Goal: Communication & Community: Answer question/provide support

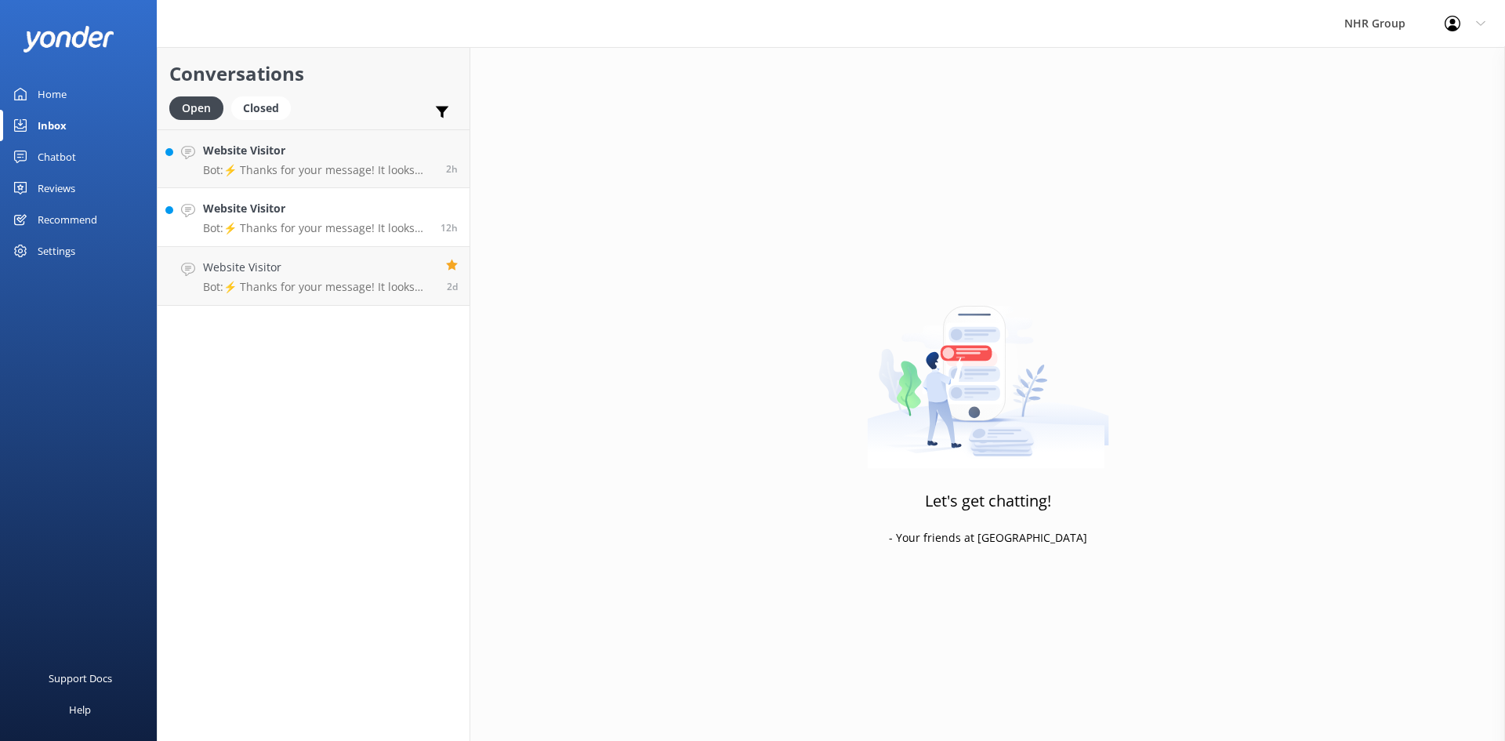
click at [212, 219] on div "Website Visitor Bot: ⚡ Thanks for your message! It looks like this one might be…" at bounding box center [316, 217] width 226 height 34
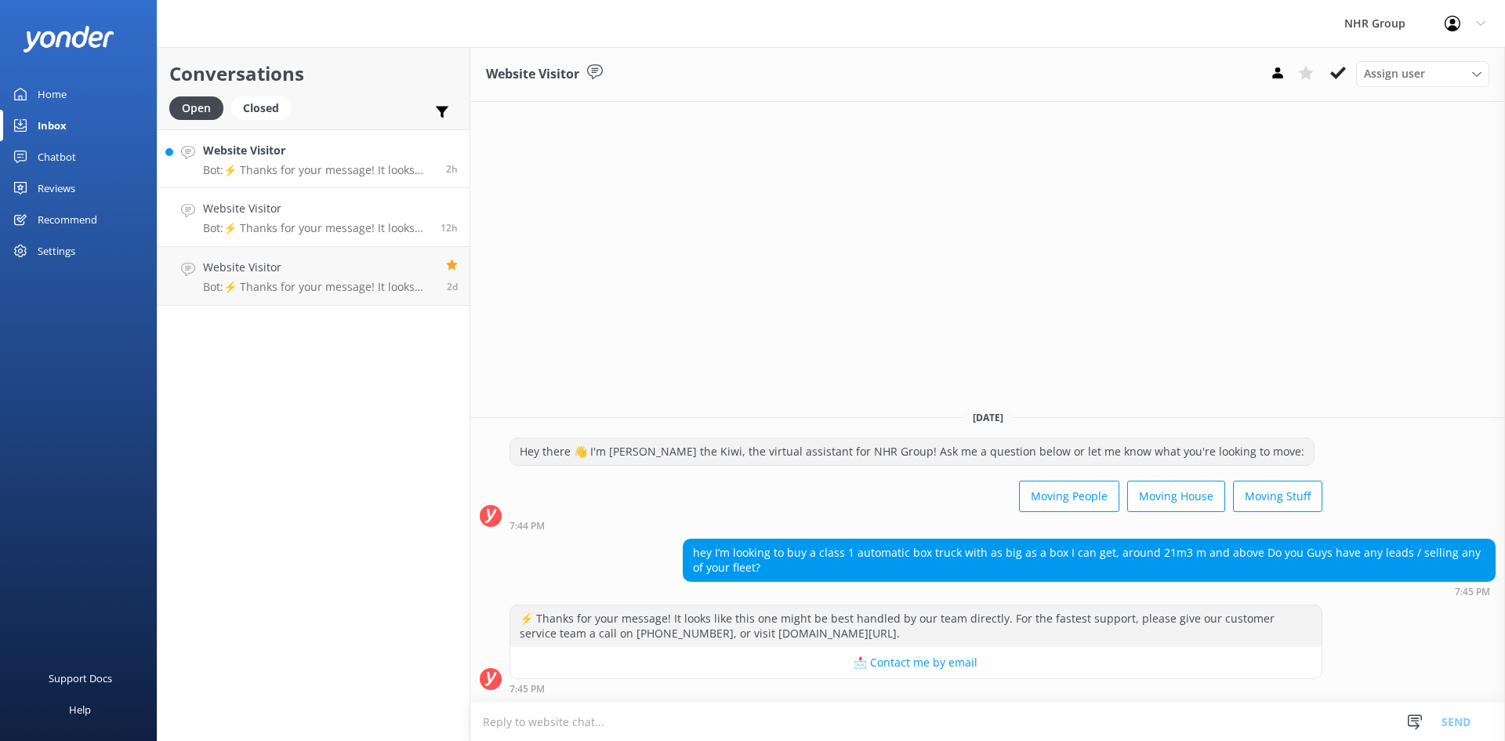
click at [267, 157] on h4 "Website Visitor" at bounding box center [318, 150] width 231 height 17
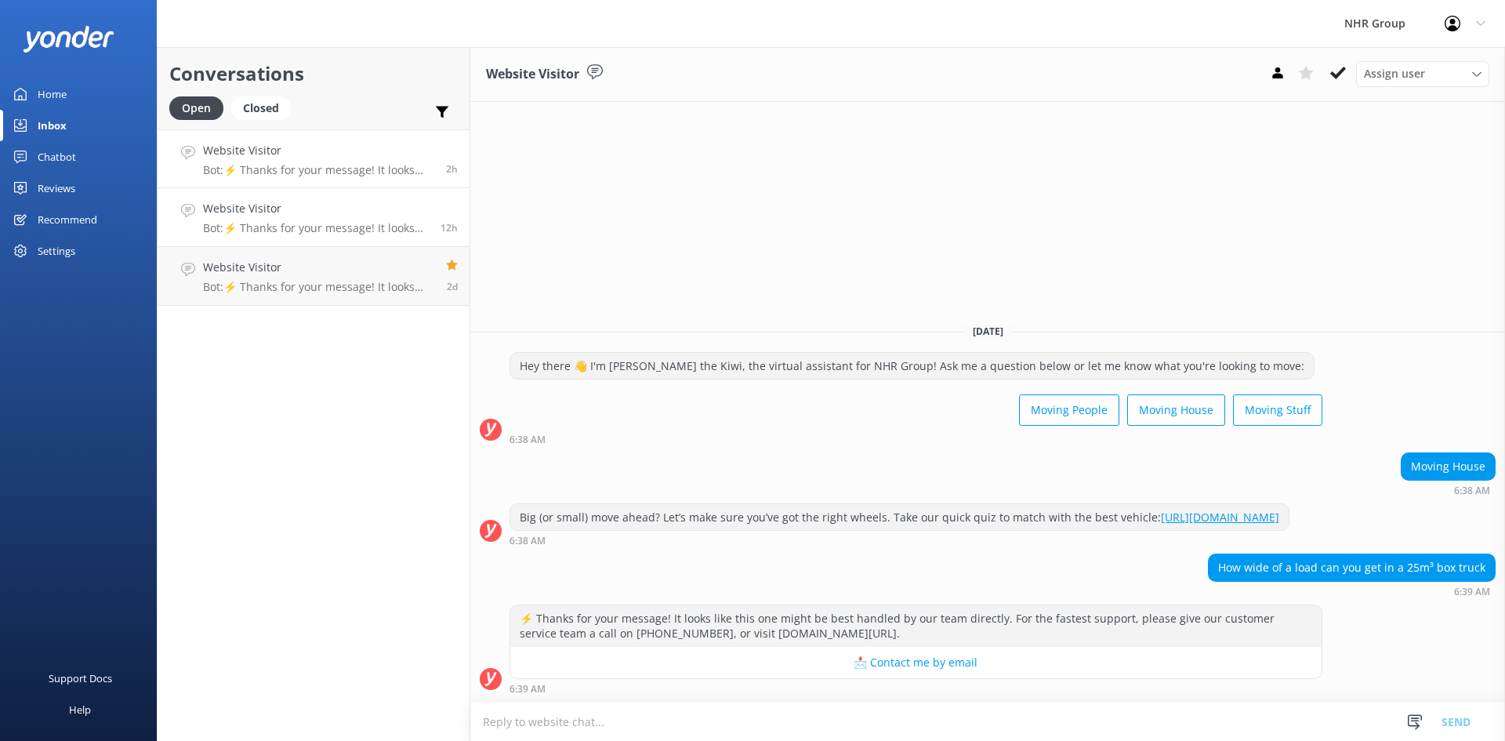
click at [292, 218] on div "Website Visitor Bot: ⚡ Thanks for your message! It looks like this one might be…" at bounding box center [316, 217] width 226 height 34
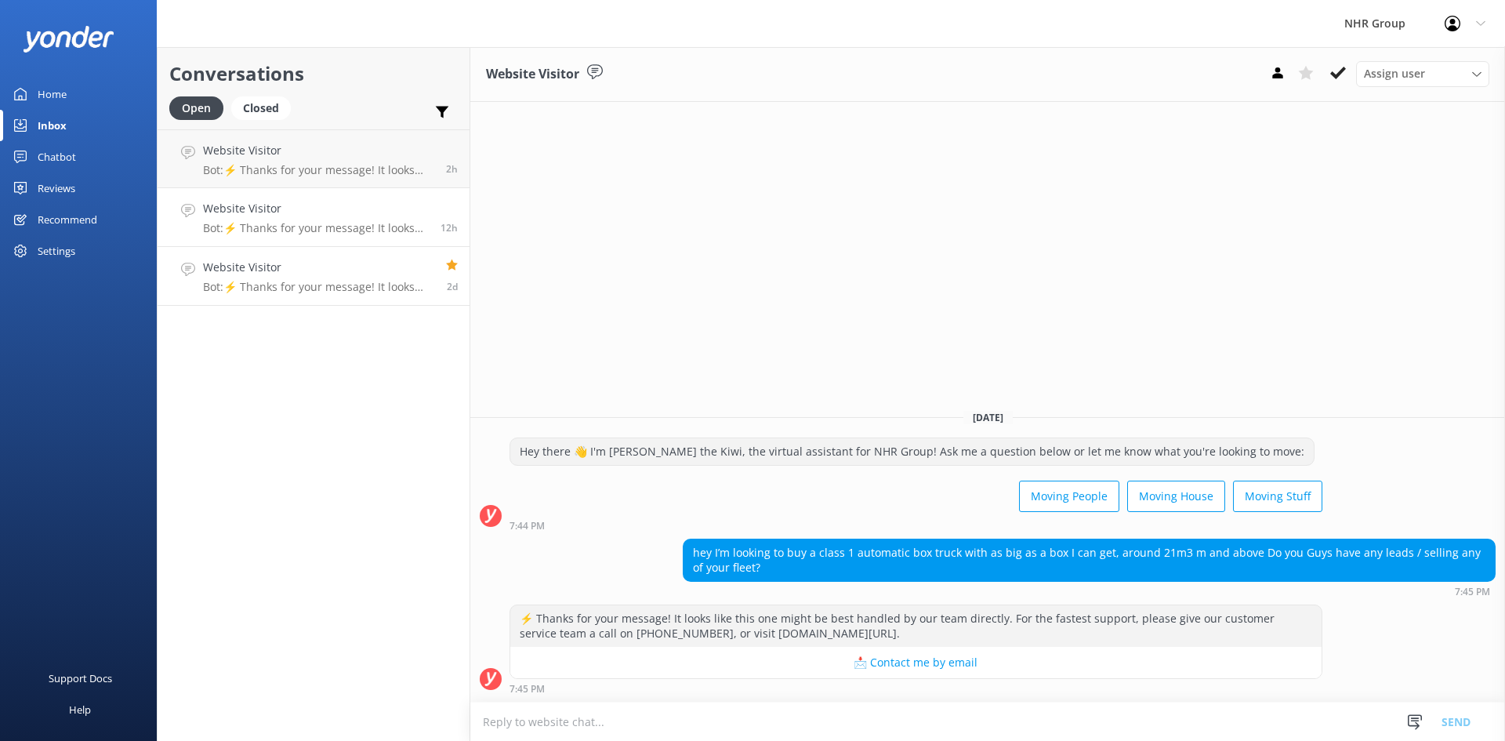
click at [311, 279] on div "Website Visitor Bot: ⚡ Thanks for your message! It looks like this one might be…" at bounding box center [318, 276] width 231 height 34
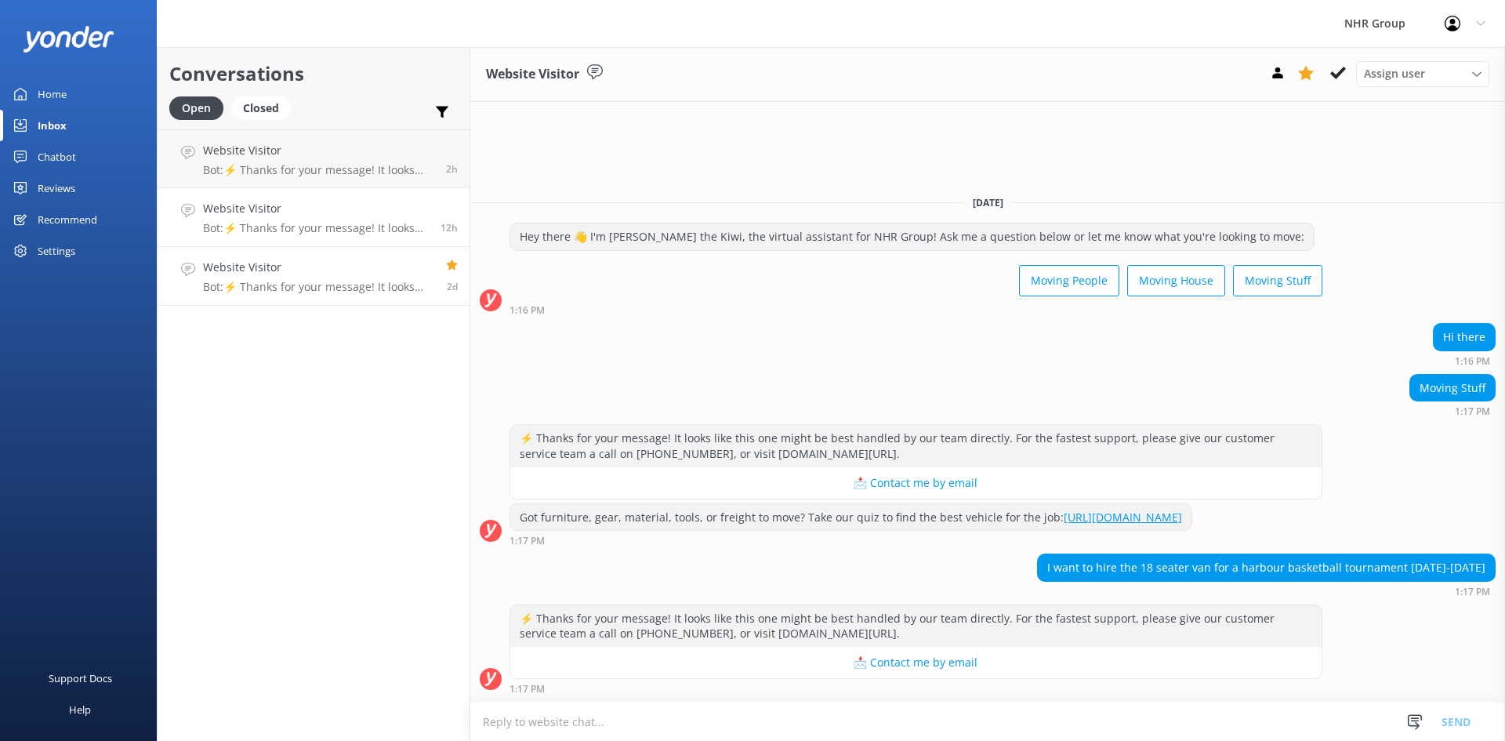
click at [324, 215] on h4 "Website Visitor" at bounding box center [316, 208] width 226 height 17
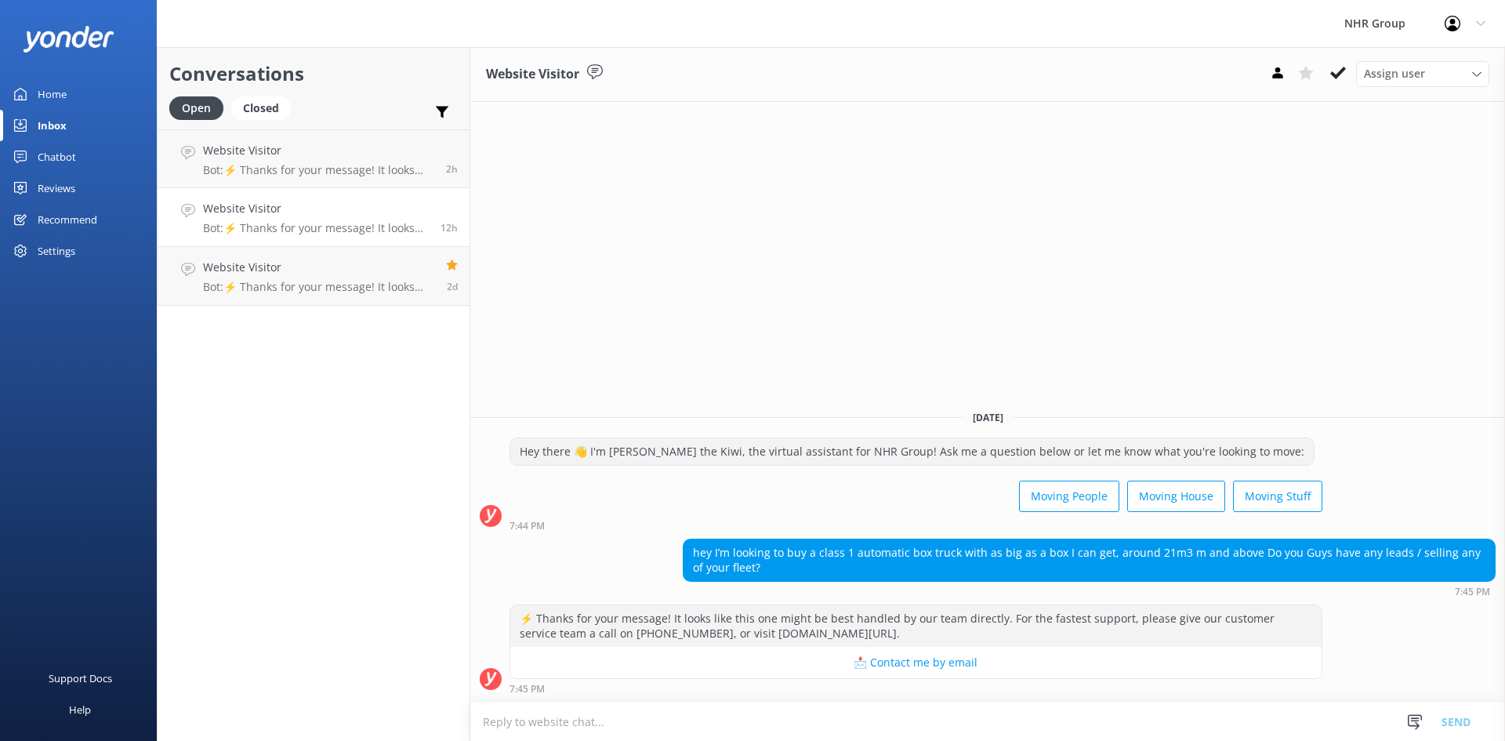
click at [49, 89] on div "Home" at bounding box center [52, 93] width 29 height 31
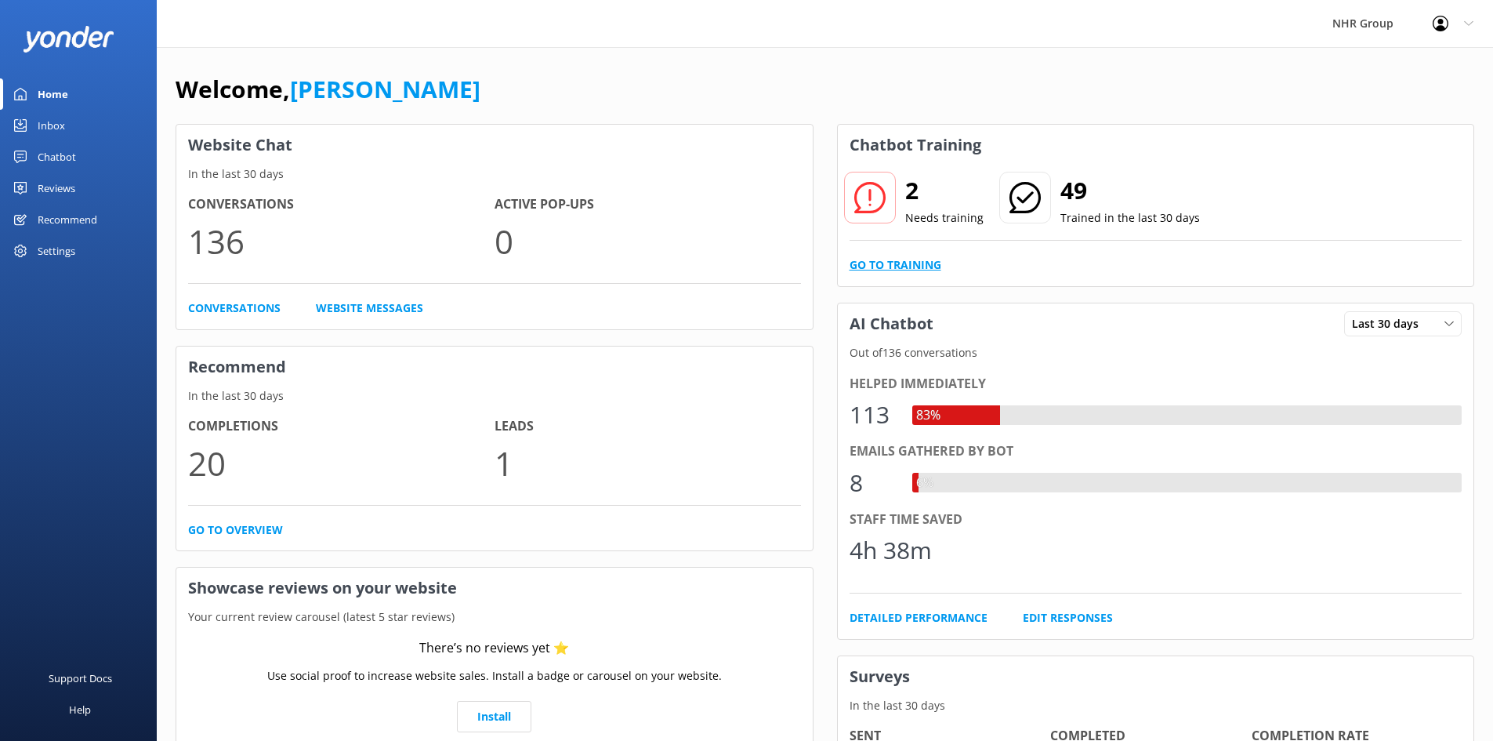
click at [880, 263] on link "Go to Training" at bounding box center [896, 264] width 92 height 17
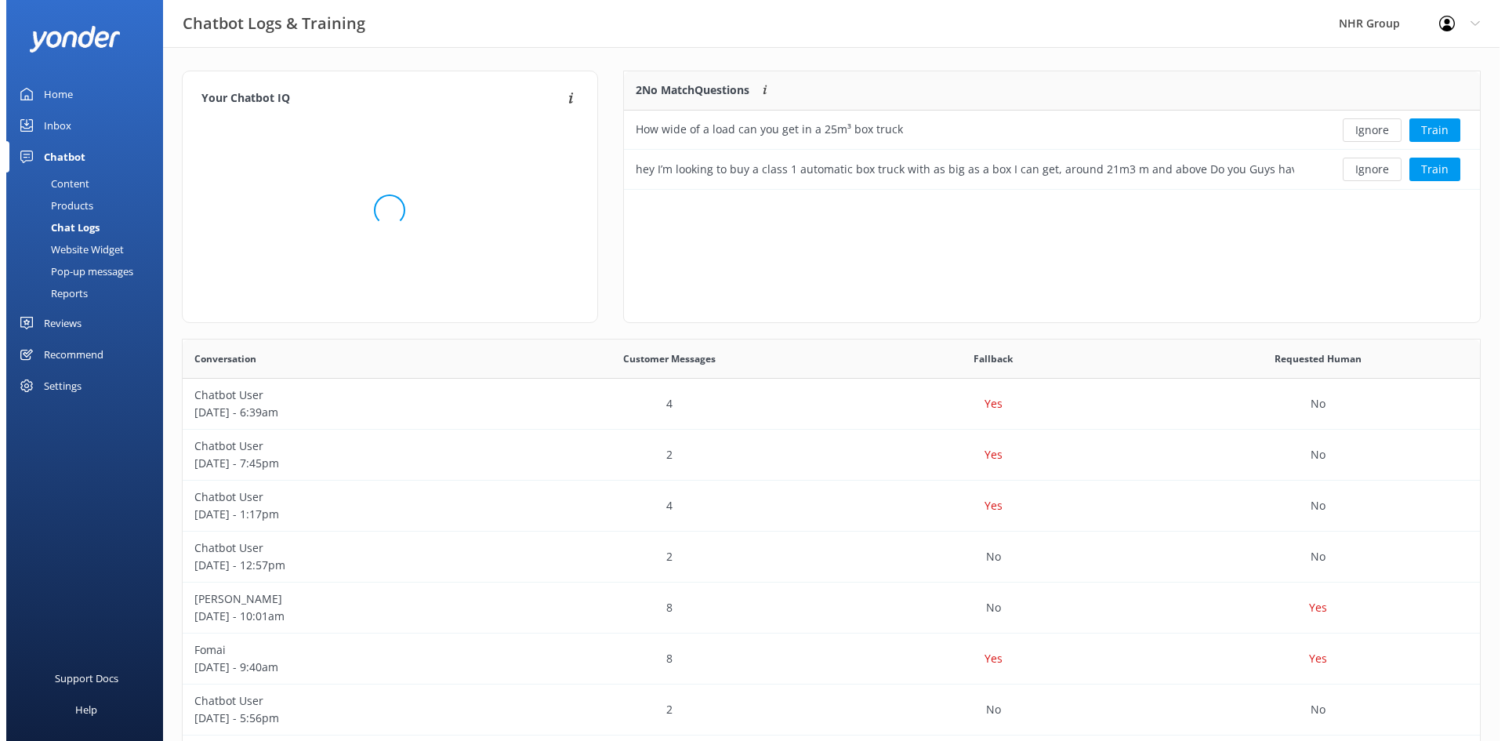
scroll to position [107, 844]
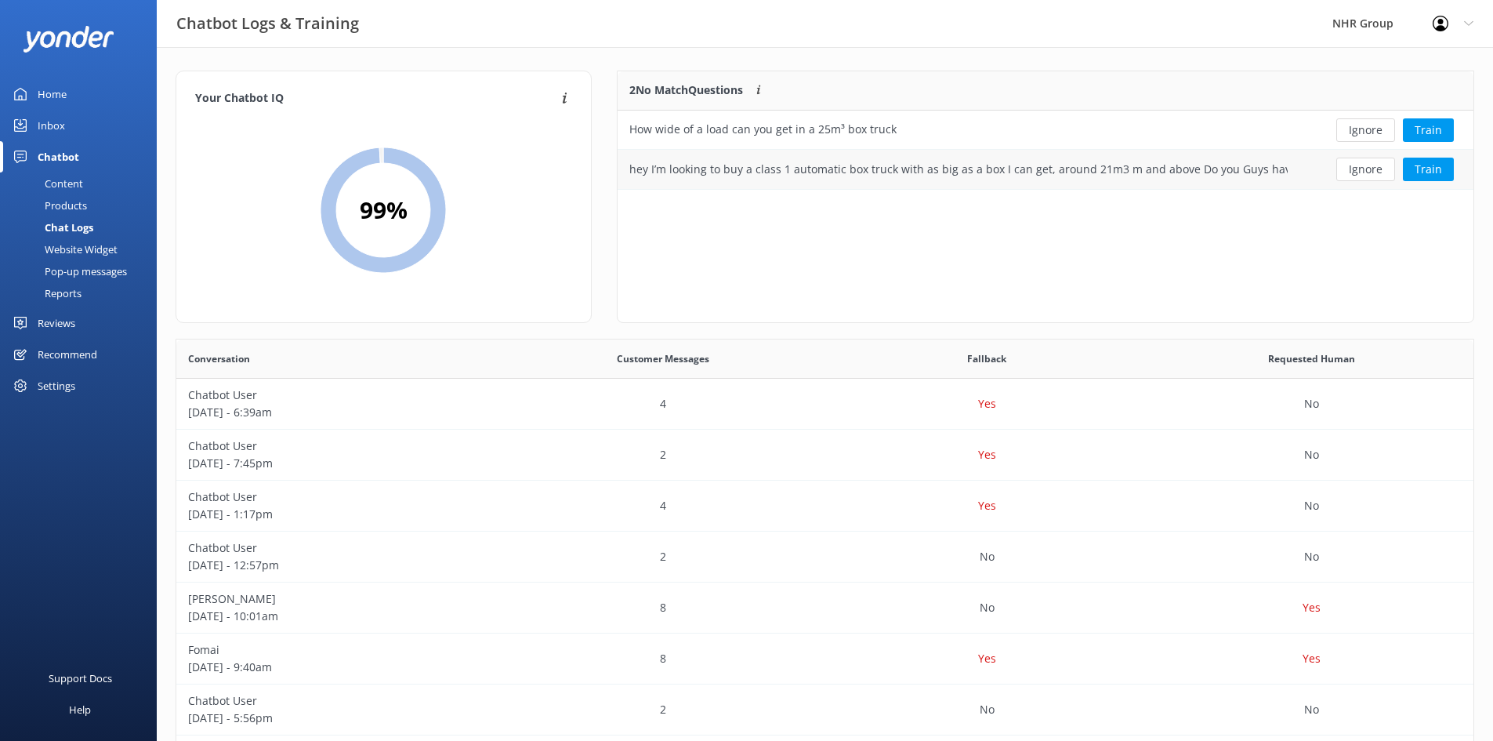
click at [786, 171] on div "hey I’m looking to buy a class 1 automatic box truck with as big as a box I can…" at bounding box center [958, 169] width 658 height 17
click at [1426, 175] on button "Train" at bounding box center [1428, 170] width 51 height 24
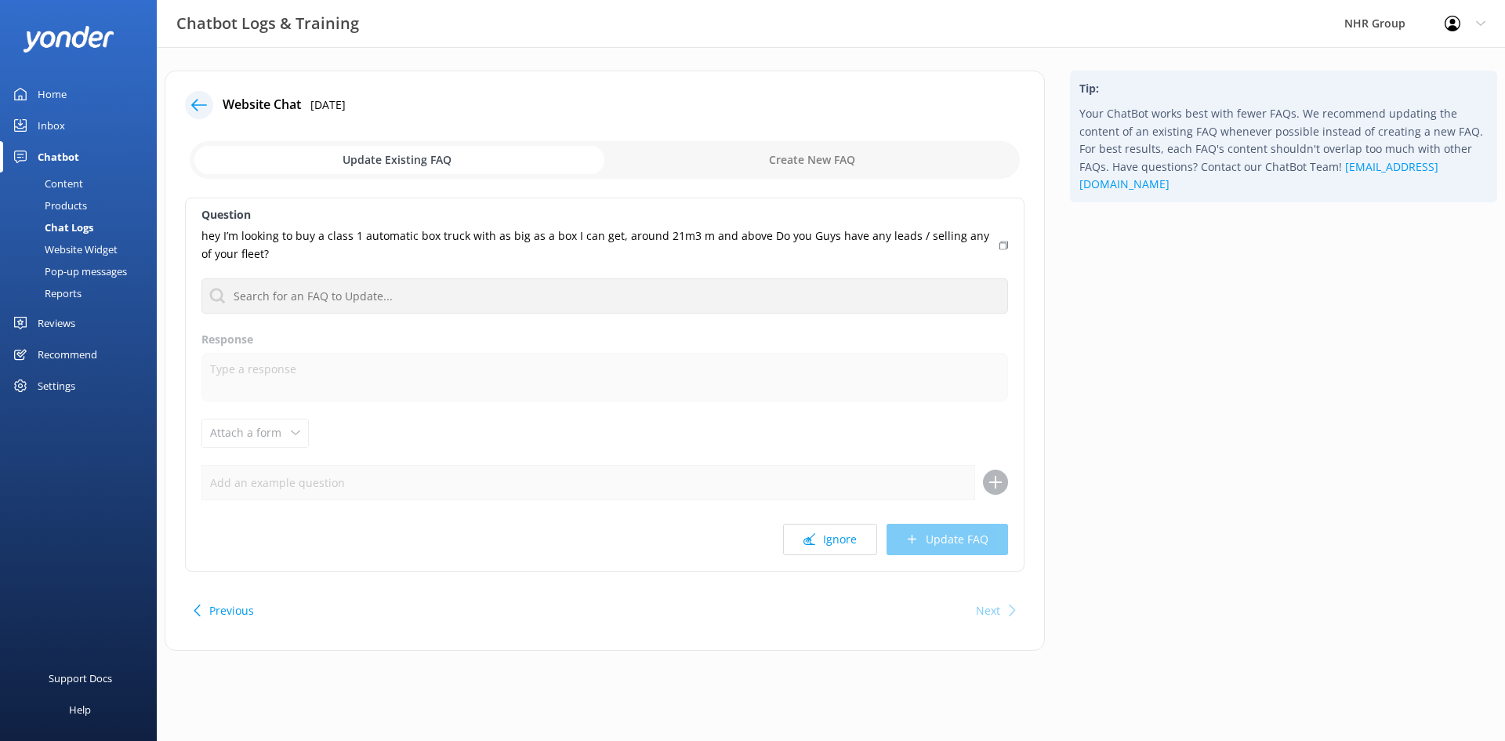
click at [768, 156] on input "checkbox" at bounding box center [605, 160] width 830 height 38
checkbox input "true"
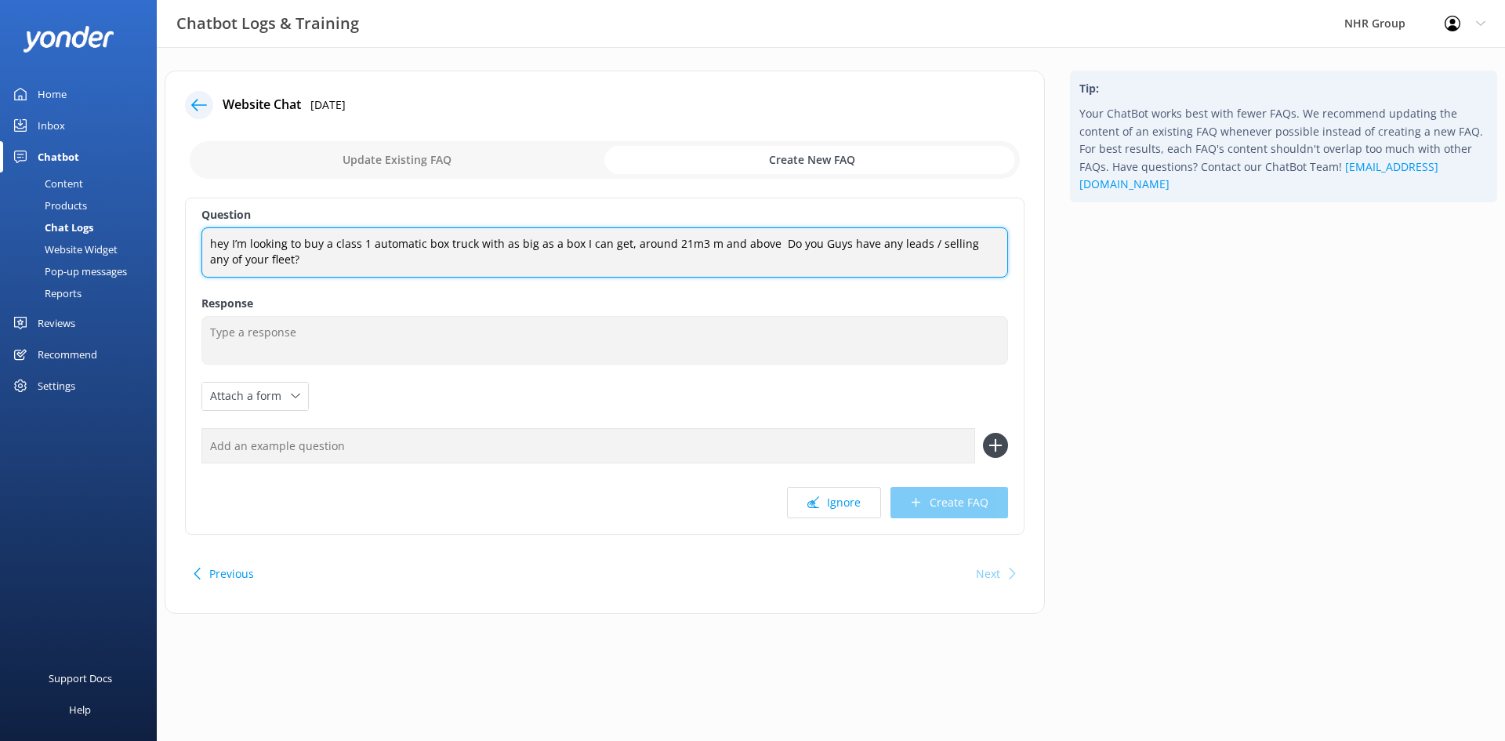
drag, startPoint x: 770, startPoint y: 242, endPoint x: 335, endPoint y: 243, distance: 434.2
click at [335, 243] on textarea "hey I’m looking to buy a class 1 automatic box truck with as big as a box I can…" at bounding box center [604, 251] width 807 height 49
drag, startPoint x: 216, startPoint y: 241, endPoint x: 216, endPoint y: 295, distance: 54.1
click at [215, 243] on textarea "hey I’m looking to buy, Do you Guys have any leads / selling any of your fleet?" at bounding box center [604, 251] width 807 height 49
drag, startPoint x: 623, startPoint y: 241, endPoint x: 148, endPoint y: 269, distance: 475.8
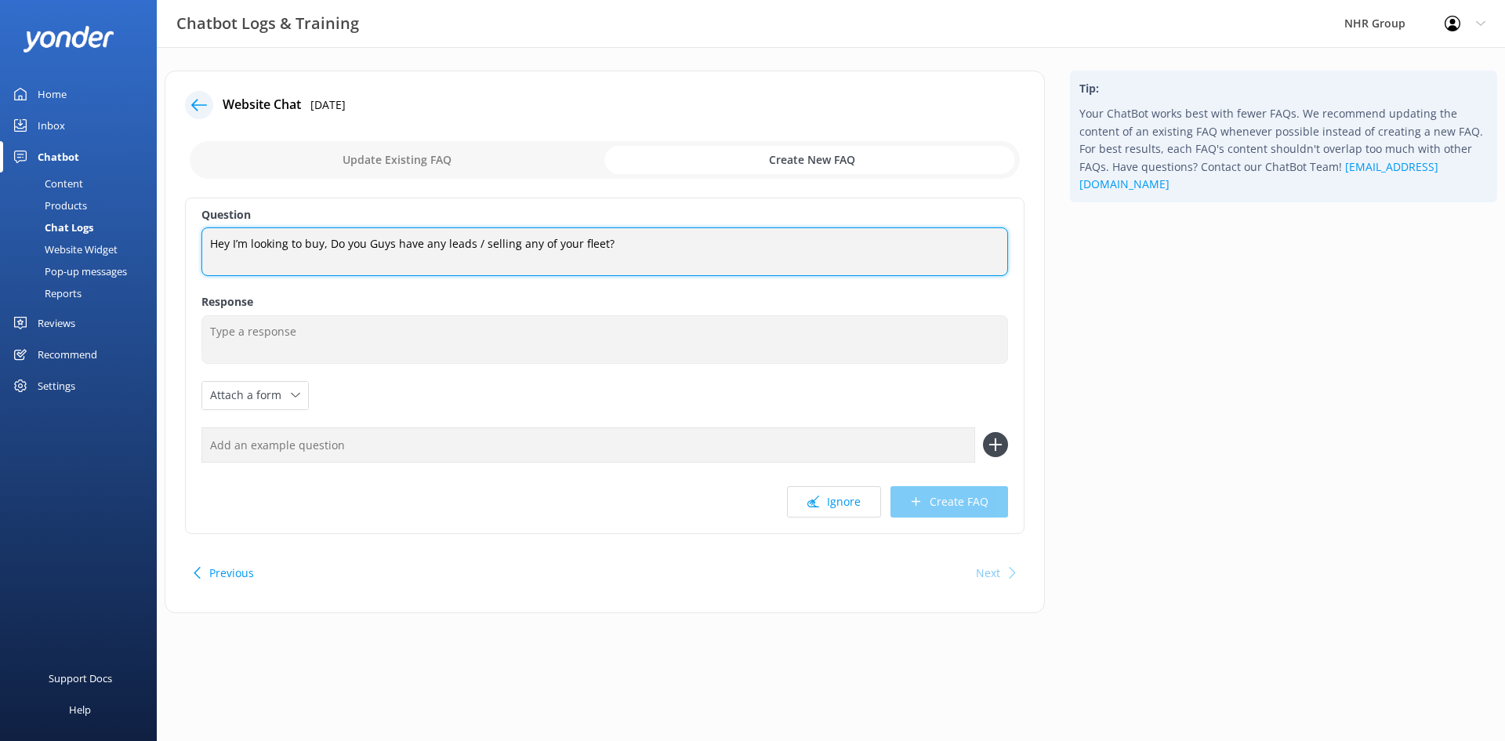
click at [148, 269] on div "Chatbot Logs & Training NHR Group Profile Settings Logout Home Inbox Chatbot Co…" at bounding box center [752, 353] width 1505 height 613
type textarea "Hey I’m looking to buy, Do you Guys have any leads / selling any of your fleet?"
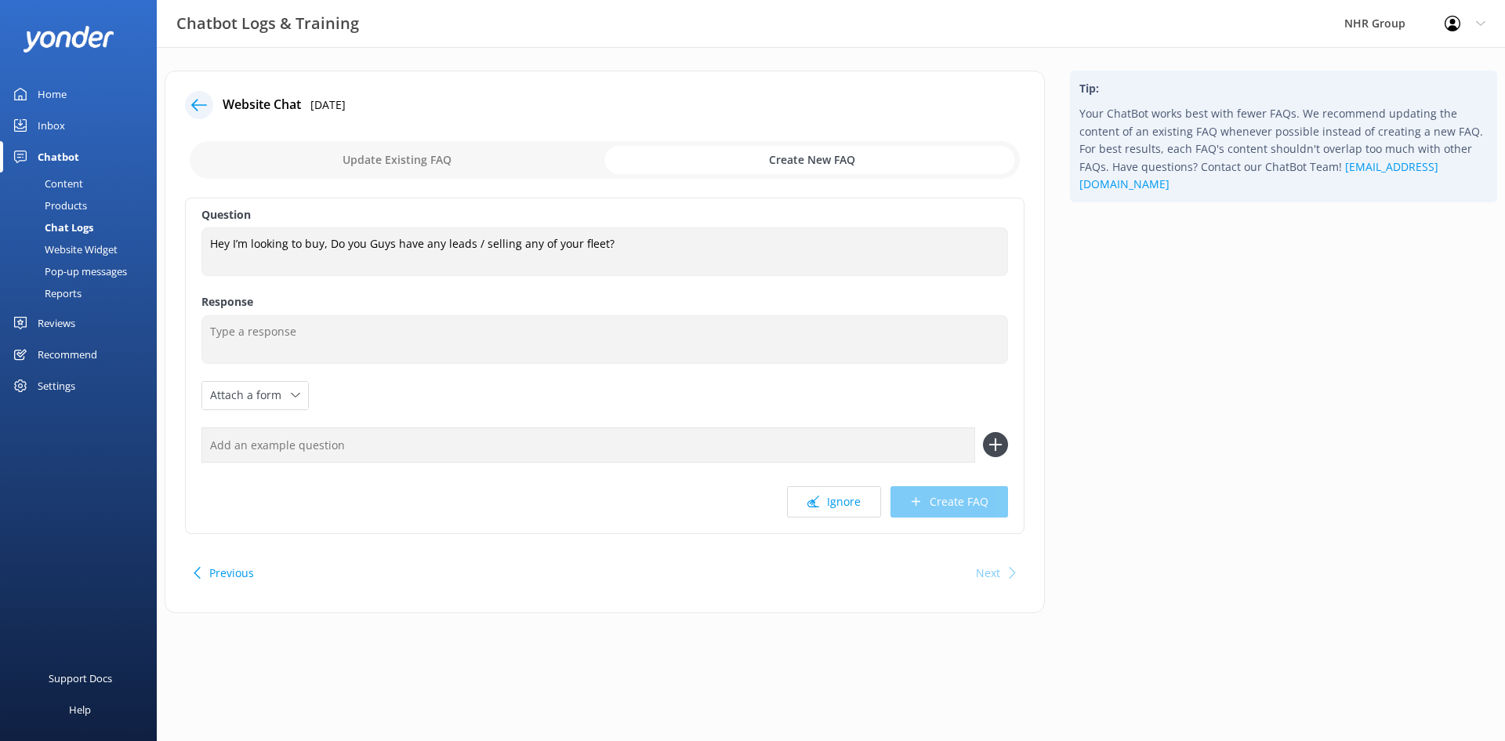
click at [497, 208] on label "Question" at bounding box center [604, 214] width 807 height 17
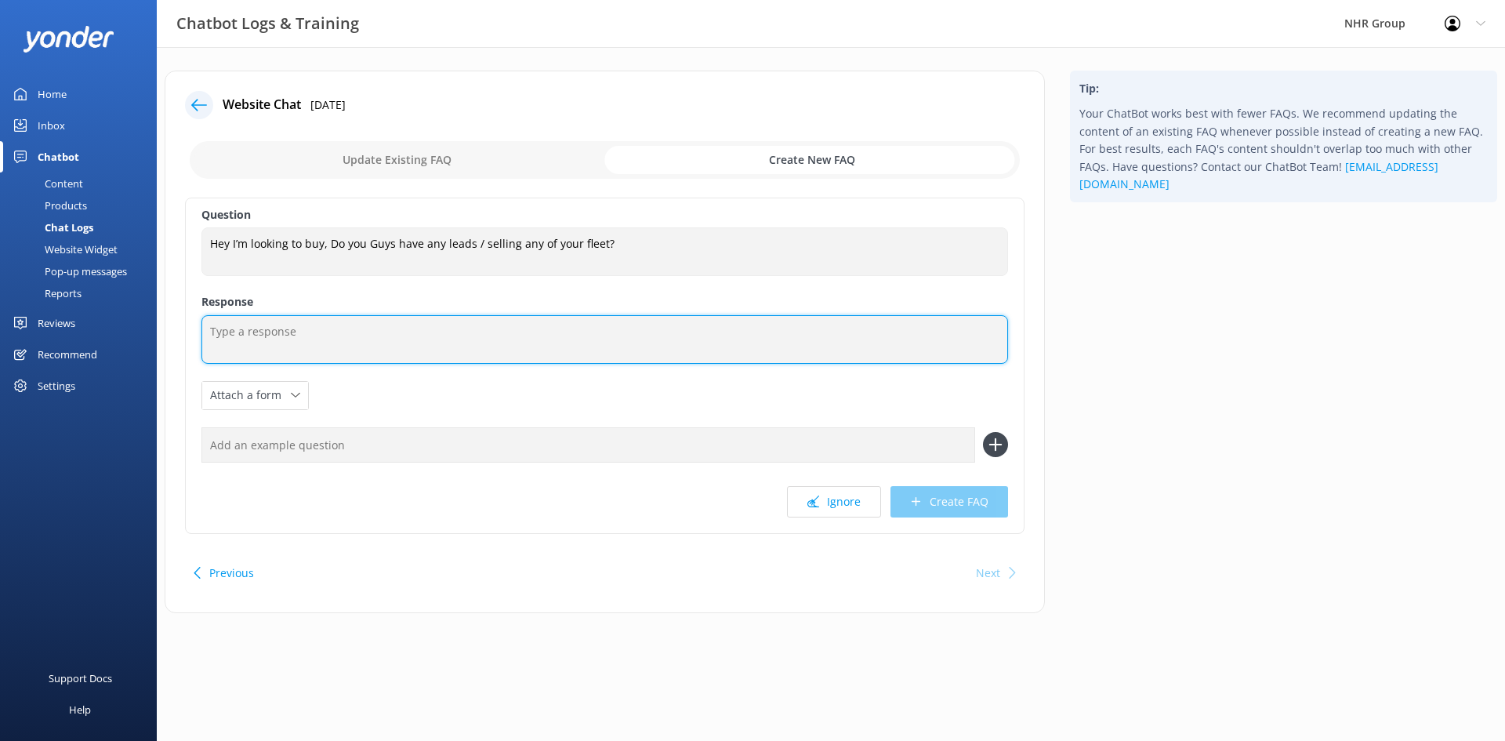
click at [290, 345] on textarea at bounding box center [604, 339] width 807 height 49
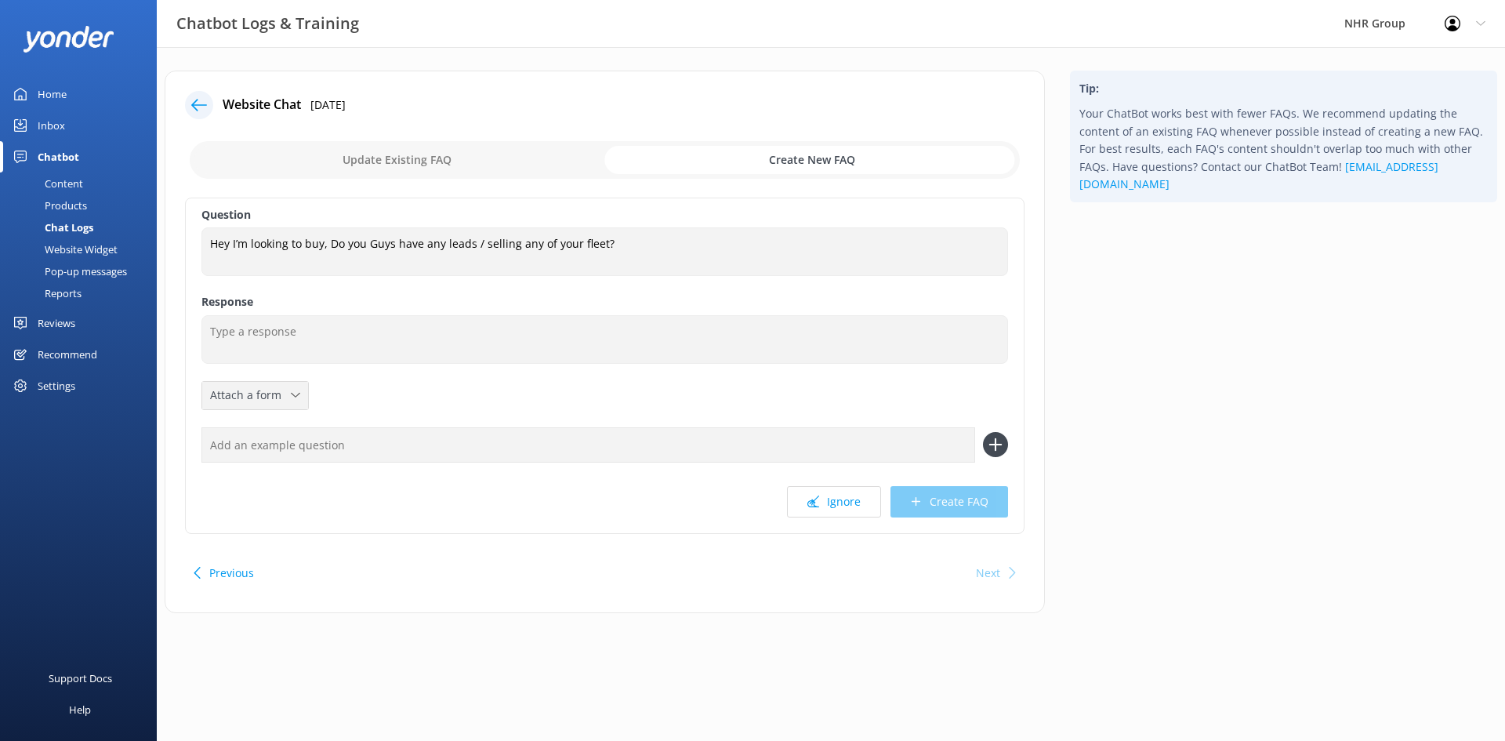
click at [284, 397] on span "Attach a form" at bounding box center [250, 394] width 81 height 17
click at [264, 433] on div "Leave contact details" at bounding box center [259, 429] width 96 height 16
click at [352, 397] on icon at bounding box center [351, 394] width 9 height 9
click at [323, 425] on link "Leave contact details" at bounding box center [283, 428] width 160 height 31
click at [357, 394] on div "Leave contact details ✕" at bounding box center [283, 396] width 154 height 20
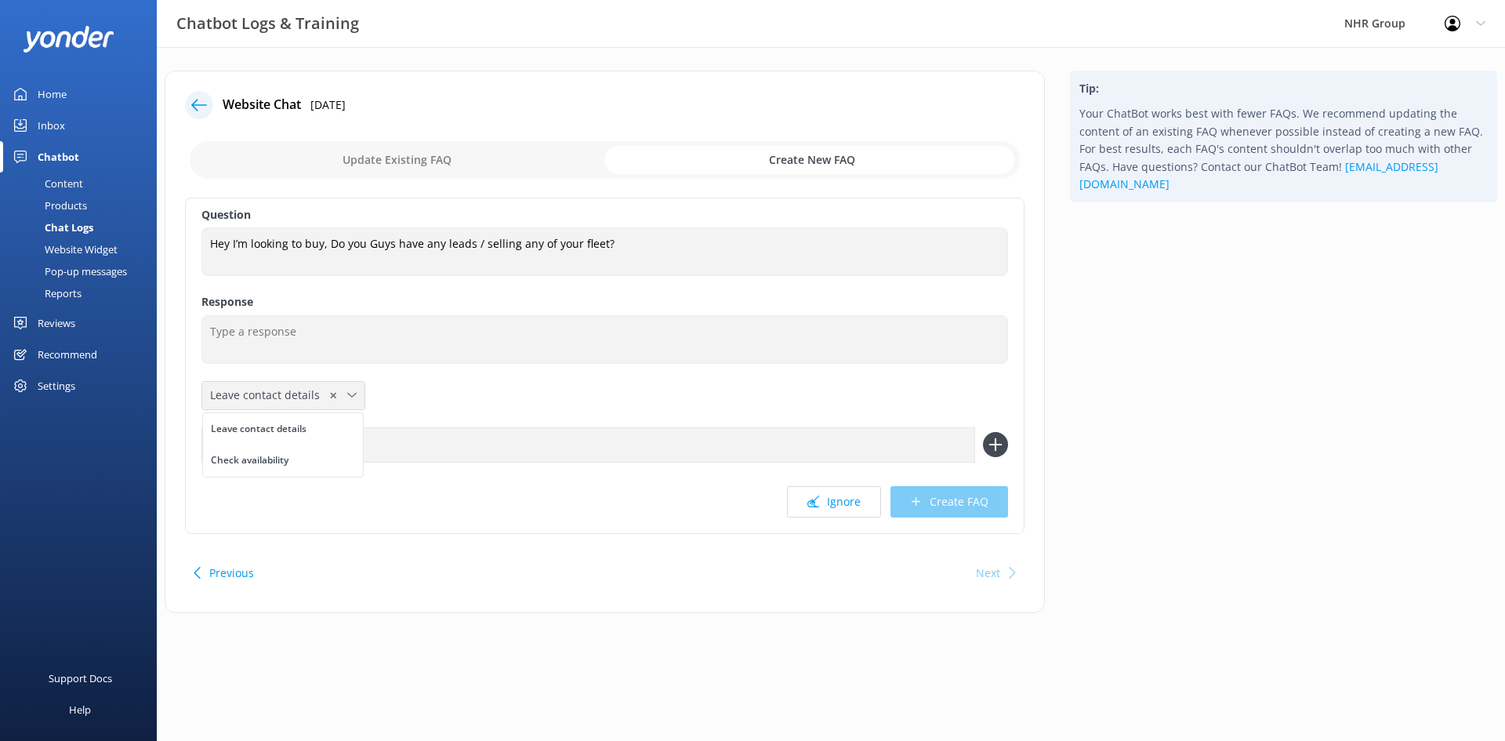
click at [329, 390] on span "✕" at bounding box center [333, 395] width 8 height 15
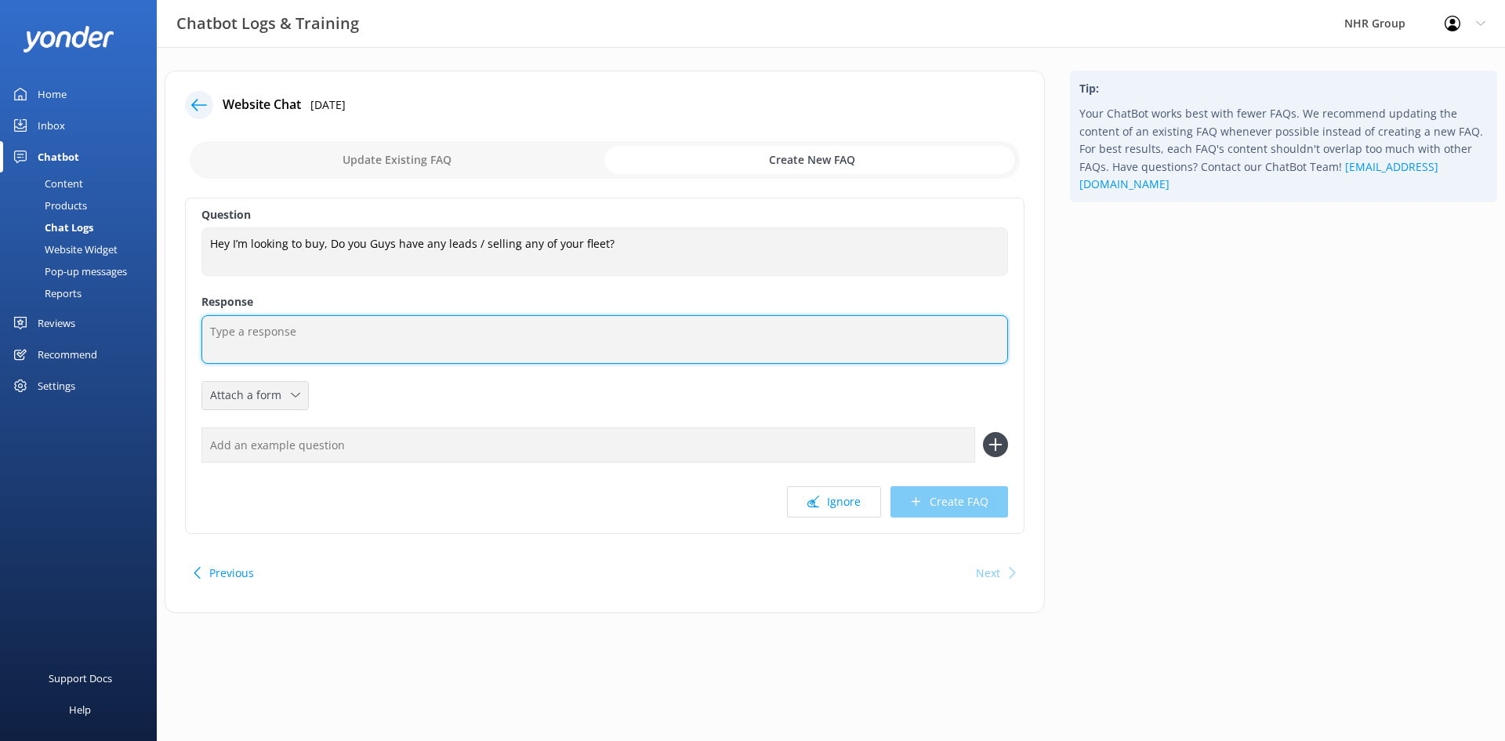
click at [247, 332] on textarea at bounding box center [604, 339] width 807 height 49
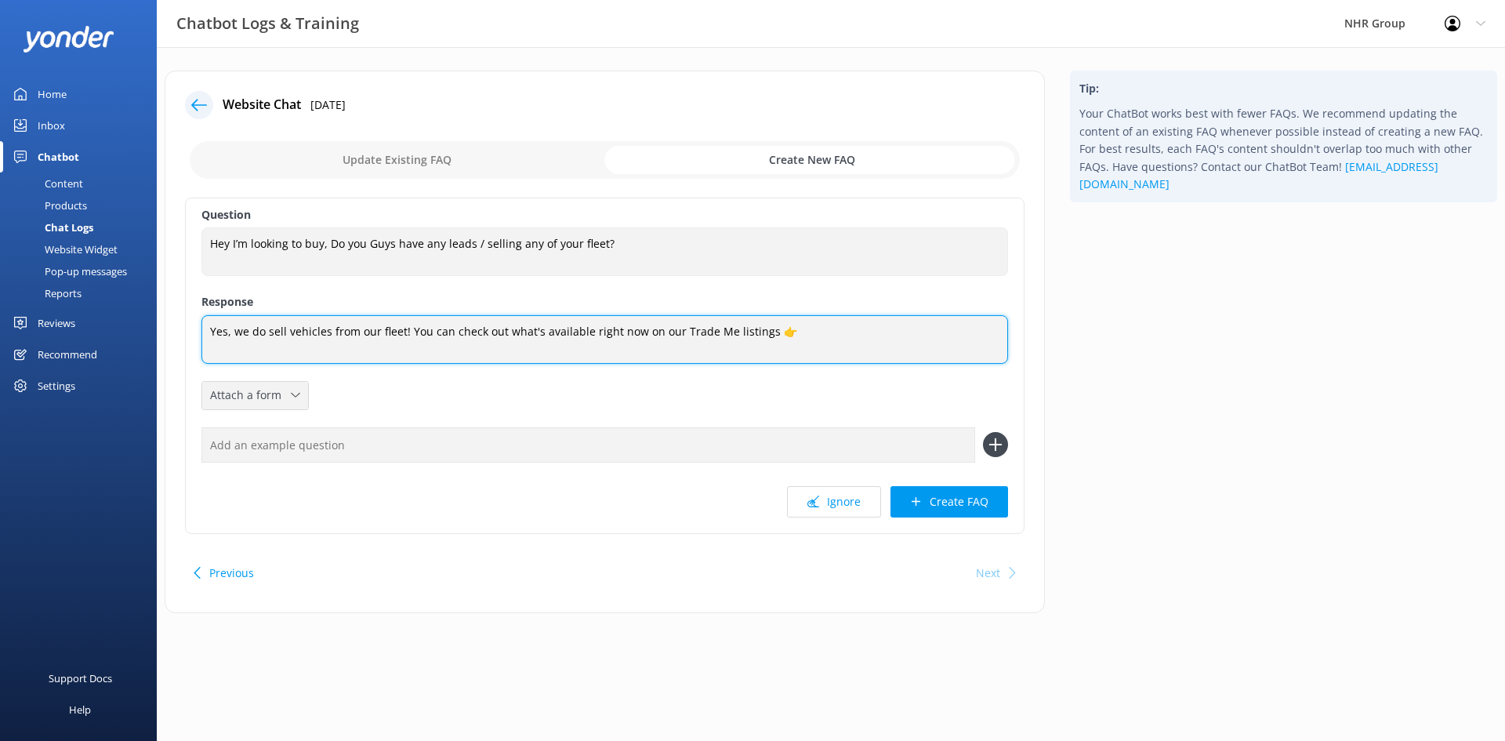
paste textarea "https://www.trademe.co.nz/a/search?member_listing=8441619&bof=V79hJz1M"
type textarea "Yes, we do sell vehicles from our fleet! You can check out what's available rig…"
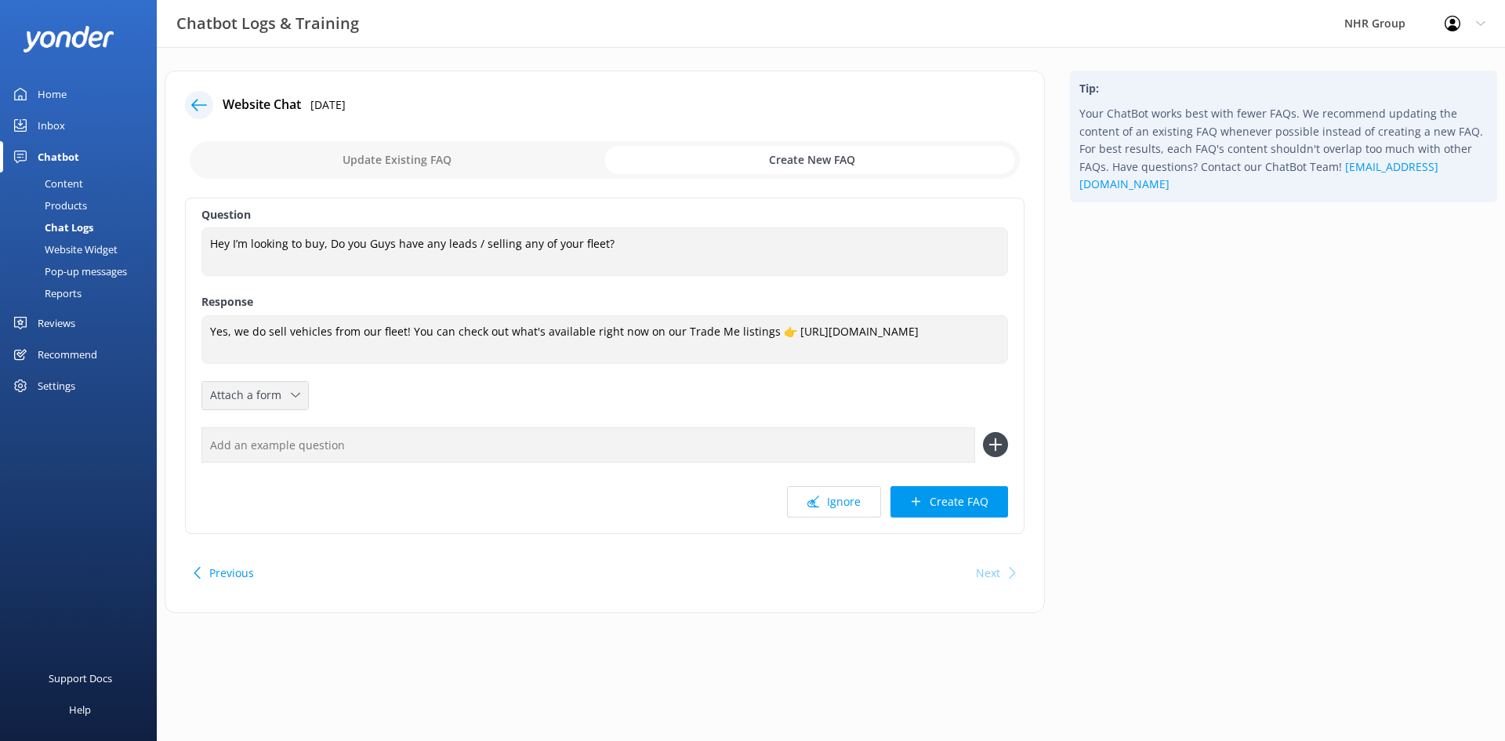
click at [536, 390] on div "Question Hey I’m looking to buy, Do you Guys have any leads / selling any of yo…" at bounding box center [604, 366] width 839 height 336
click at [930, 508] on button "Create FAQ" at bounding box center [949, 501] width 118 height 31
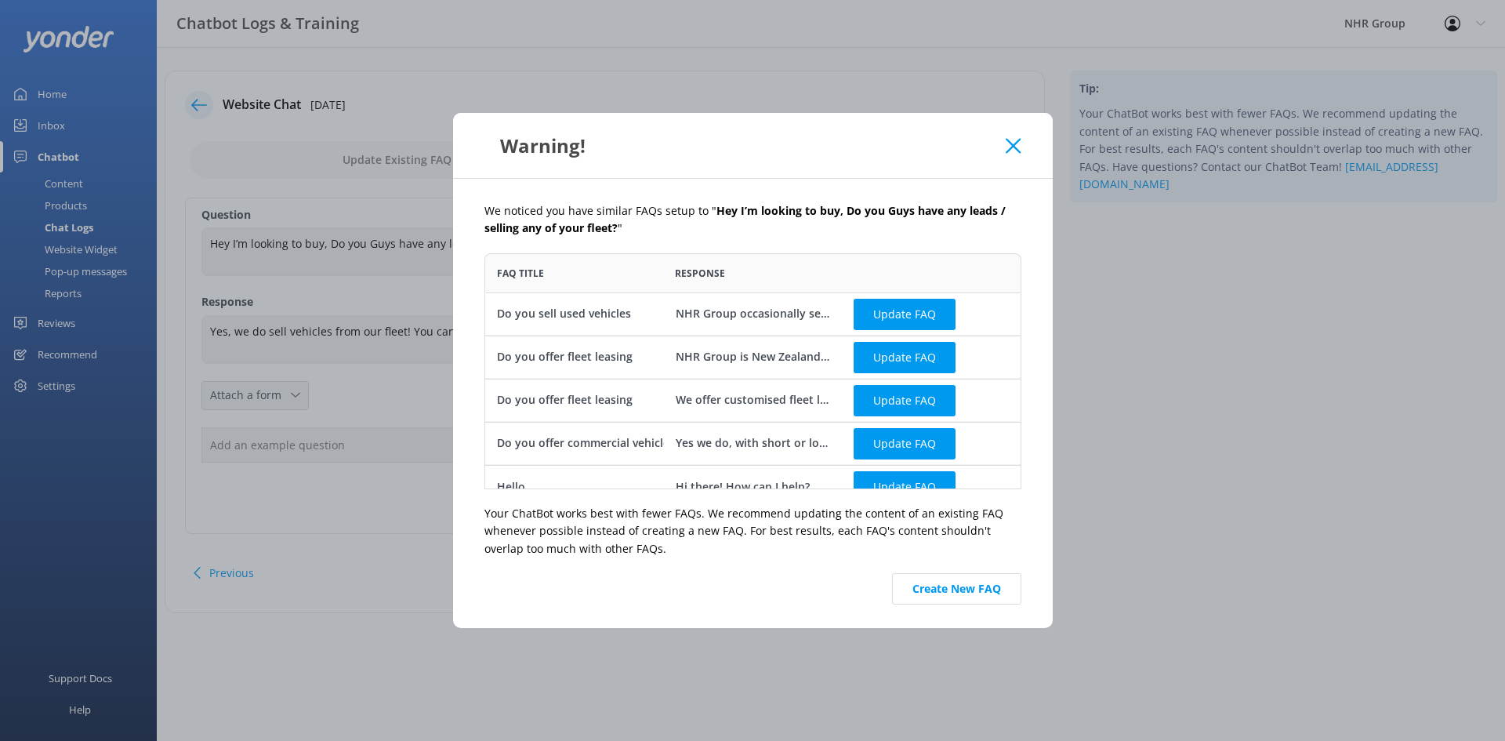
click at [576, 312] on div "Do you sell used vehicles" at bounding box center [564, 313] width 134 height 17
click at [917, 593] on button "Create New FAQ" at bounding box center [956, 588] width 129 height 31
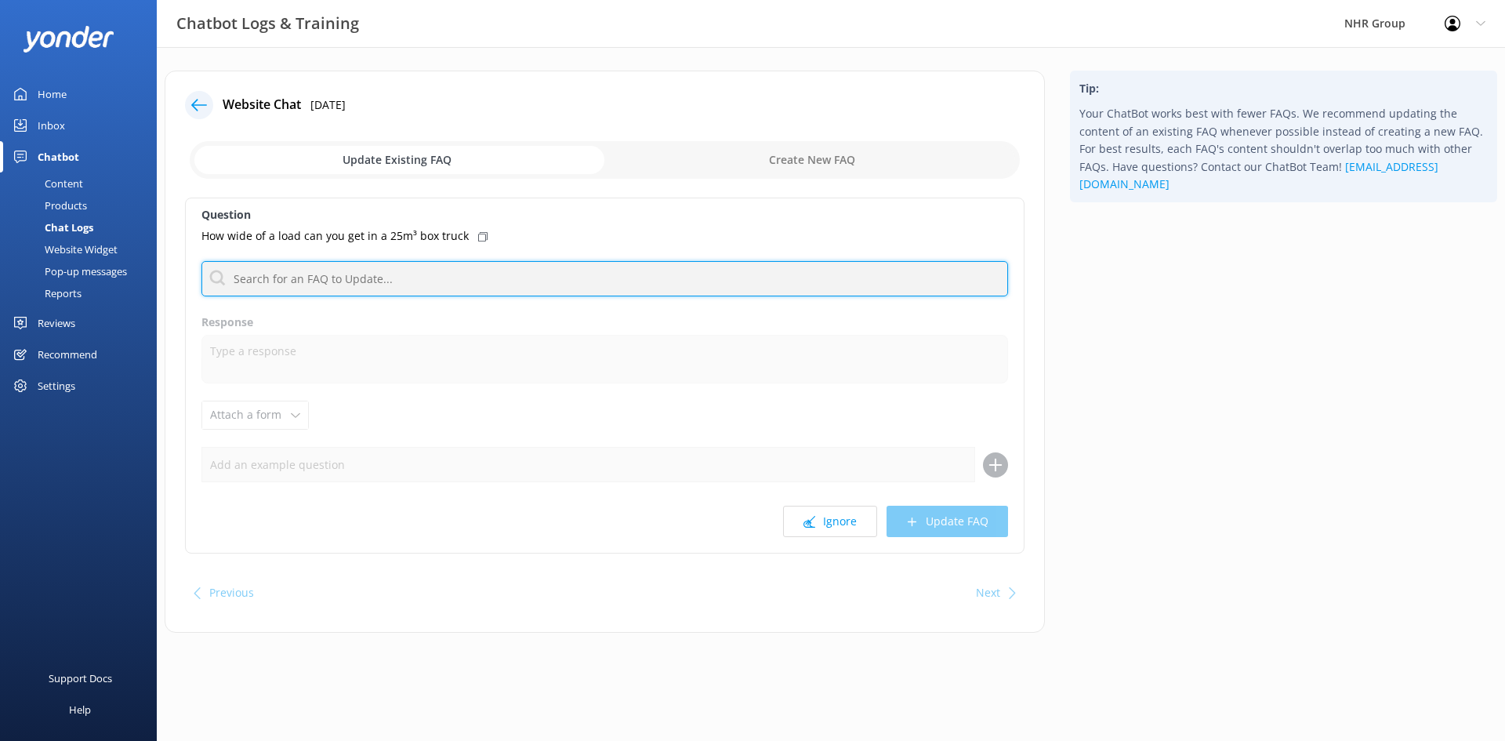
click at [256, 279] on input "text" at bounding box center [604, 278] width 807 height 35
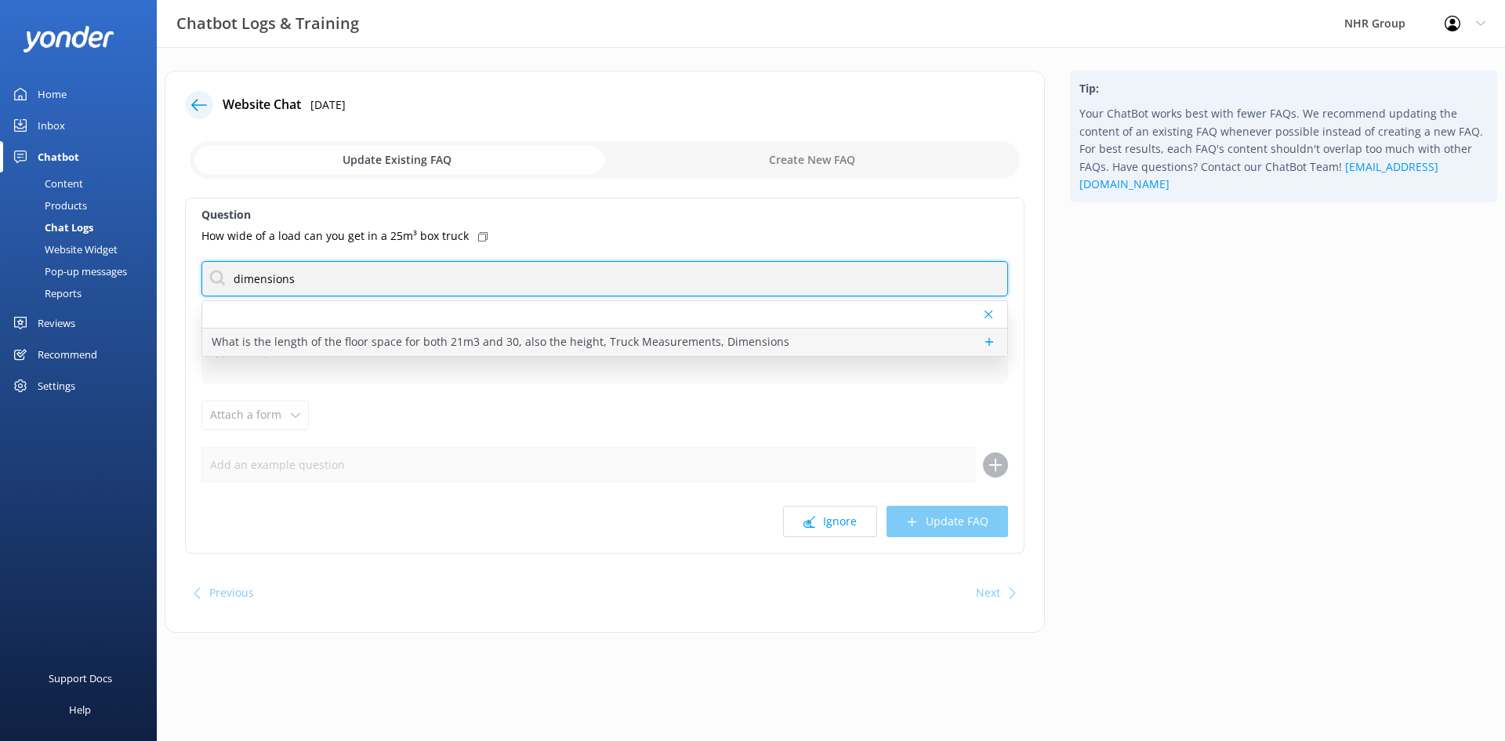
type input "dimensions"
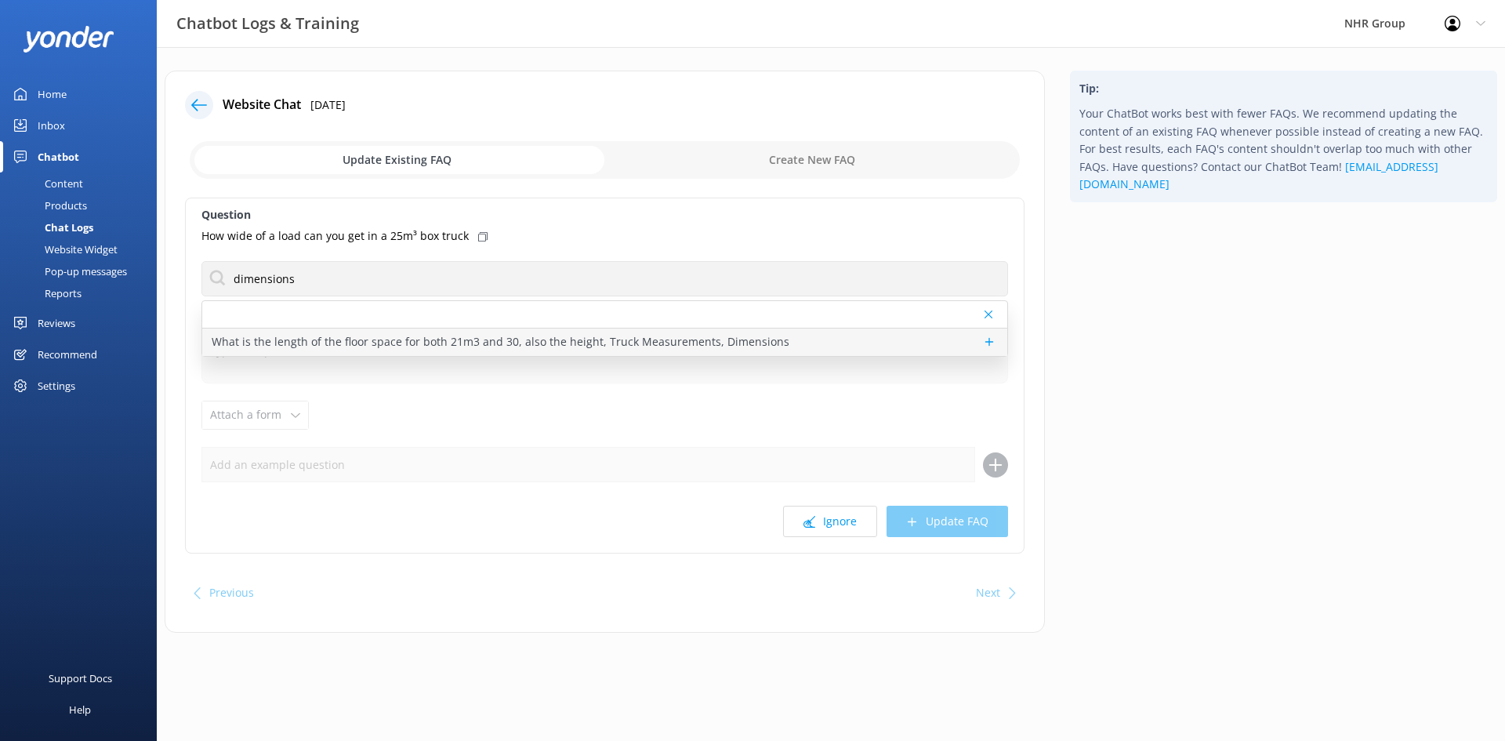
click at [297, 337] on p "What is the length of the floor space for both 21m3 and 30, also the height, Tr…" at bounding box center [501, 341] width 578 height 17
type textarea "Ah, you're talking details! Best to flick the team a message, they'll have the …"
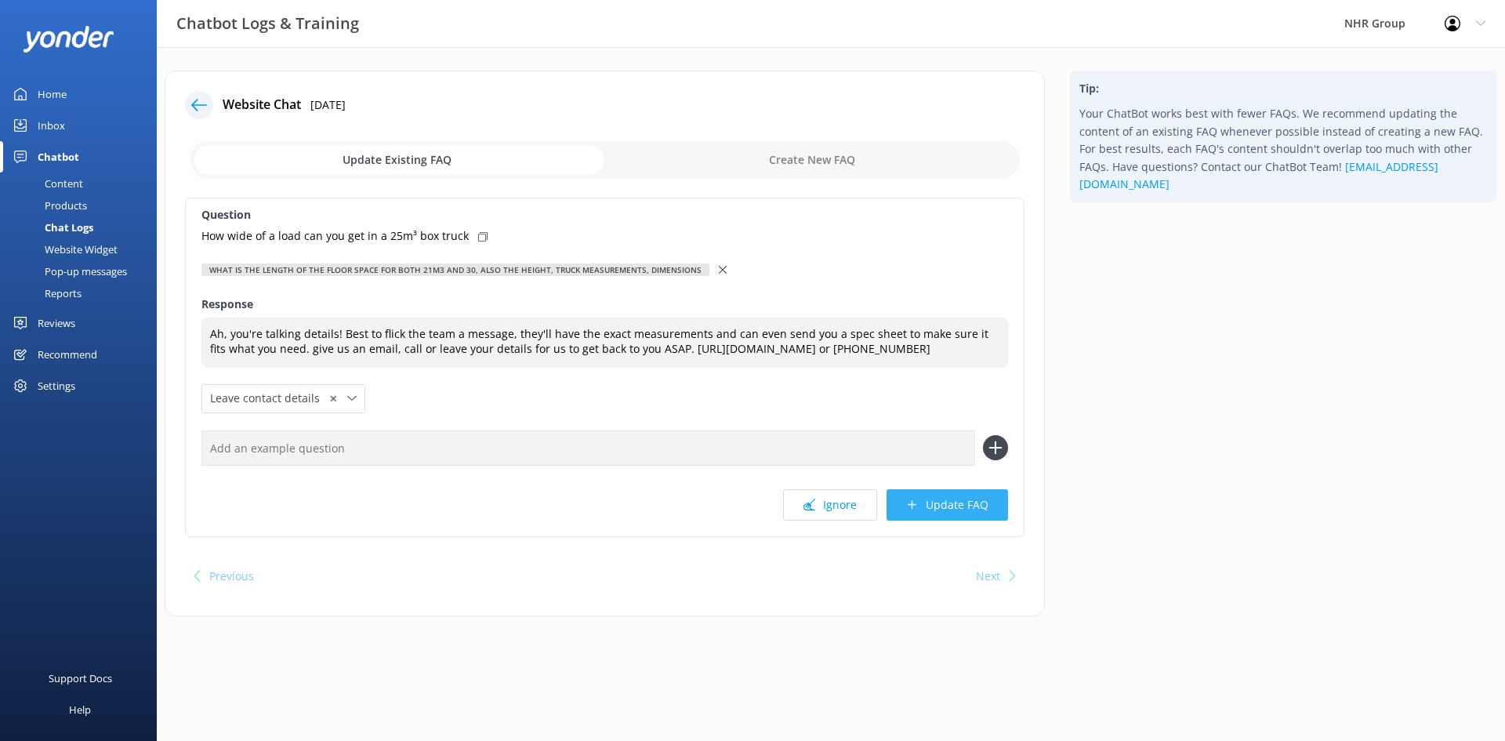
click at [952, 507] on button "Update FAQ" at bounding box center [946, 504] width 121 height 31
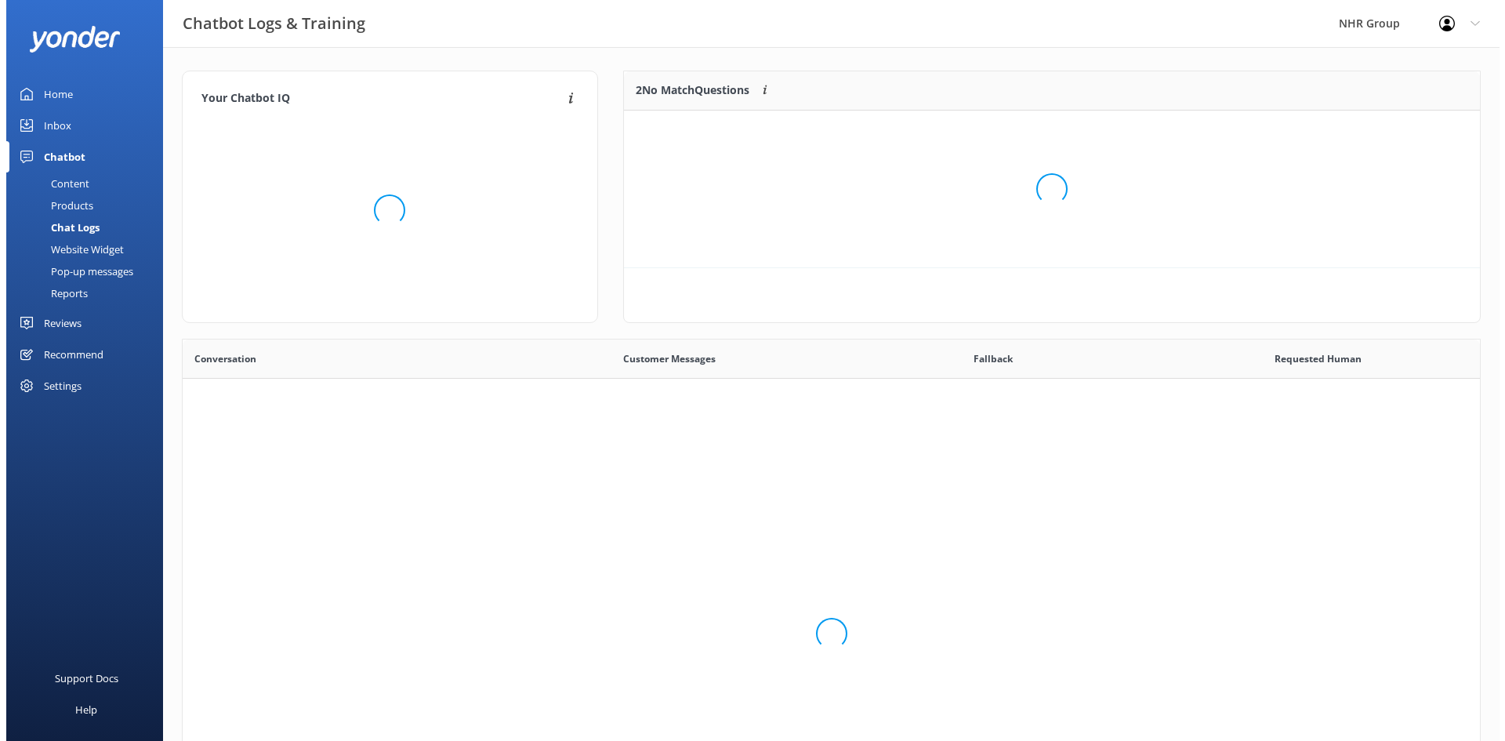
scroll to position [538, 1285]
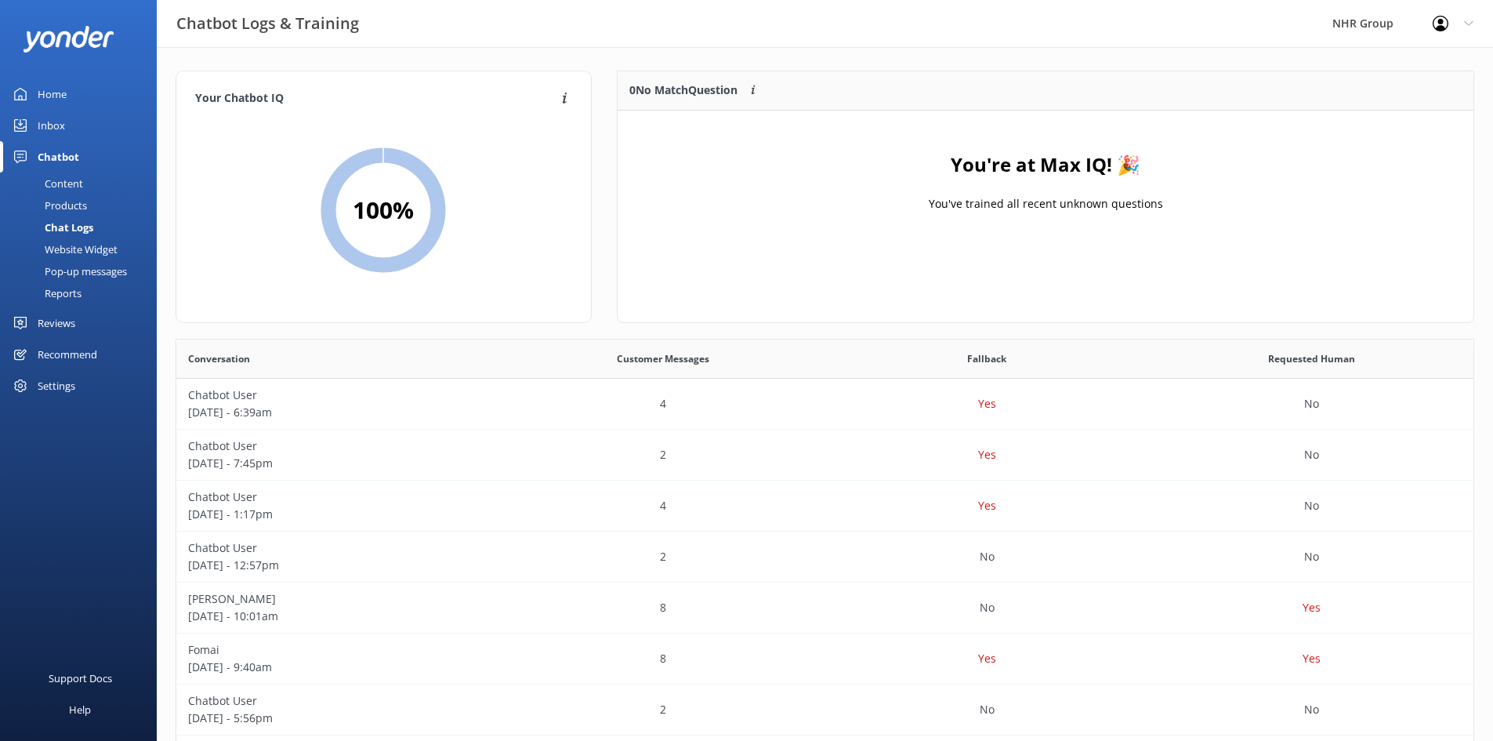
click at [57, 124] on div "Inbox" at bounding box center [51, 125] width 27 height 31
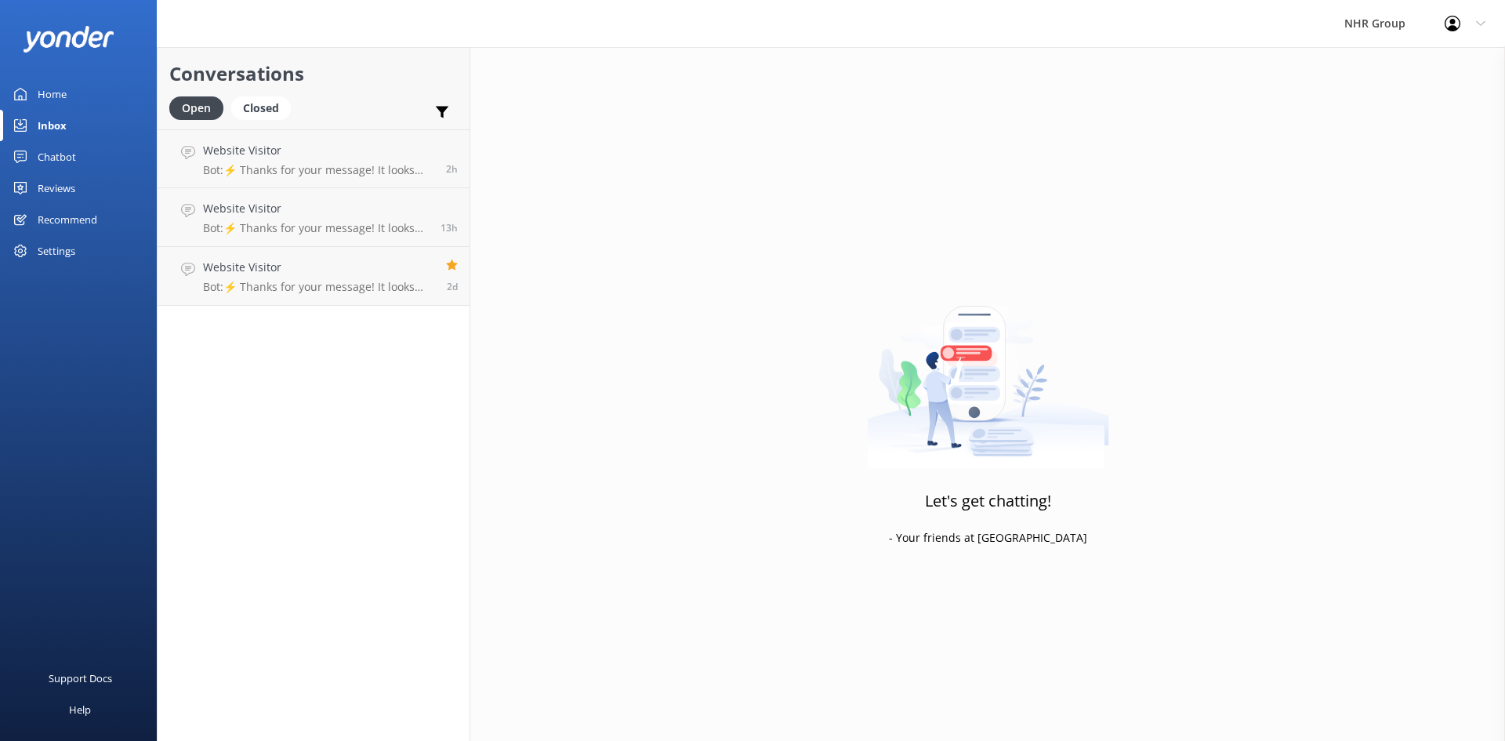
click at [54, 97] on div "Home" at bounding box center [52, 93] width 29 height 31
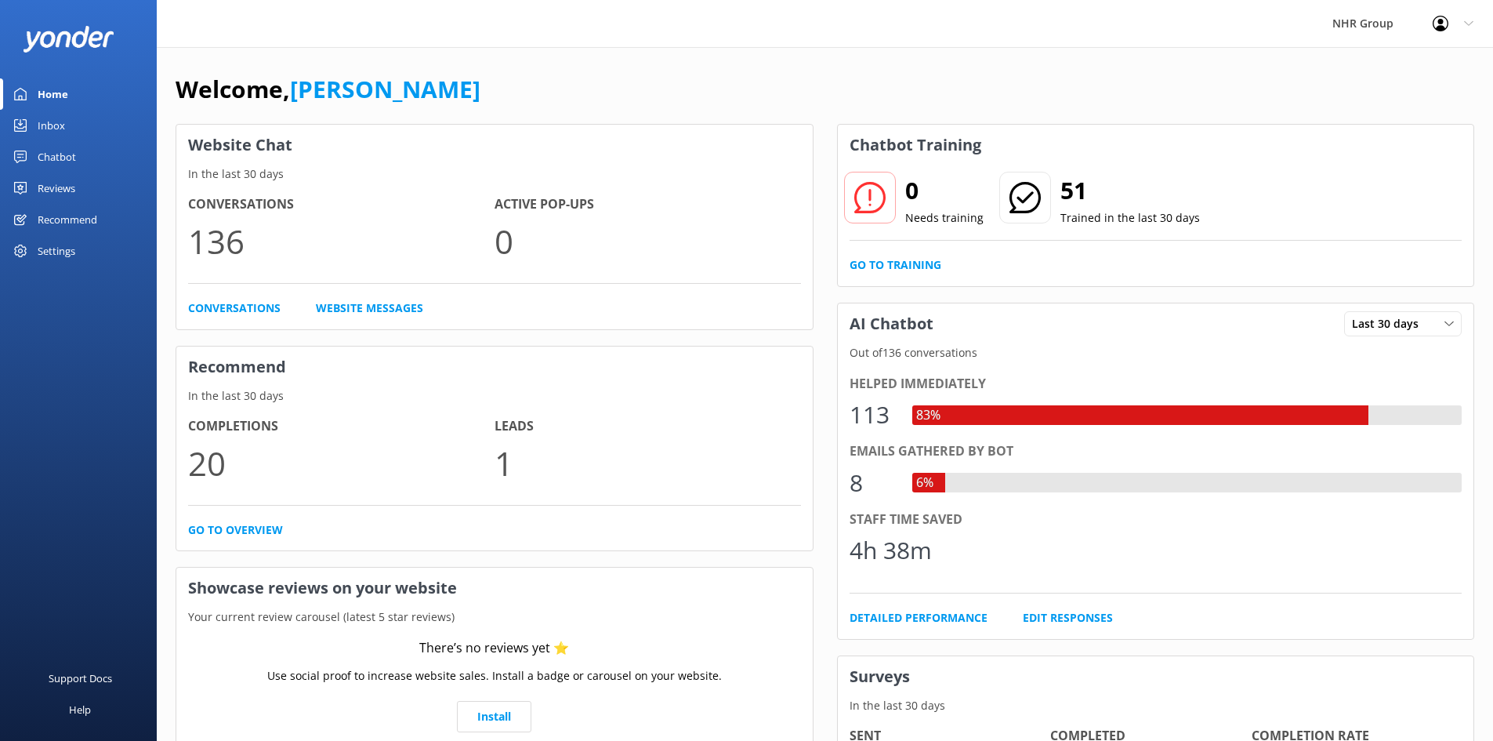
click at [53, 158] on div "Chatbot" at bounding box center [57, 156] width 38 height 31
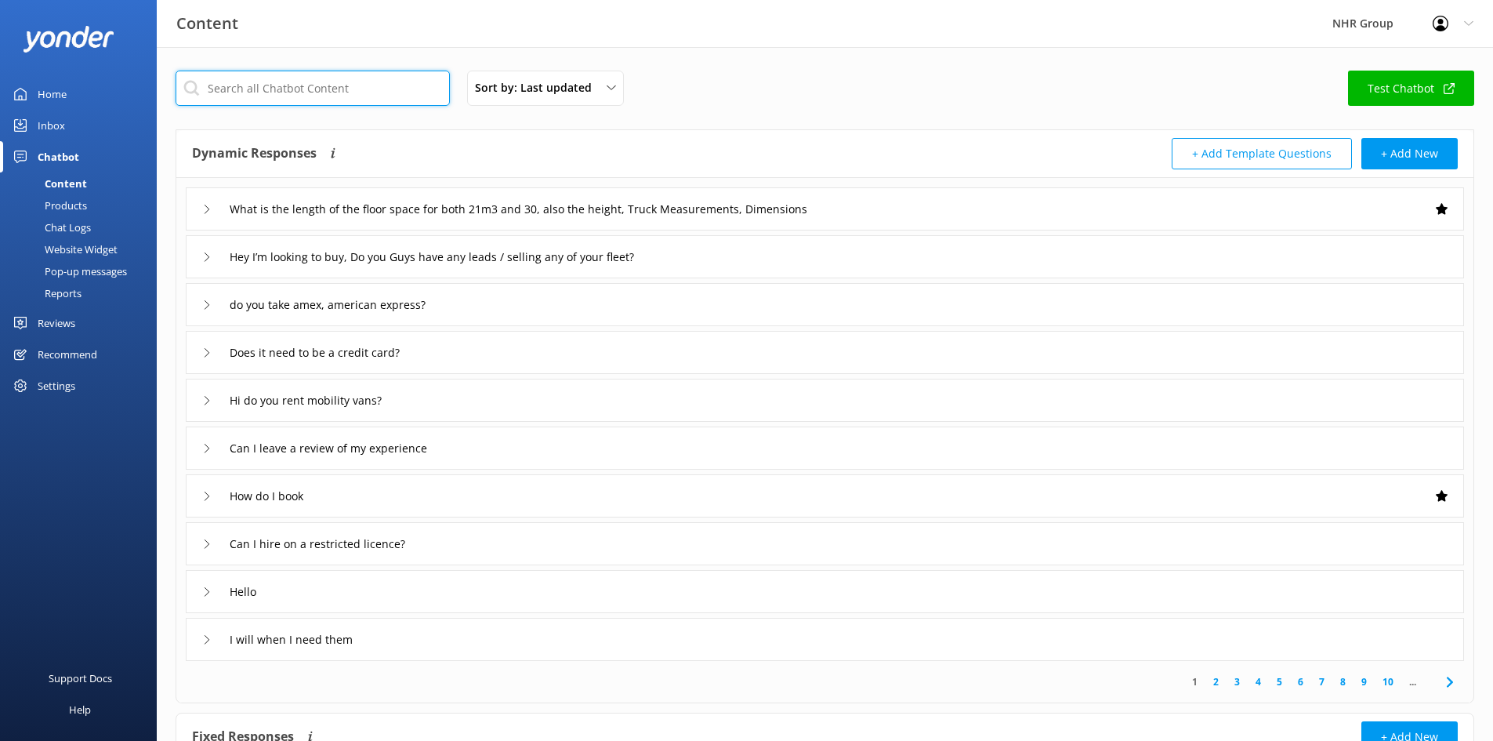
click at [282, 92] on input "text" at bounding box center [313, 88] width 274 height 35
type input "sell"
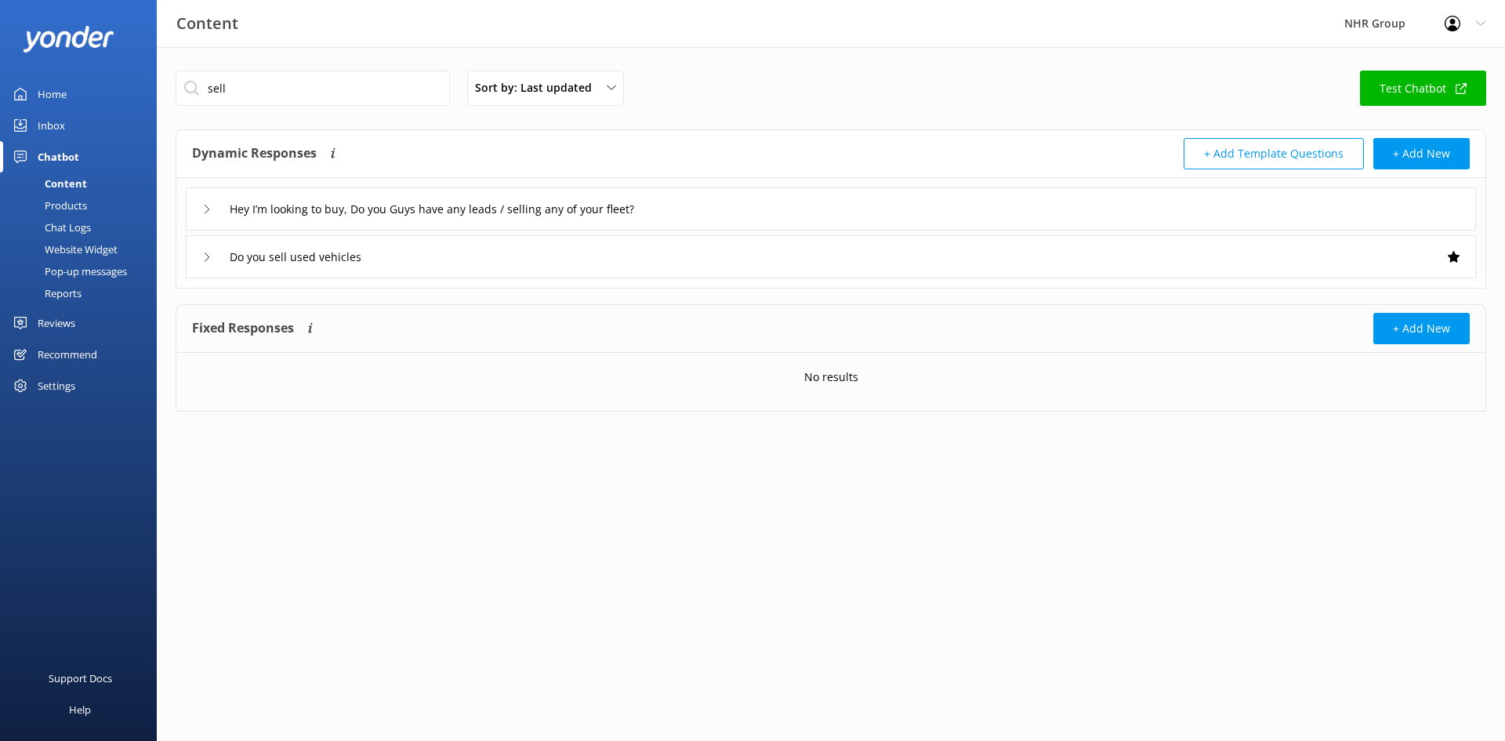
click at [401, 257] on div "Do you sell used vehicles" at bounding box center [831, 256] width 1290 height 43
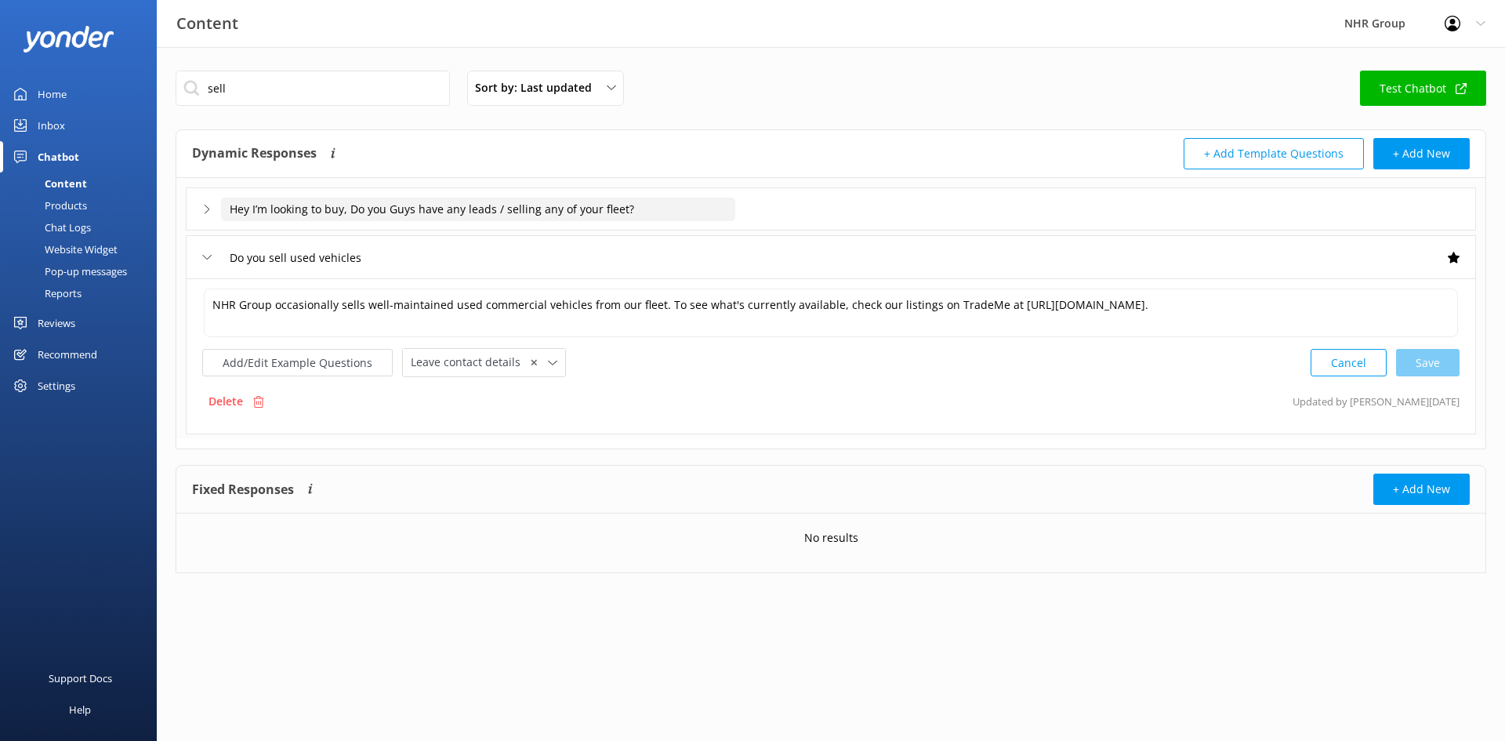
click at [685, 211] on input "Hey I’m looking to buy, Do you Guys have any leads / selling any of your fleet?" at bounding box center [478, 210] width 514 height 24
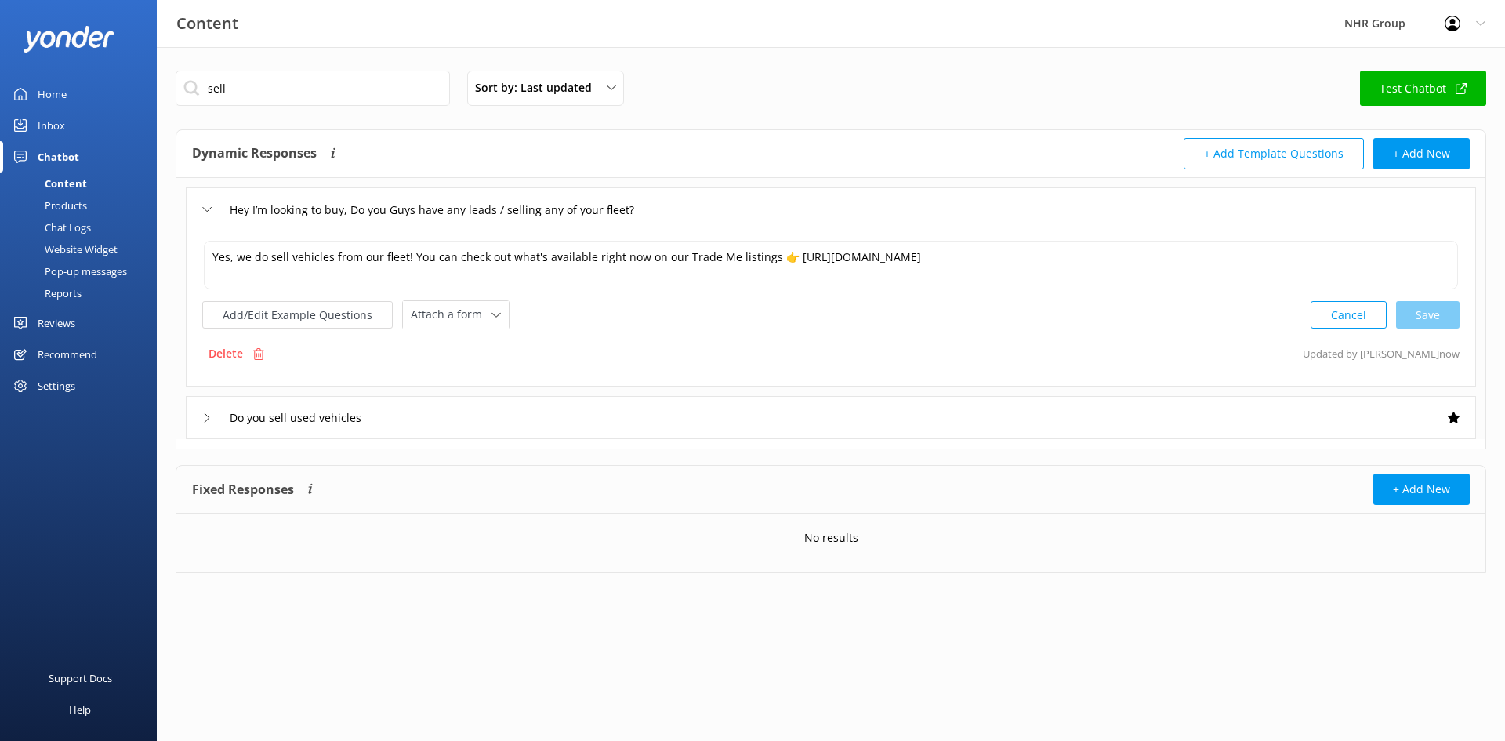
click at [792, 215] on div "Hey I’m looking to buy, Do you Guys have any leads / selling any of your fleet?" at bounding box center [831, 208] width 1290 height 43
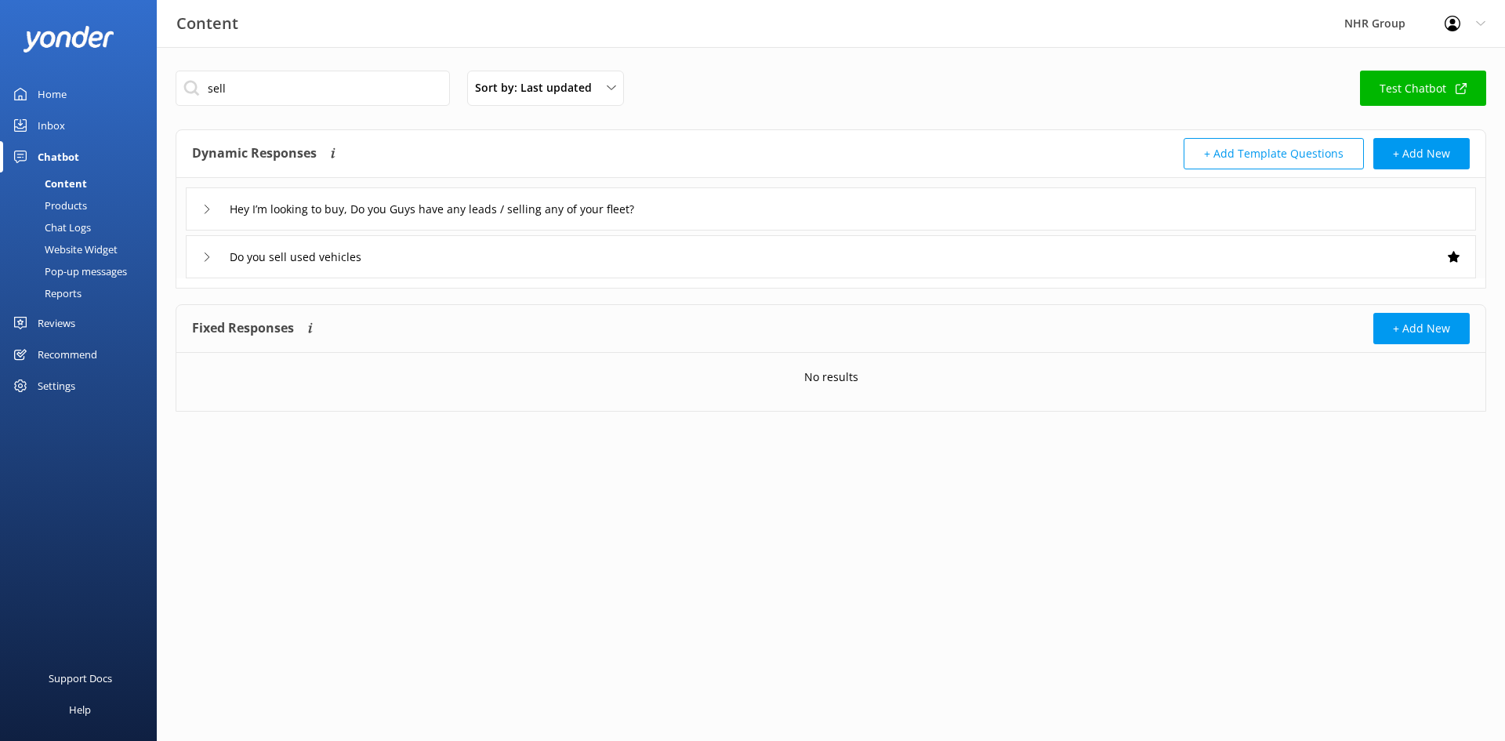
click at [760, 264] on div "Do you sell used vehicles" at bounding box center [831, 256] width 1290 height 43
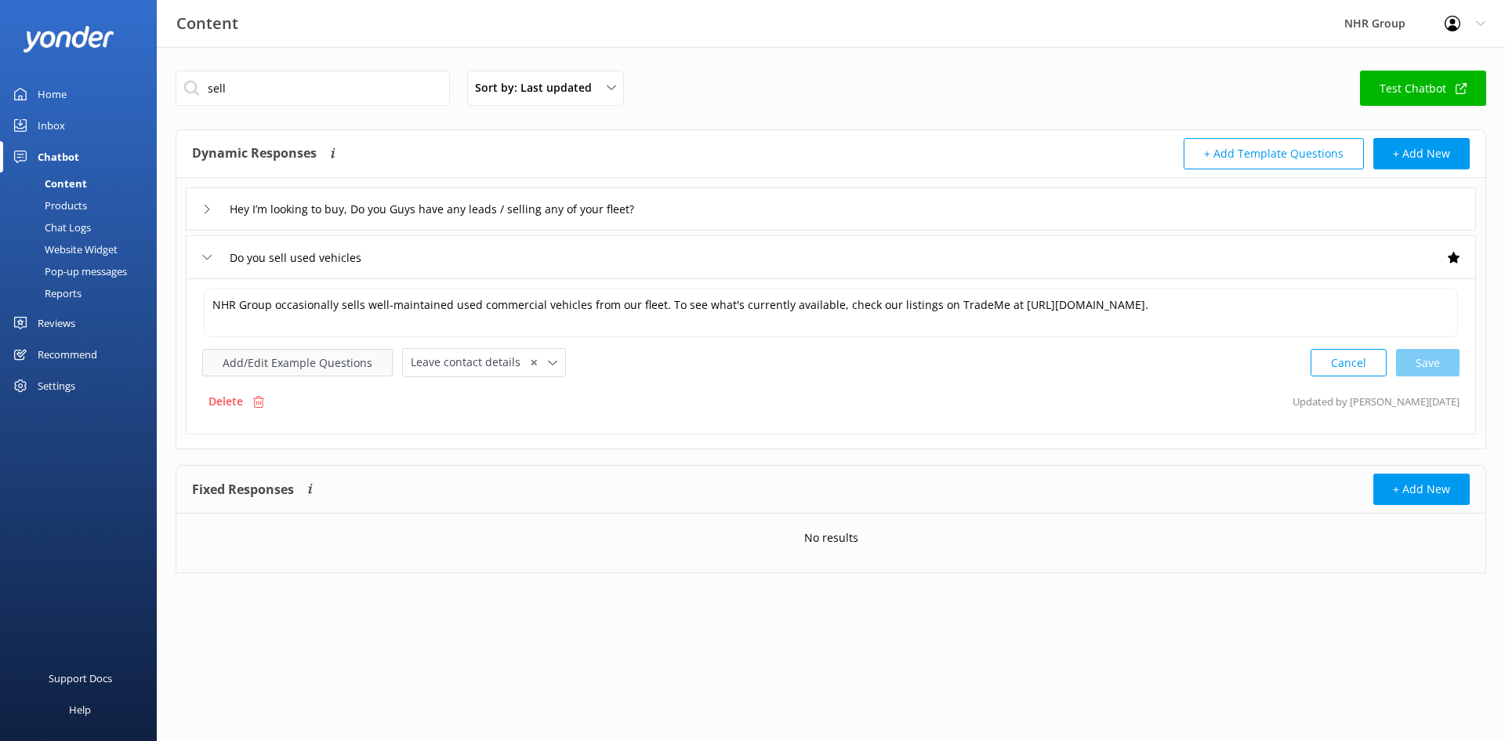
click at [284, 372] on button "Add/Edit Example Questions" at bounding box center [297, 362] width 190 height 27
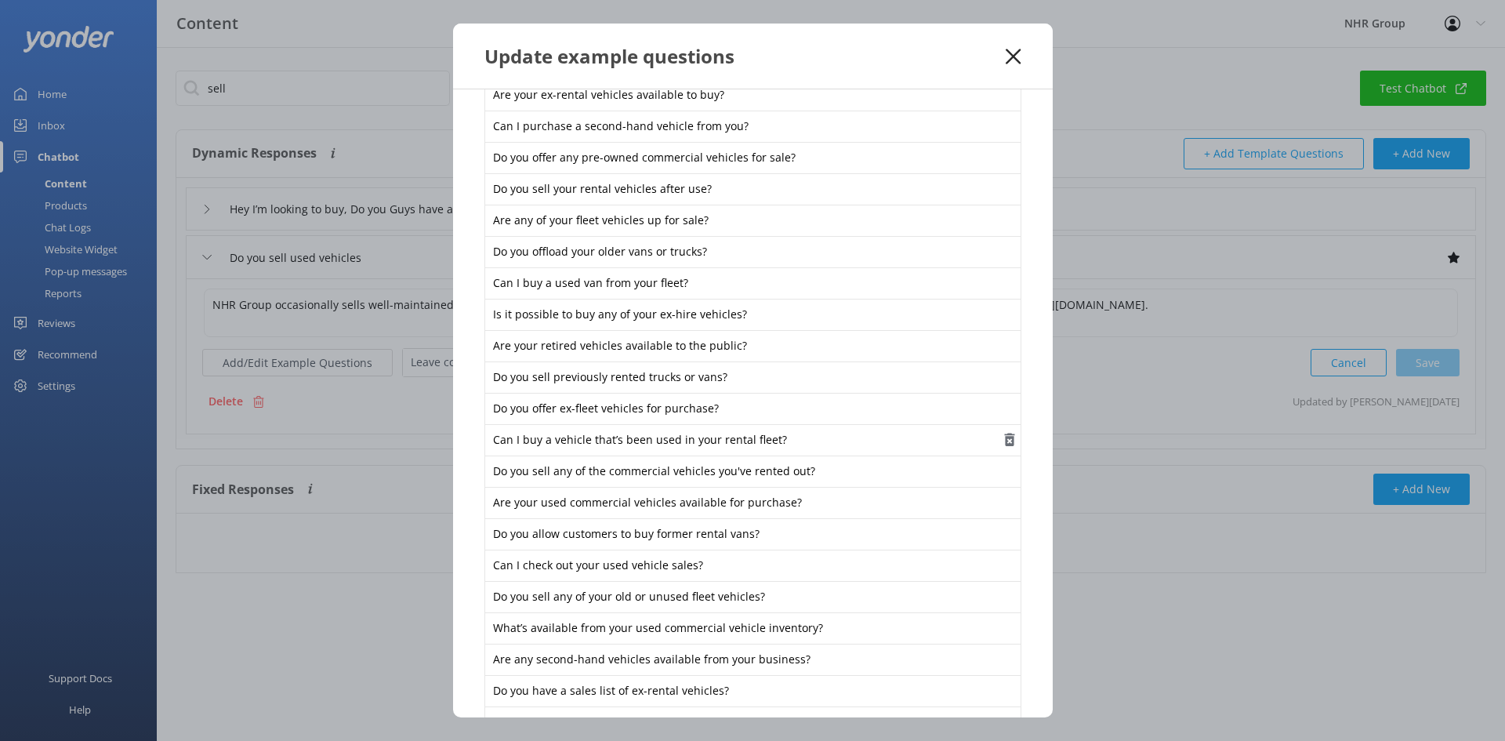
scroll to position [288, 0]
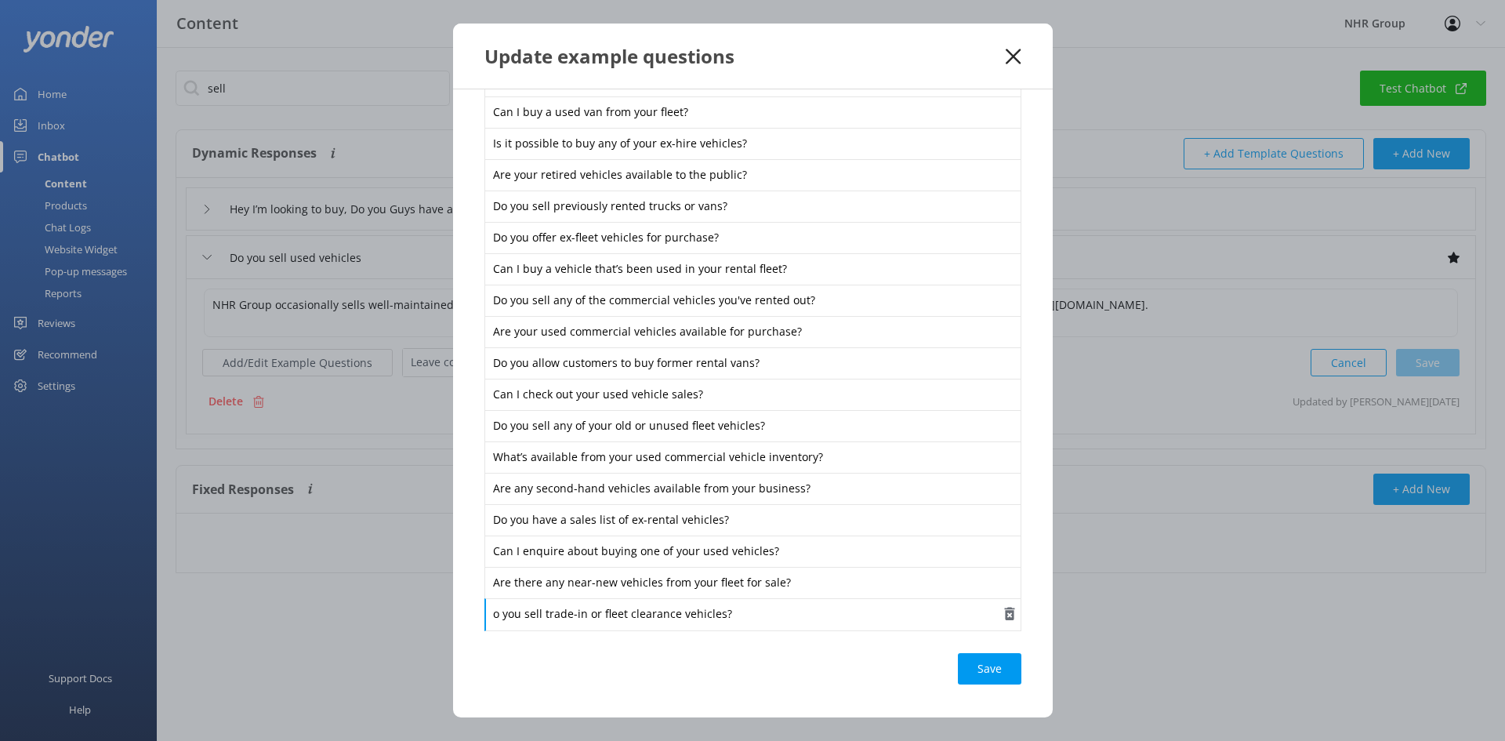
click at [492, 611] on div "o you sell trade-in or fleet clearance vehicles?" at bounding box center [752, 614] width 537 height 33
click at [964, 669] on div "Loading.." at bounding box center [990, 668] width 63 height 31
click at [1010, 60] on use at bounding box center [1013, 56] width 15 height 15
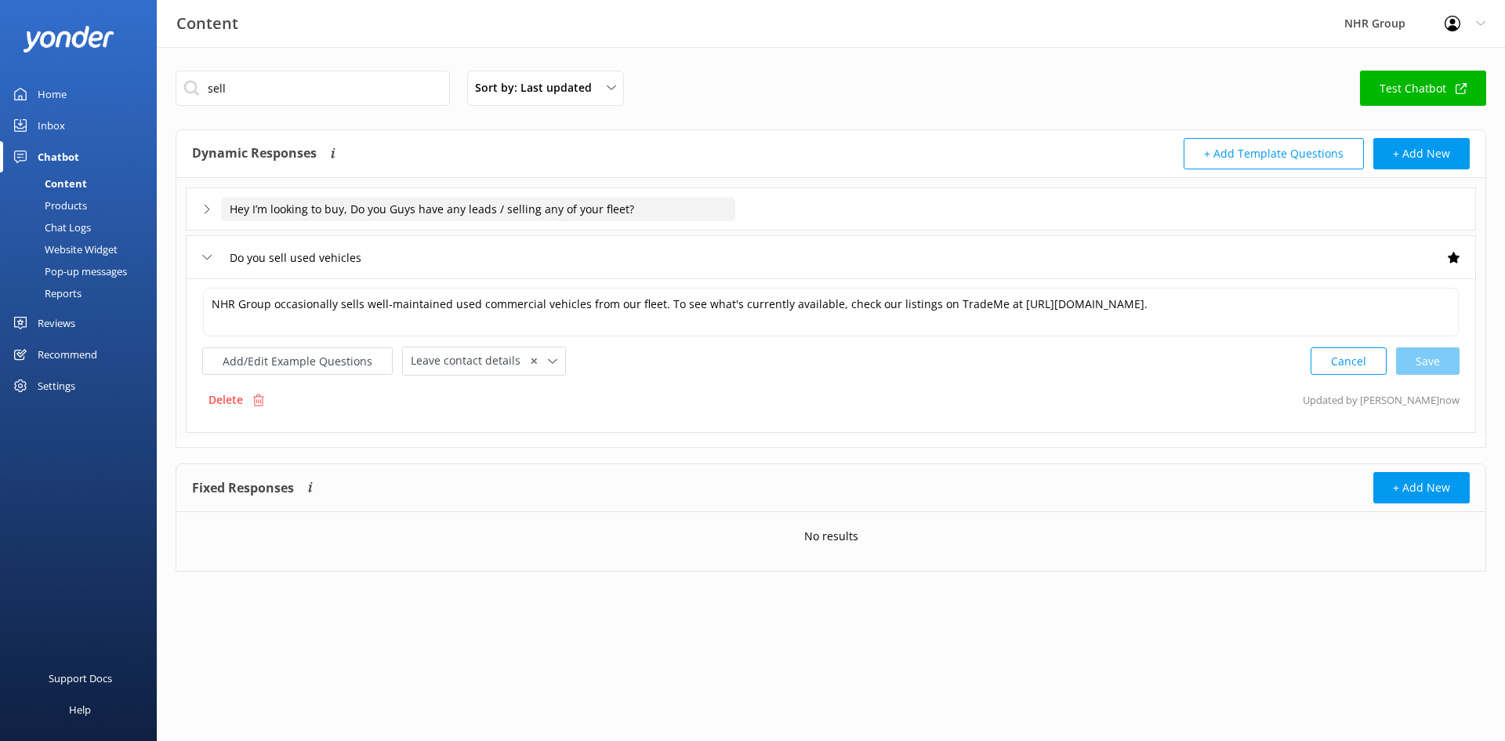
click at [692, 215] on input "Hey I’m looking to buy, Do you Guys have any leads / selling any of your fleet?" at bounding box center [478, 210] width 514 height 24
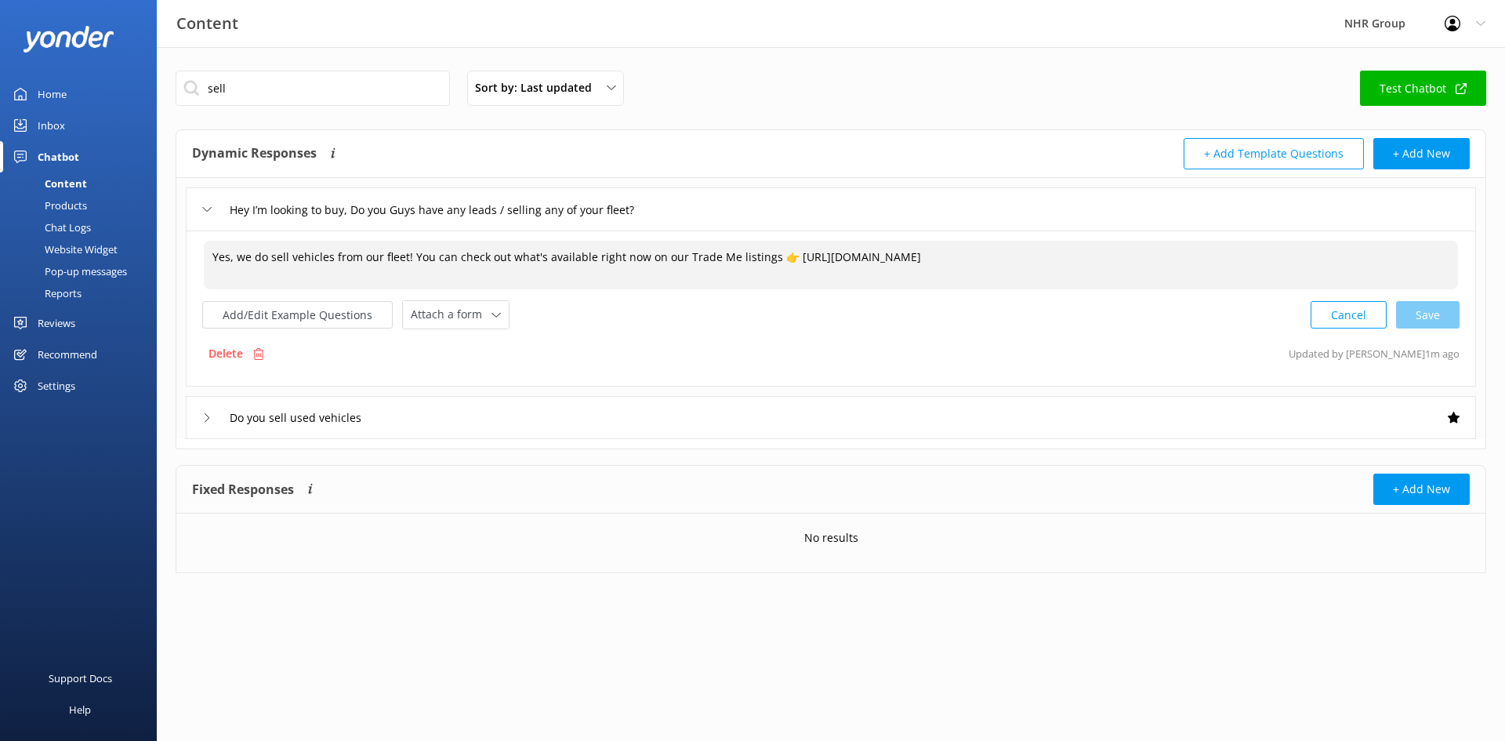
drag, startPoint x: 1205, startPoint y: 258, endPoint x: 194, endPoint y: 225, distance: 1012.4
click at [194, 225] on div "Hey I’m looking to buy, Do you Guys have any leads / selling any of your fleet?…" at bounding box center [830, 308] width 1309 height 261
click at [834, 201] on div "Hey I’m looking to buy, Do you Guys have any leads / selling any of your fleet?" at bounding box center [831, 208] width 1290 height 43
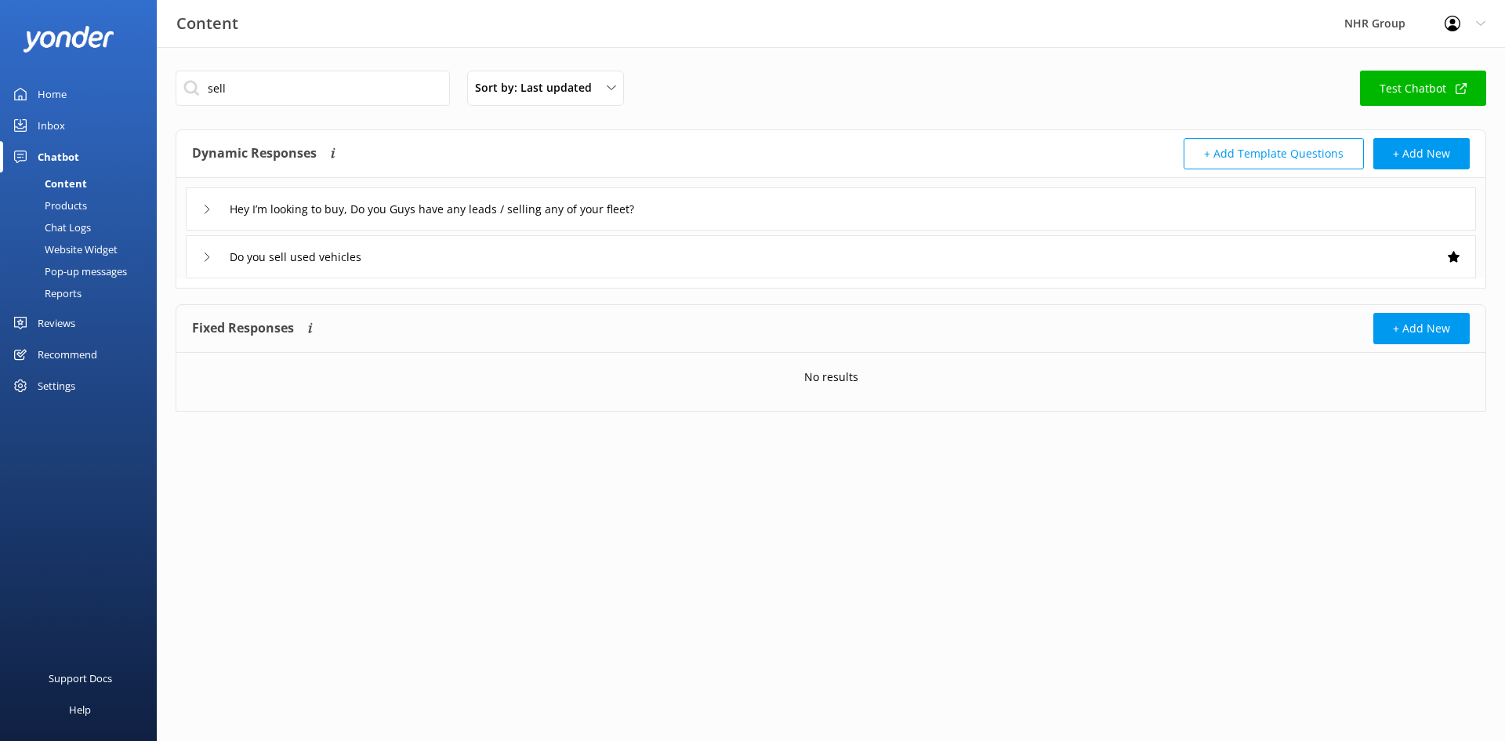
click at [781, 251] on div "Do you sell used vehicles" at bounding box center [831, 256] width 1290 height 43
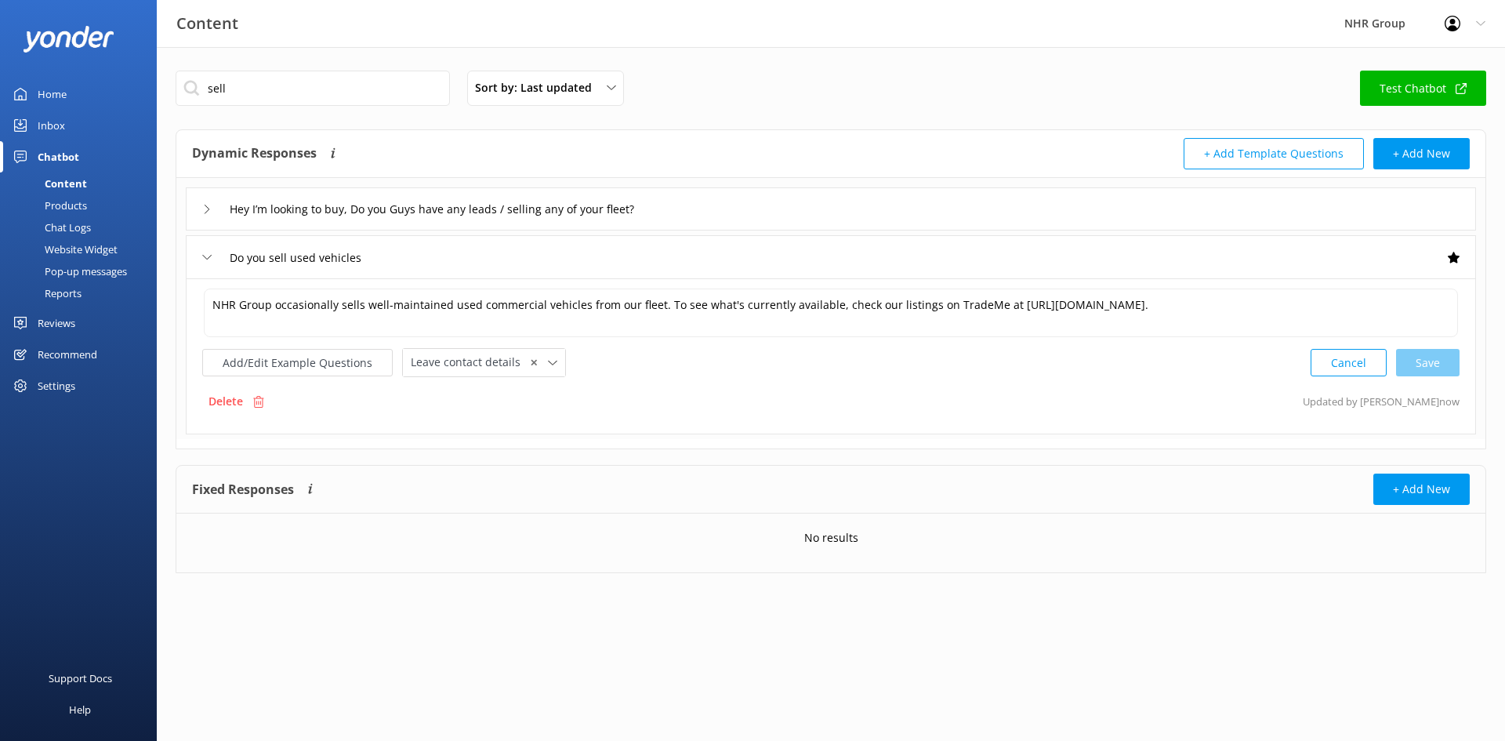
click at [781, 251] on div "Do you sell used vehicles" at bounding box center [831, 256] width 1290 height 43
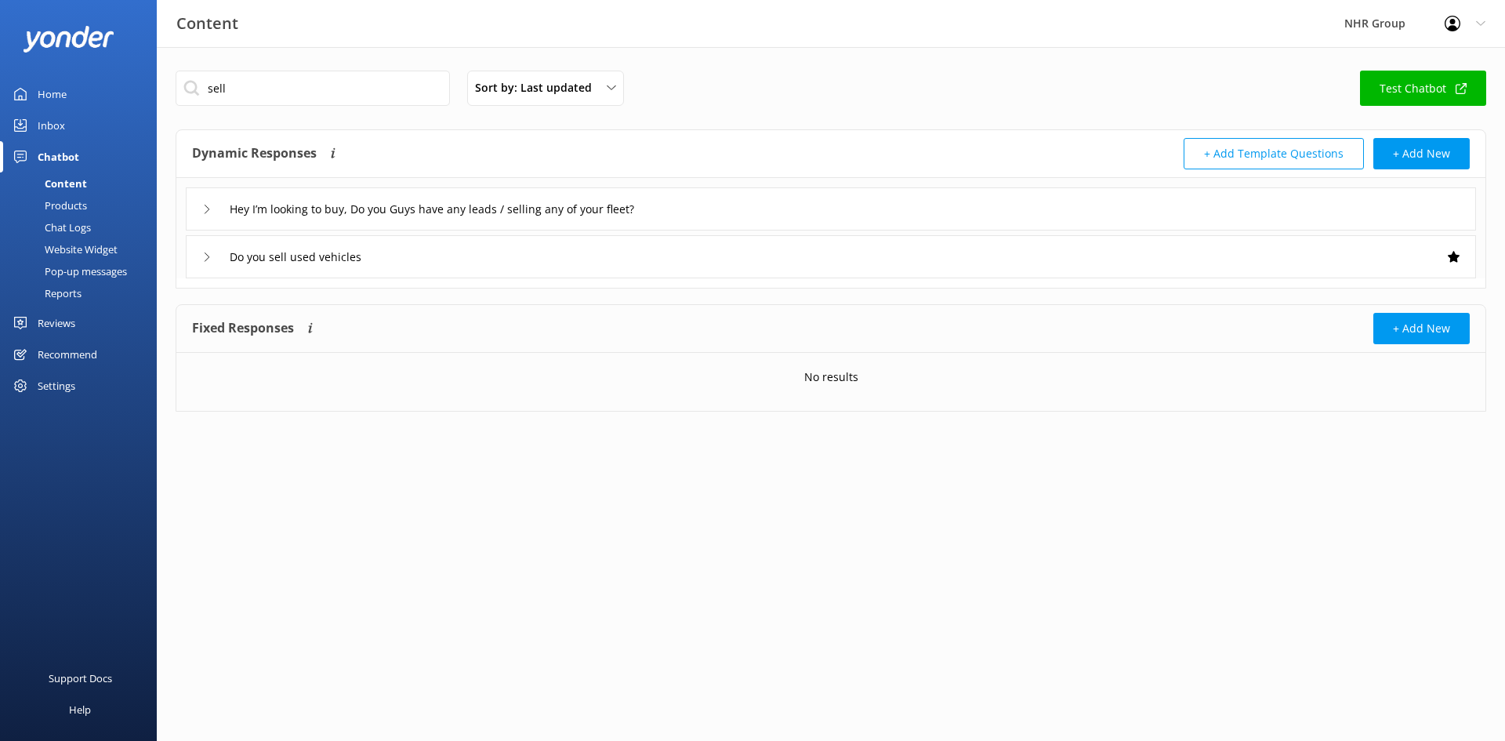
click at [779, 202] on div "Hey I’m looking to buy, Do you Guys have any leads / selling any of your fleet?" at bounding box center [831, 208] width 1290 height 43
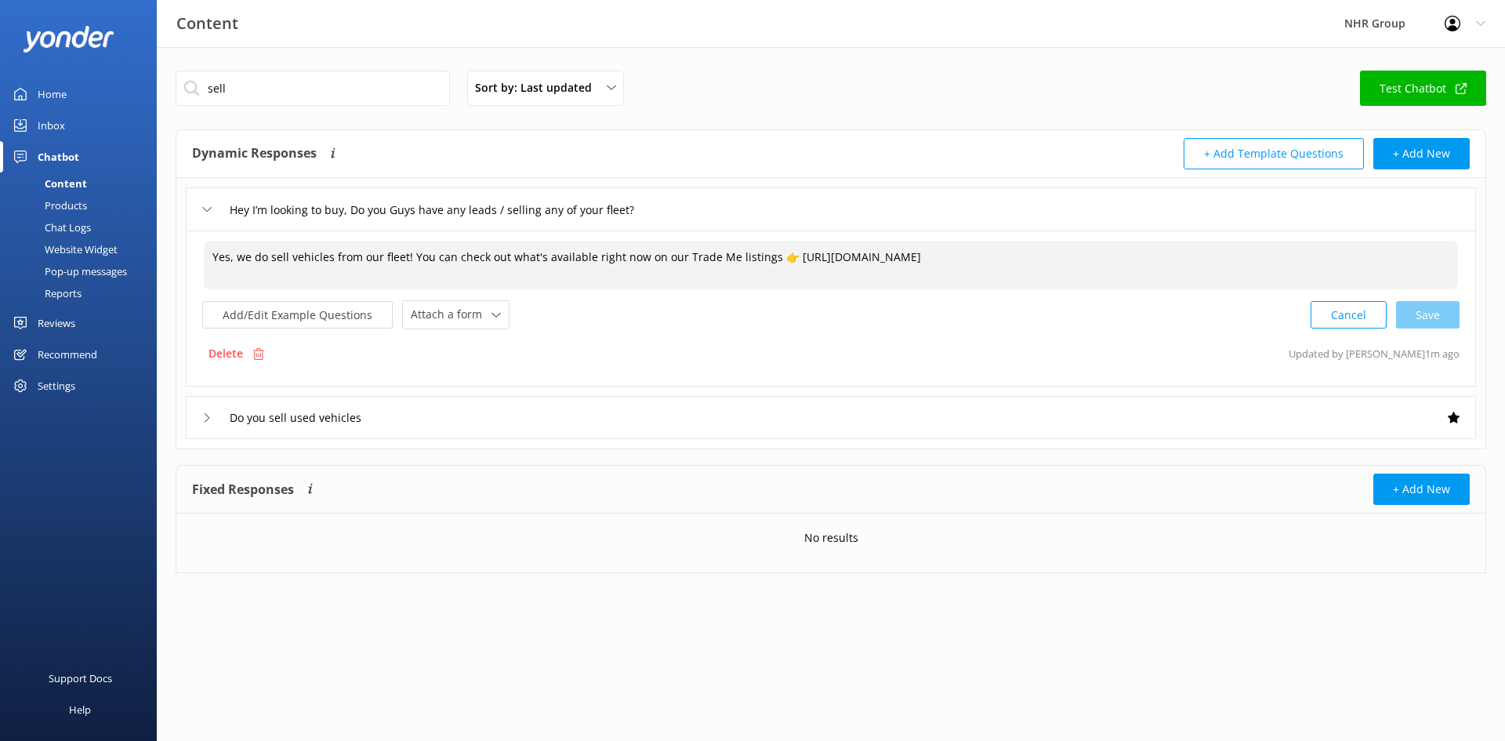
drag, startPoint x: 1197, startPoint y: 255, endPoint x: 184, endPoint y: 297, distance: 1013.6
click at [188, 295] on div "Yes, we do sell vehicles from our fleet! You can check out what's available rig…" at bounding box center [831, 308] width 1290 height 156
click at [546, 416] on div "Do you sell used vehicles" at bounding box center [831, 417] width 1290 height 43
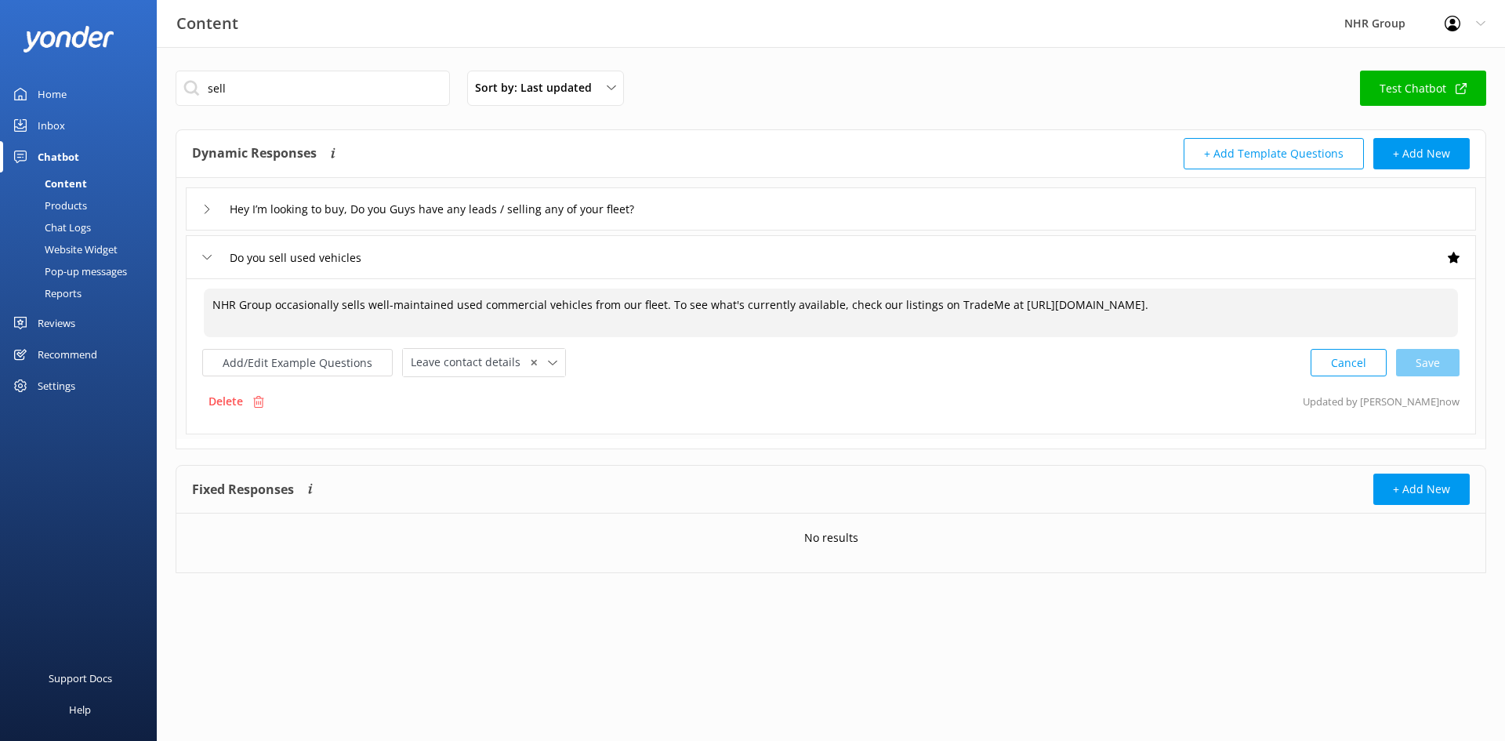
drag, startPoint x: 1424, startPoint y: 307, endPoint x: 175, endPoint y: 347, distance: 1250.0
click at [175, 347] on div "sell Sort by: Last updated Title Last updated Test Chatbot Dynamic Responses Dy…" at bounding box center [831, 333] width 1348 height 573
paste textarea "Yes, we do sell vehicles from our fleet! You can check out what's available rig…"
click at [1430, 364] on div "Cancel Save" at bounding box center [1385, 362] width 149 height 29
type textarea "Yes, we do sell vehicles from our fleet! You can check out what's available rig…"
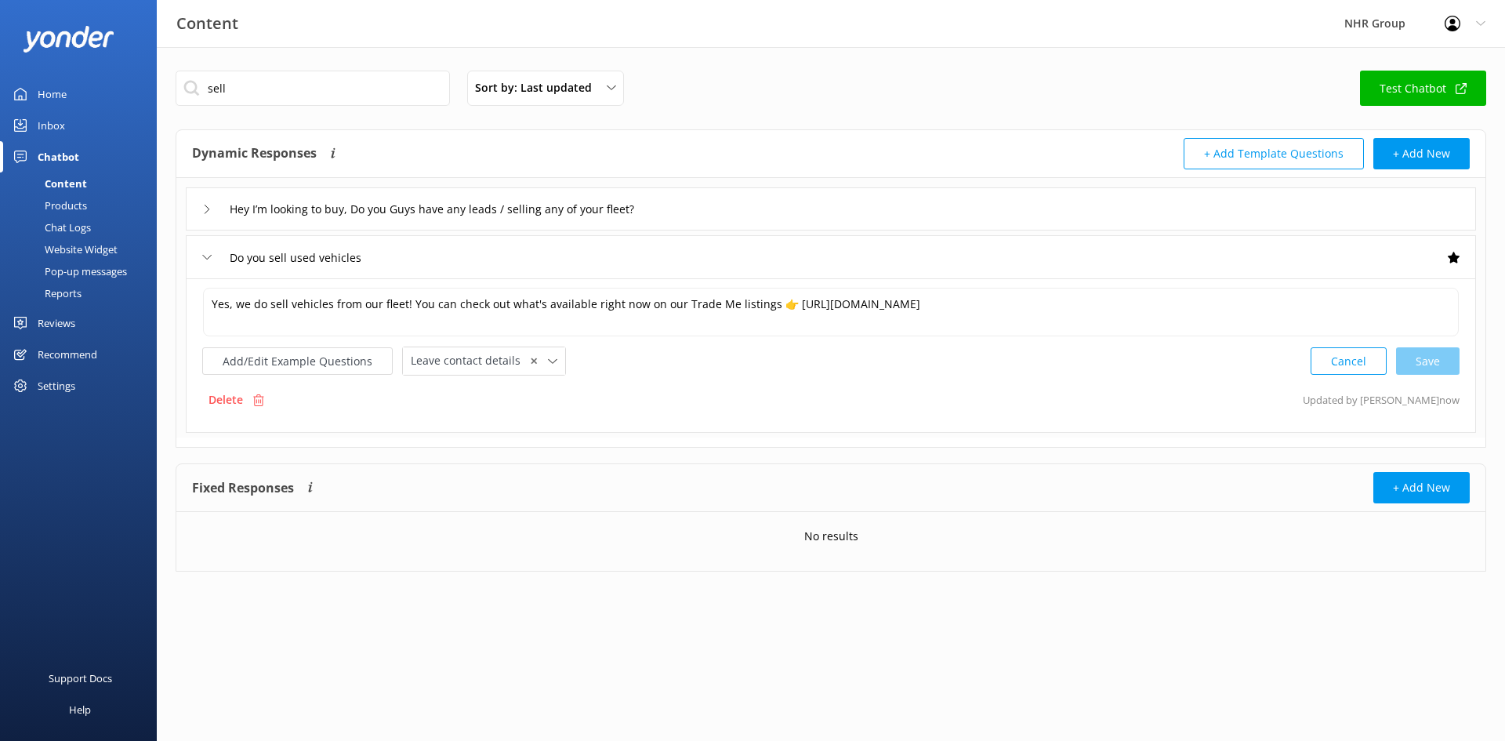
click at [778, 204] on div "Hey I’m looking to buy, Do you Guys have any leads / selling any of your fleet?" at bounding box center [831, 208] width 1290 height 43
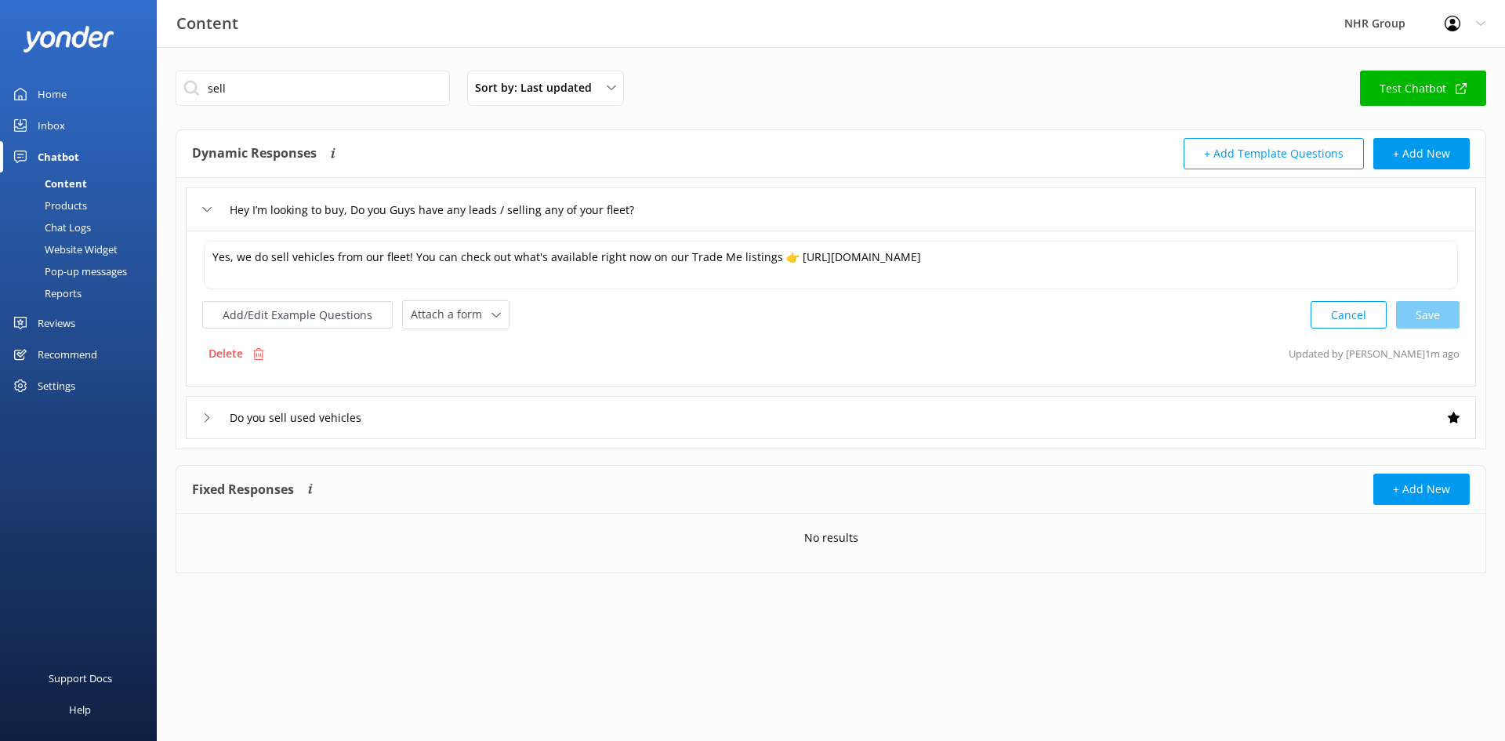
click at [765, 210] on div "Hey I’m looking to buy, Do you Guys have any leads / selling any of your fleet?" at bounding box center [831, 208] width 1290 height 43
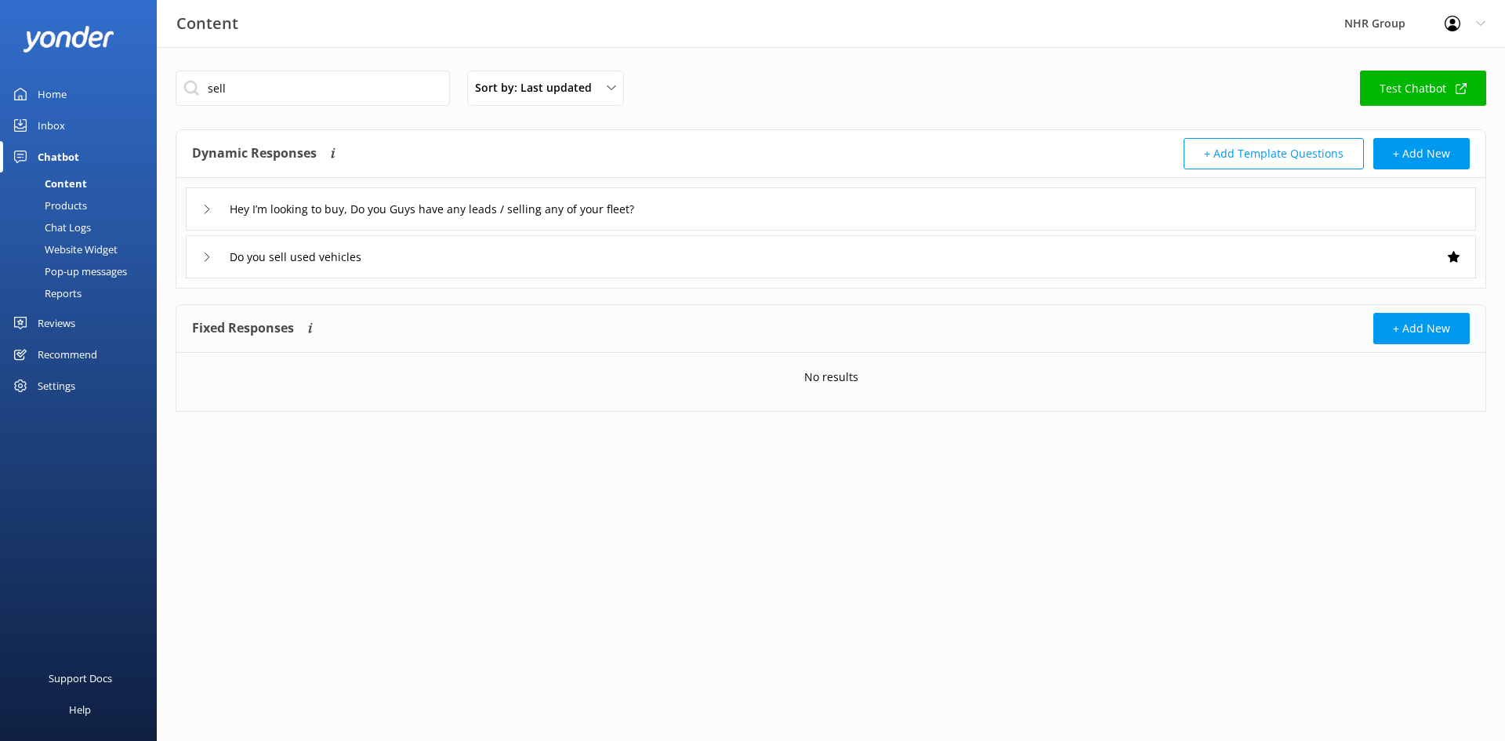
click at [404, 262] on div "Do you sell used vehicles" at bounding box center [831, 256] width 1290 height 43
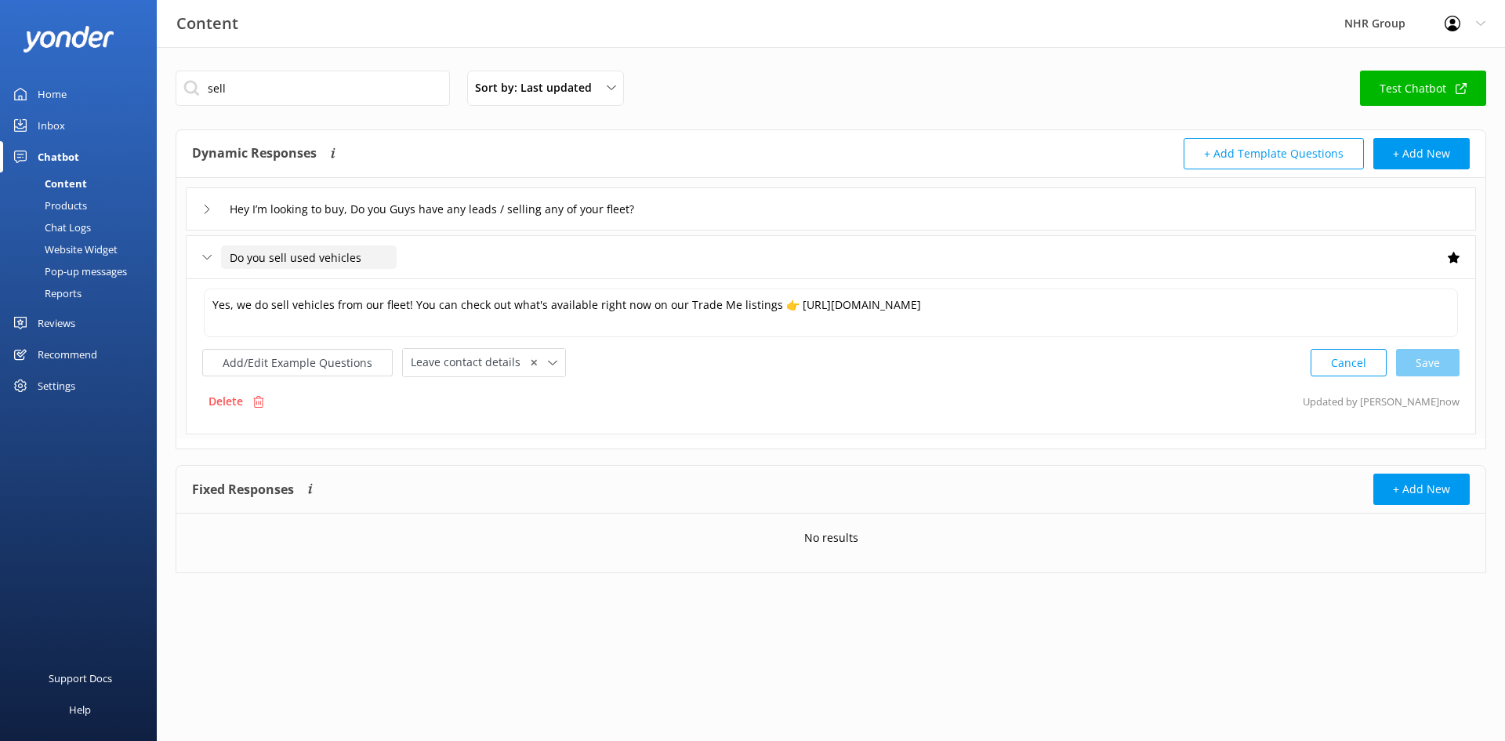
click at [364, 259] on input "Do you sell used vehicles" at bounding box center [309, 257] width 176 height 24
click at [1292, 205] on div "Hey I’m looking to buy, Do you Guys have any leads / selling any of your fleet?" at bounding box center [831, 208] width 1290 height 43
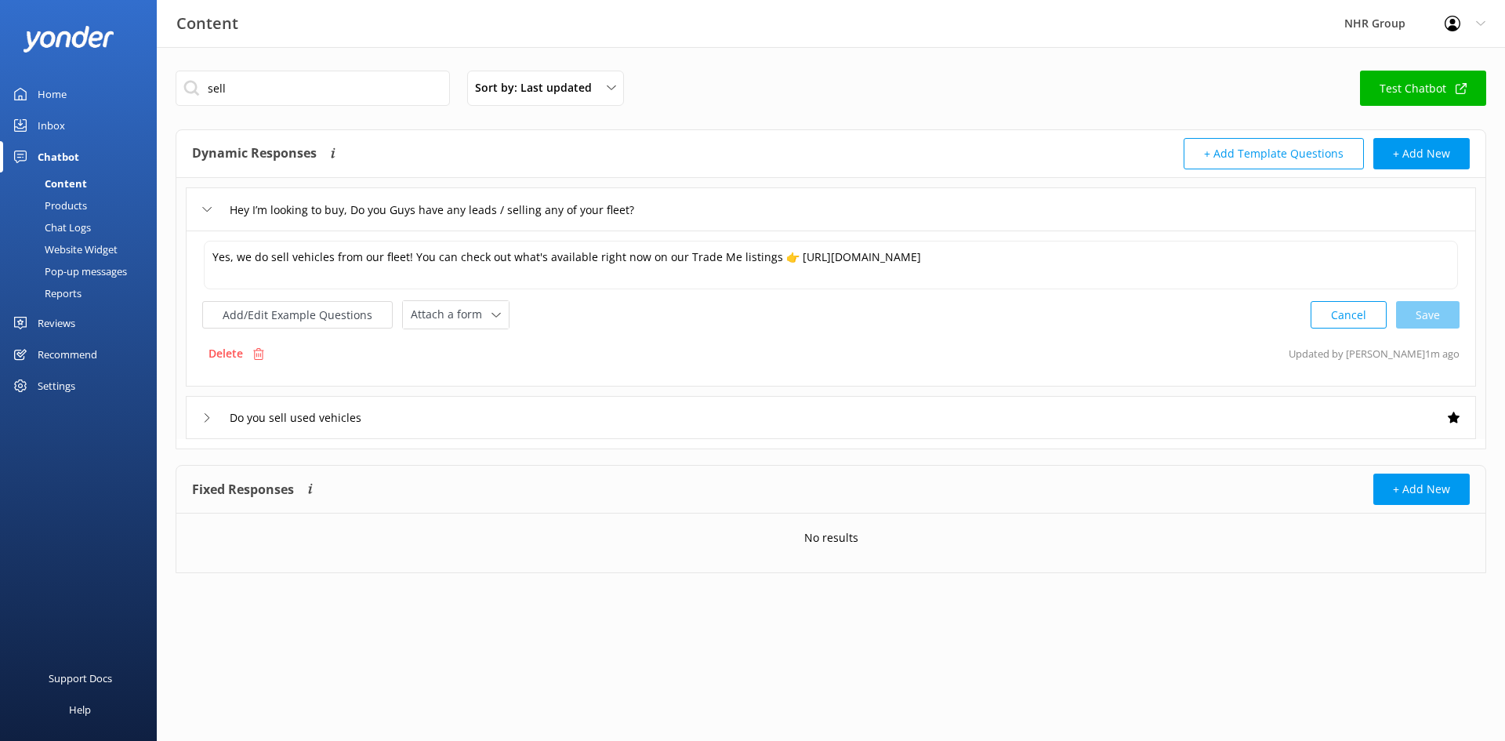
click at [241, 357] on p "Delete" at bounding box center [225, 353] width 34 height 17
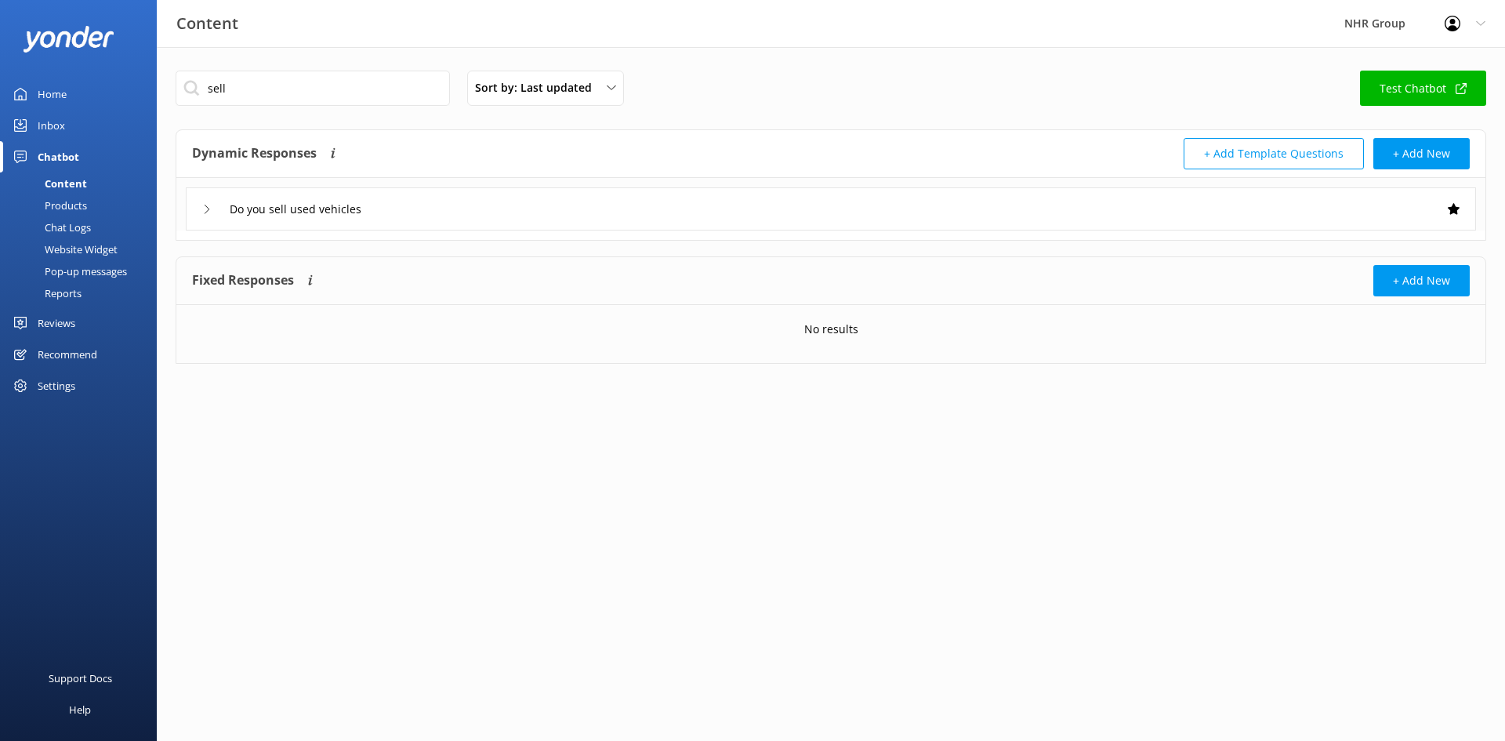
click at [456, 210] on div "Do you sell used vehicles" at bounding box center [831, 208] width 1290 height 43
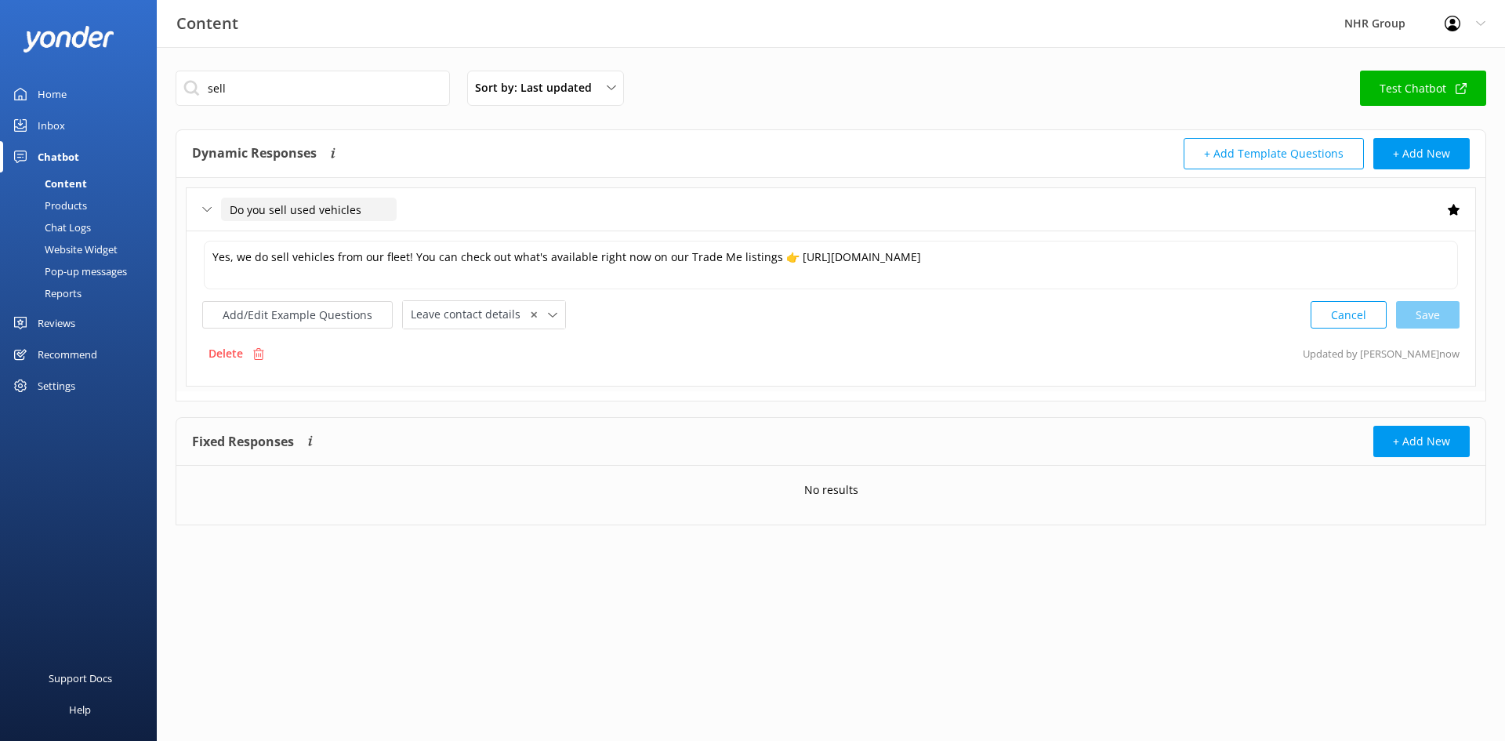
click at [357, 207] on input "Do you sell used vehicles" at bounding box center [309, 210] width 176 height 24
click at [576, 211] on input "Do you sell used vehicles from your fleet, or have any leads?" at bounding box center [421, 210] width 401 height 24
type input "Do you sell used vehicles from your fleet?"
click at [468, 234] on icon at bounding box center [471, 233] width 6 height 6
click at [205, 208] on icon at bounding box center [206, 209] width 9 height 9
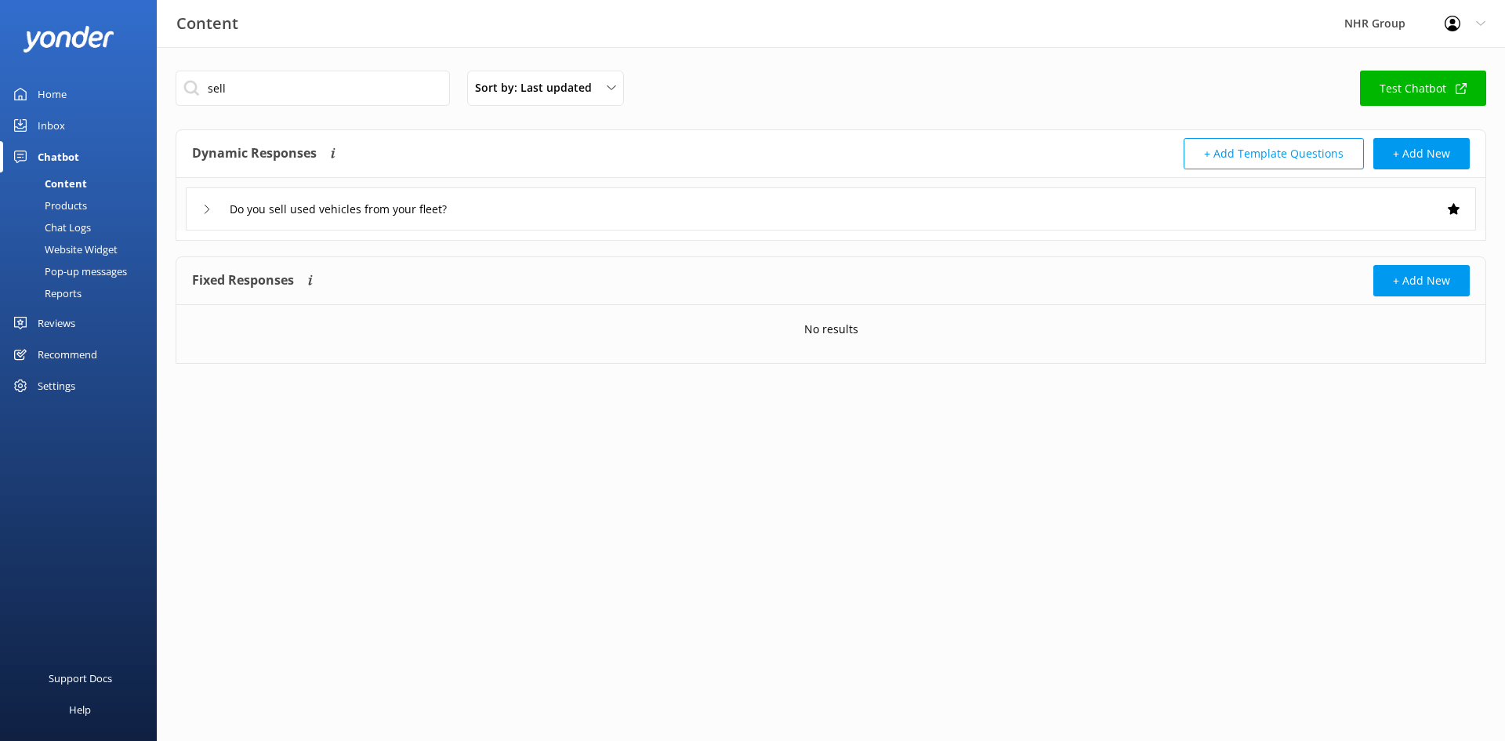
click at [66, 122] on link "Inbox" at bounding box center [78, 125] width 157 height 31
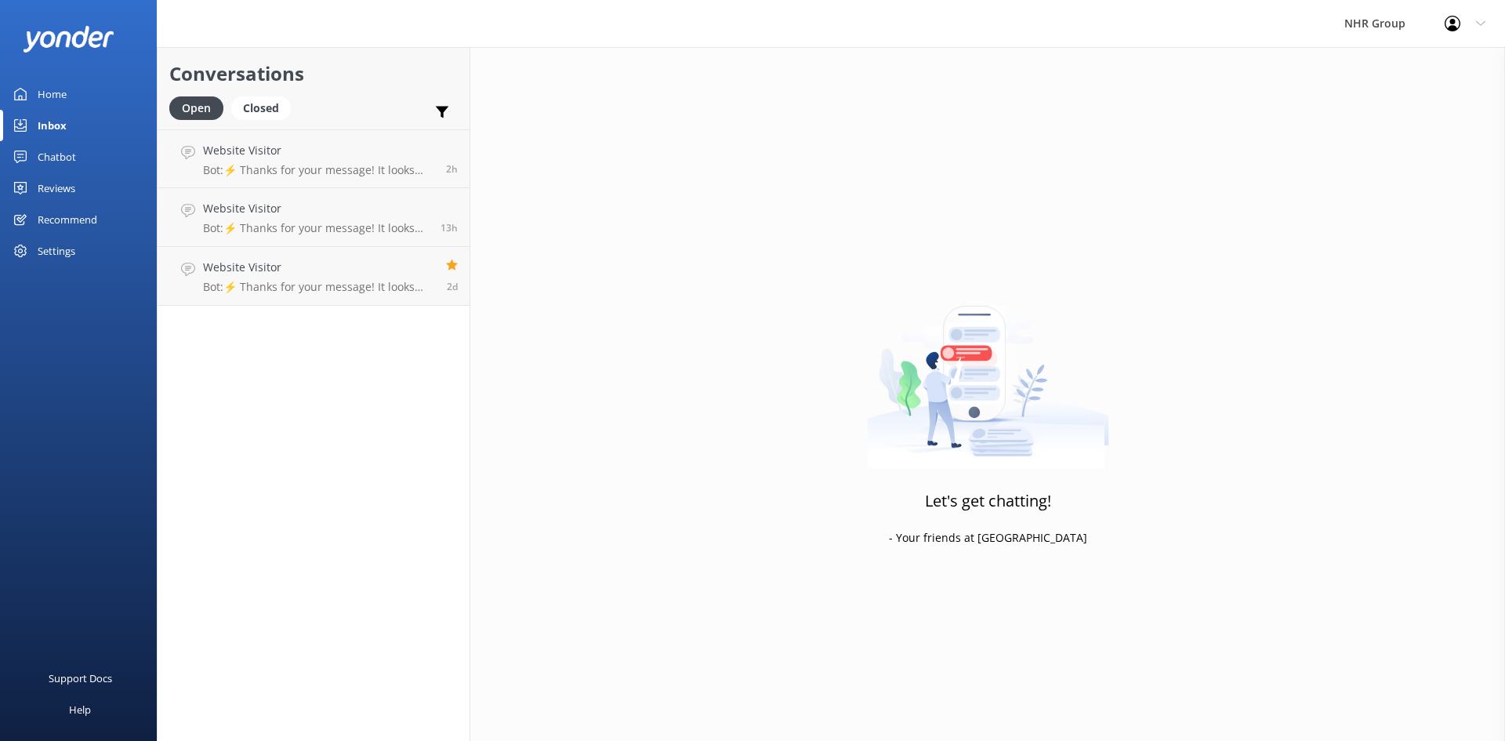
click at [74, 93] on link "Home" at bounding box center [78, 93] width 157 height 31
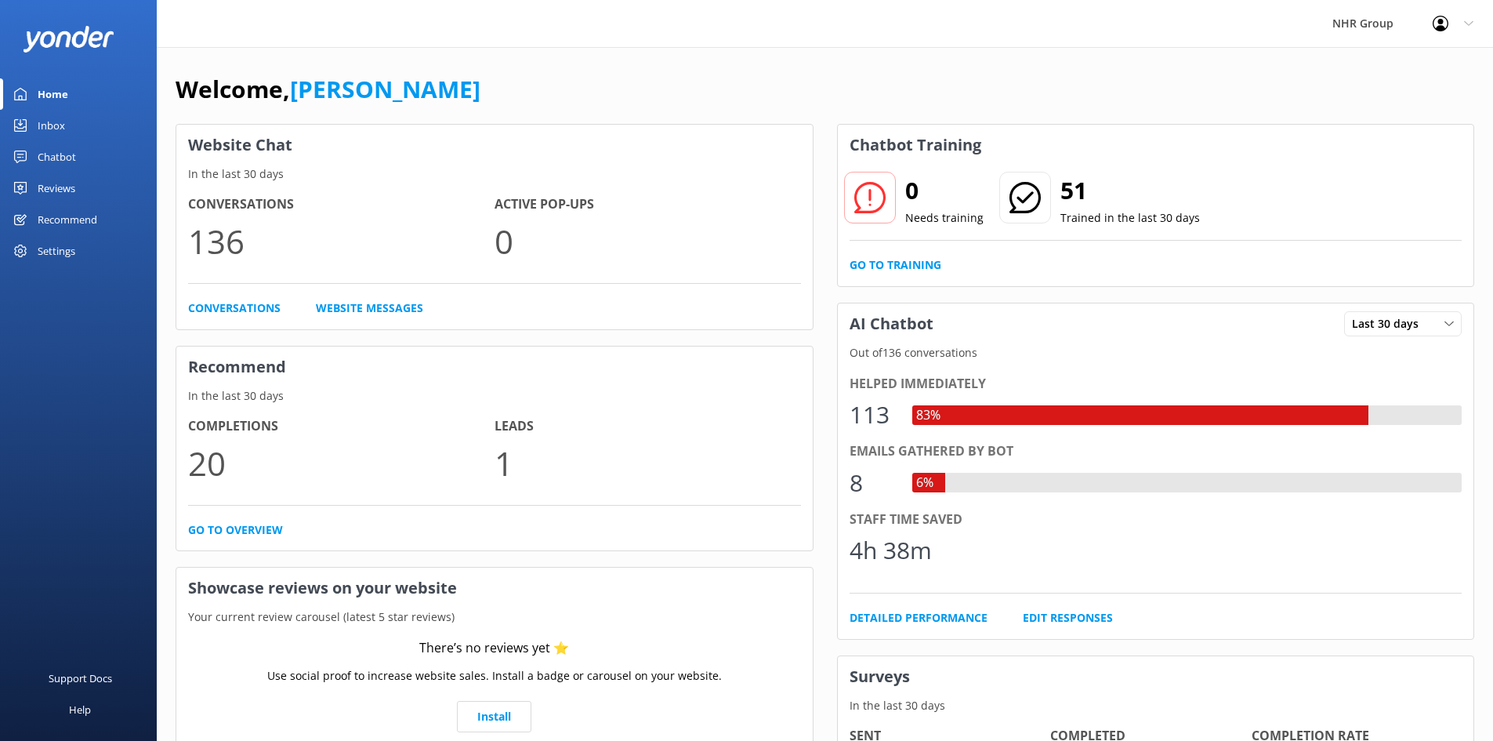
click at [781, 96] on div "Welcome, Damian" at bounding box center [825, 97] width 1299 height 53
click at [85, 125] on link "Inbox" at bounding box center [78, 125] width 157 height 31
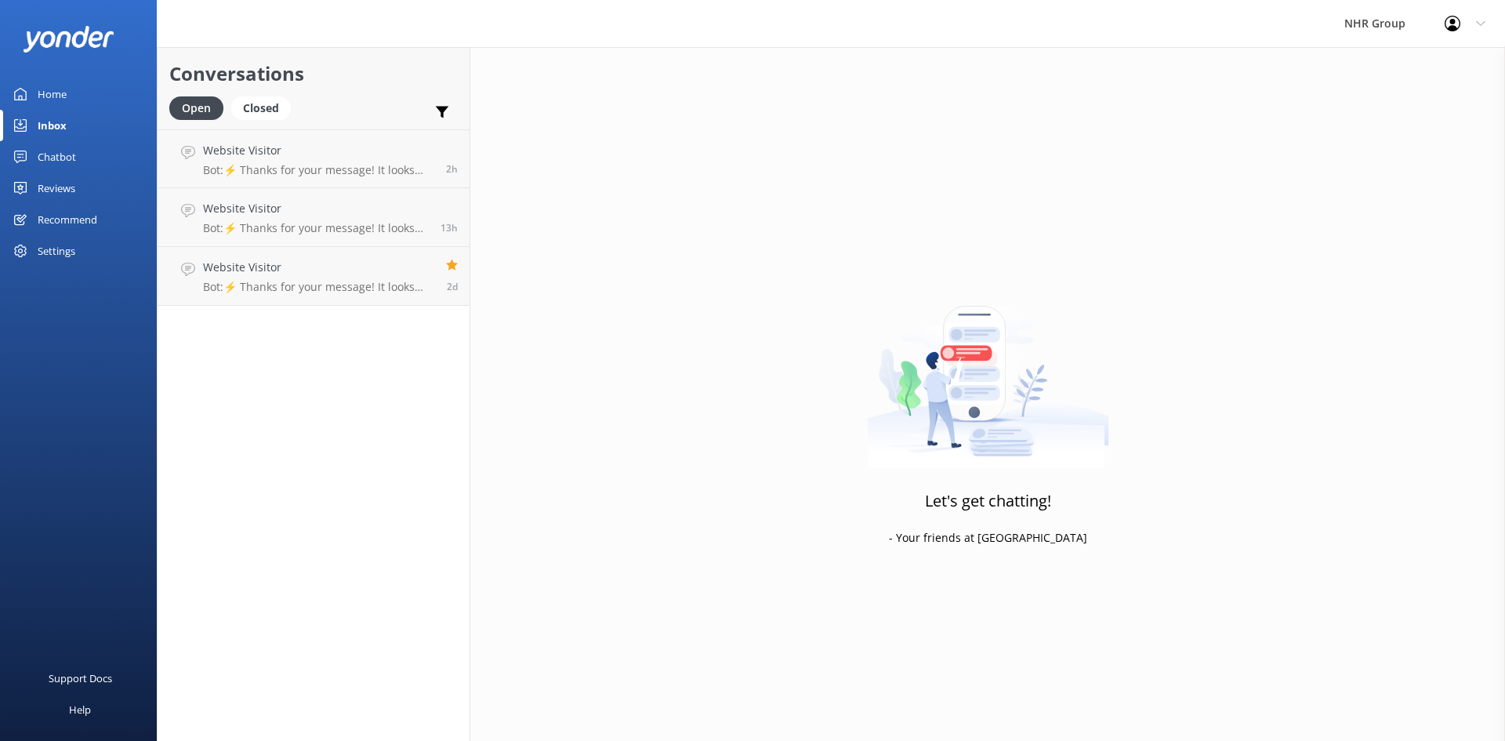
click at [54, 156] on div "Chatbot" at bounding box center [57, 156] width 38 height 31
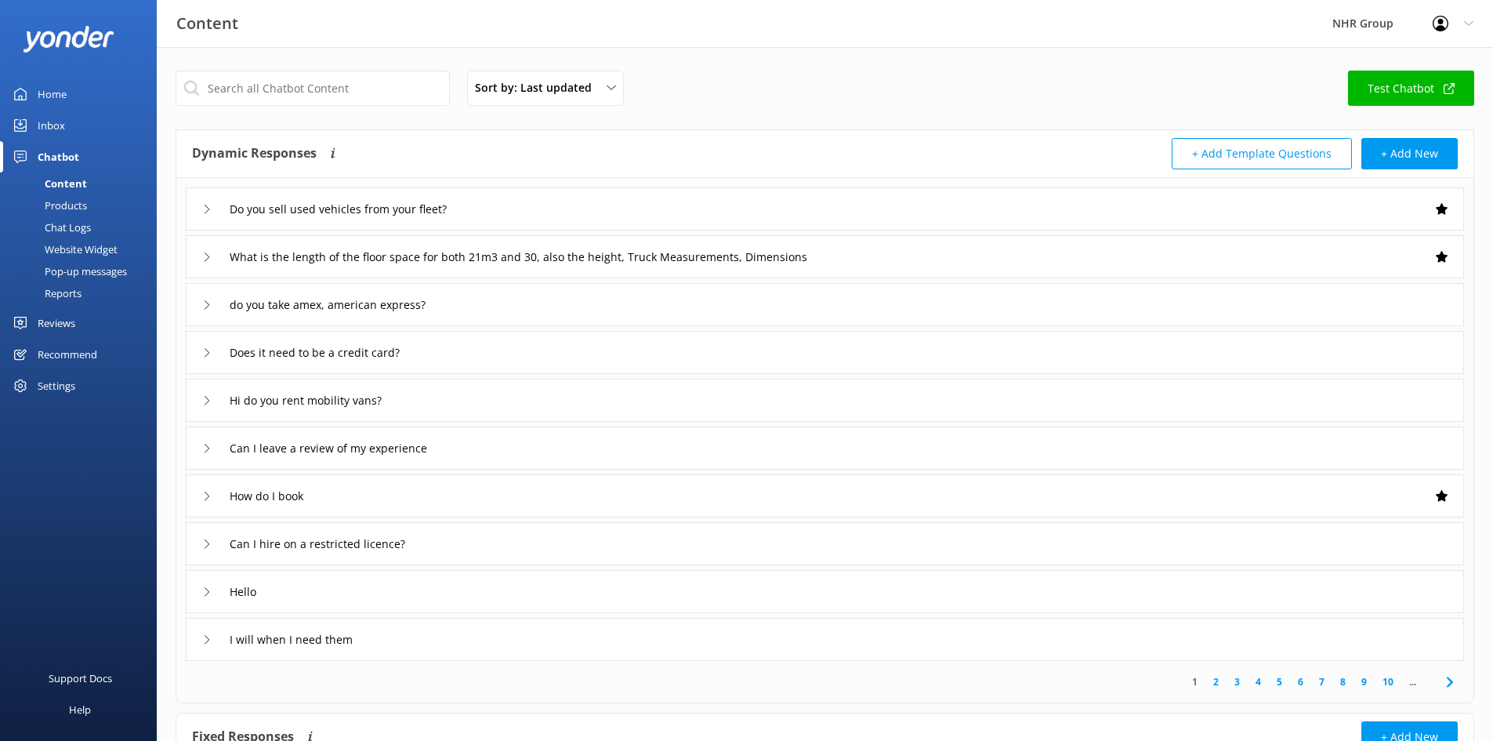
click at [62, 292] on div "Reports" at bounding box center [45, 293] width 72 height 22
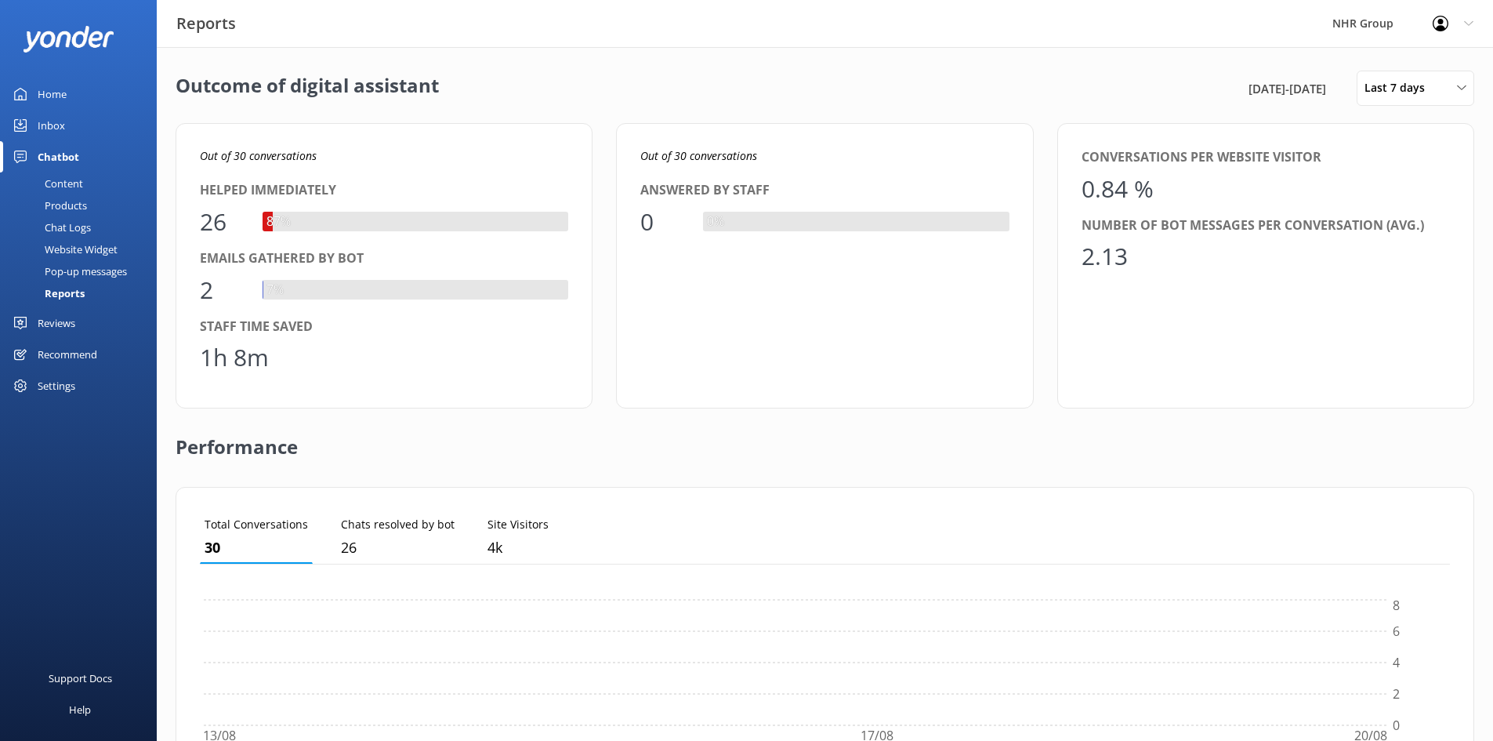
scroll to position [146, 1238]
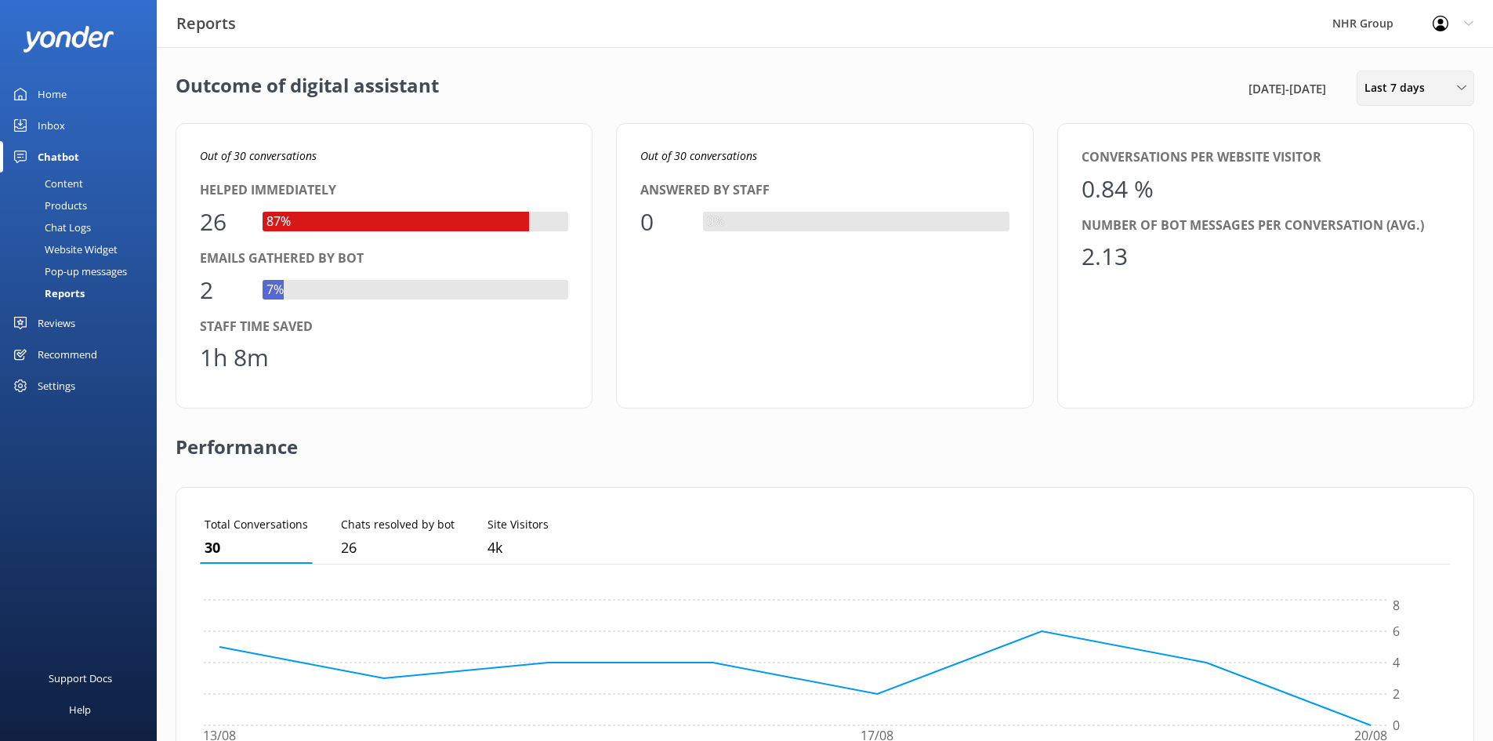
click at [1422, 79] on div "Last 7 days Last 7 days Last 30 days Last month Last 90 days Last 180 days Cust…" at bounding box center [1416, 88] width 118 height 35
click at [1382, 276] on div "Custom" at bounding box center [1382, 284] width 35 height 16
drag, startPoint x: 1414, startPoint y: 208, endPoint x: 1405, endPoint y: 227, distance: 21.4
click at [1414, 207] on div "1" at bounding box center [1418, 200] width 27 height 33
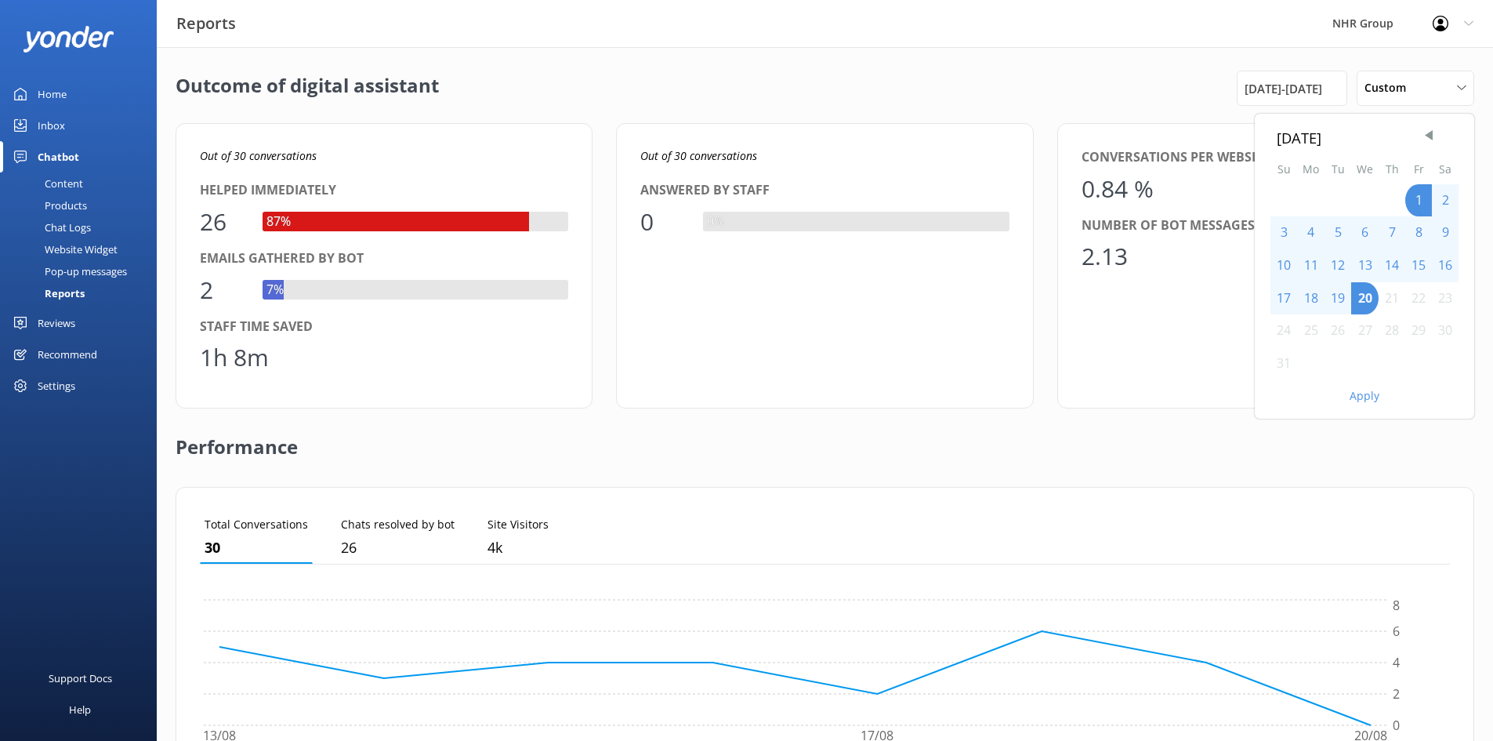
click at [1356, 398] on button "Apply" at bounding box center [1365, 395] width 30 height 11
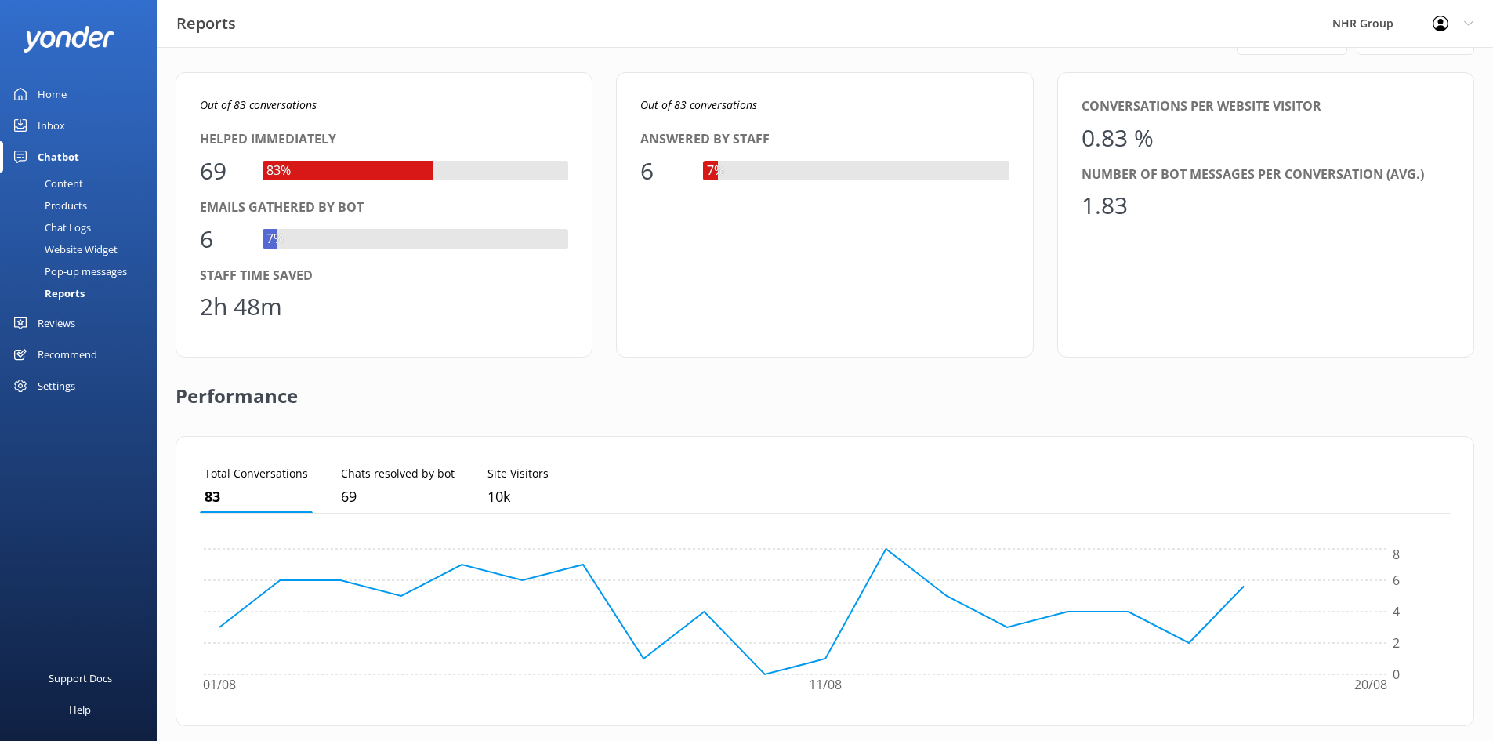
scroll to position [78, 0]
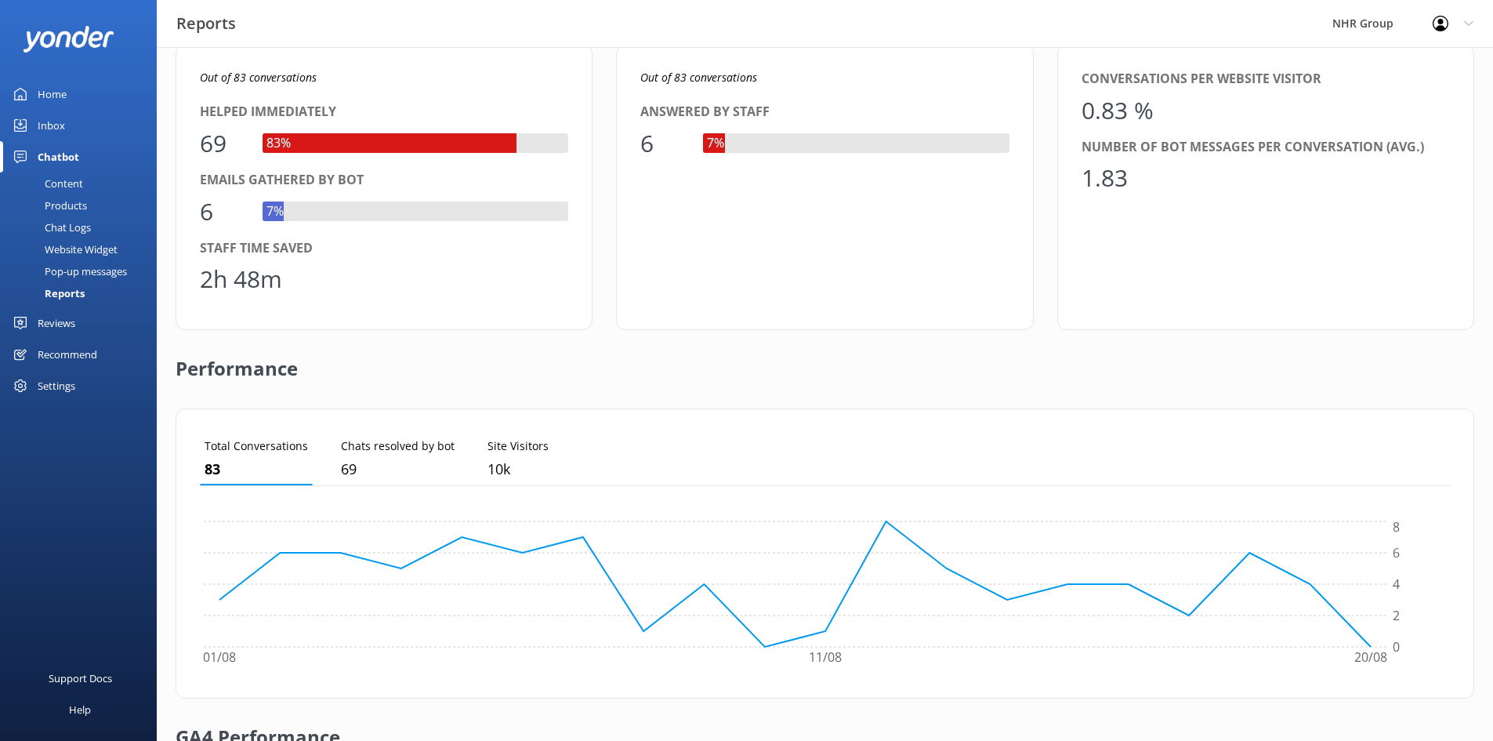
click at [63, 172] on div "Chatbot" at bounding box center [59, 156] width 42 height 31
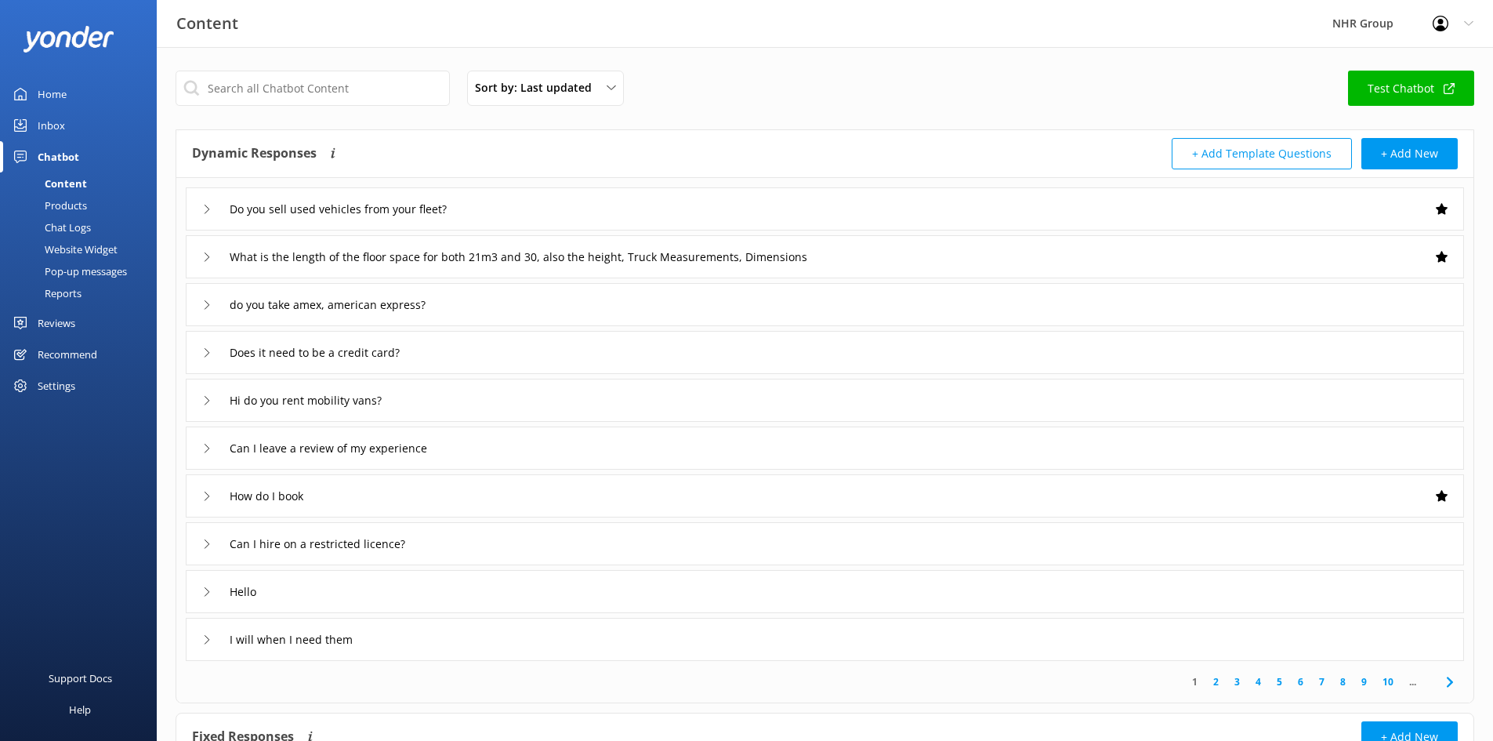
click at [51, 132] on div "Inbox" at bounding box center [51, 125] width 27 height 31
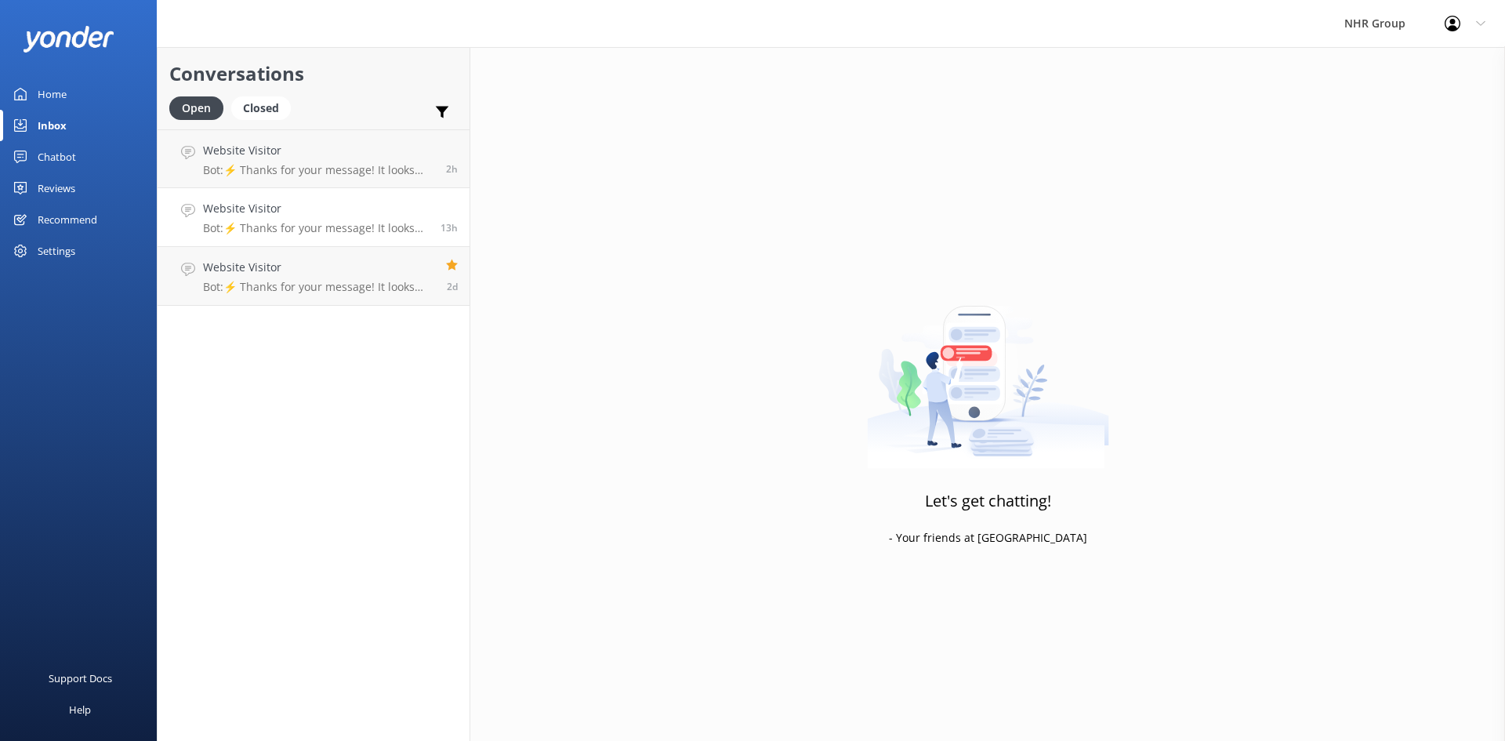
click at [332, 224] on p "Bot: ⚡ Thanks for your message! It looks like this one might be best handled by…" at bounding box center [316, 228] width 226 height 14
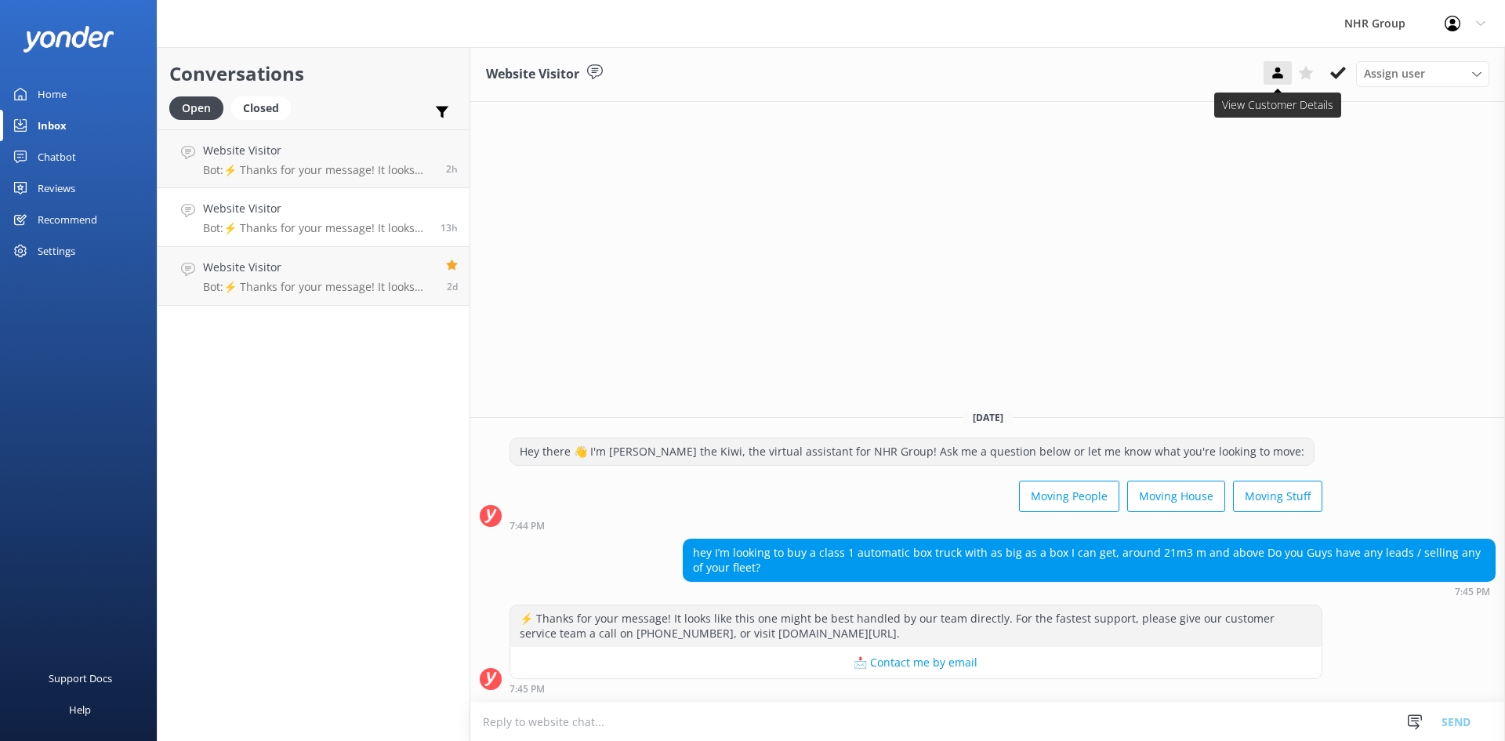
click at [1271, 73] on icon at bounding box center [1278, 73] width 16 height 16
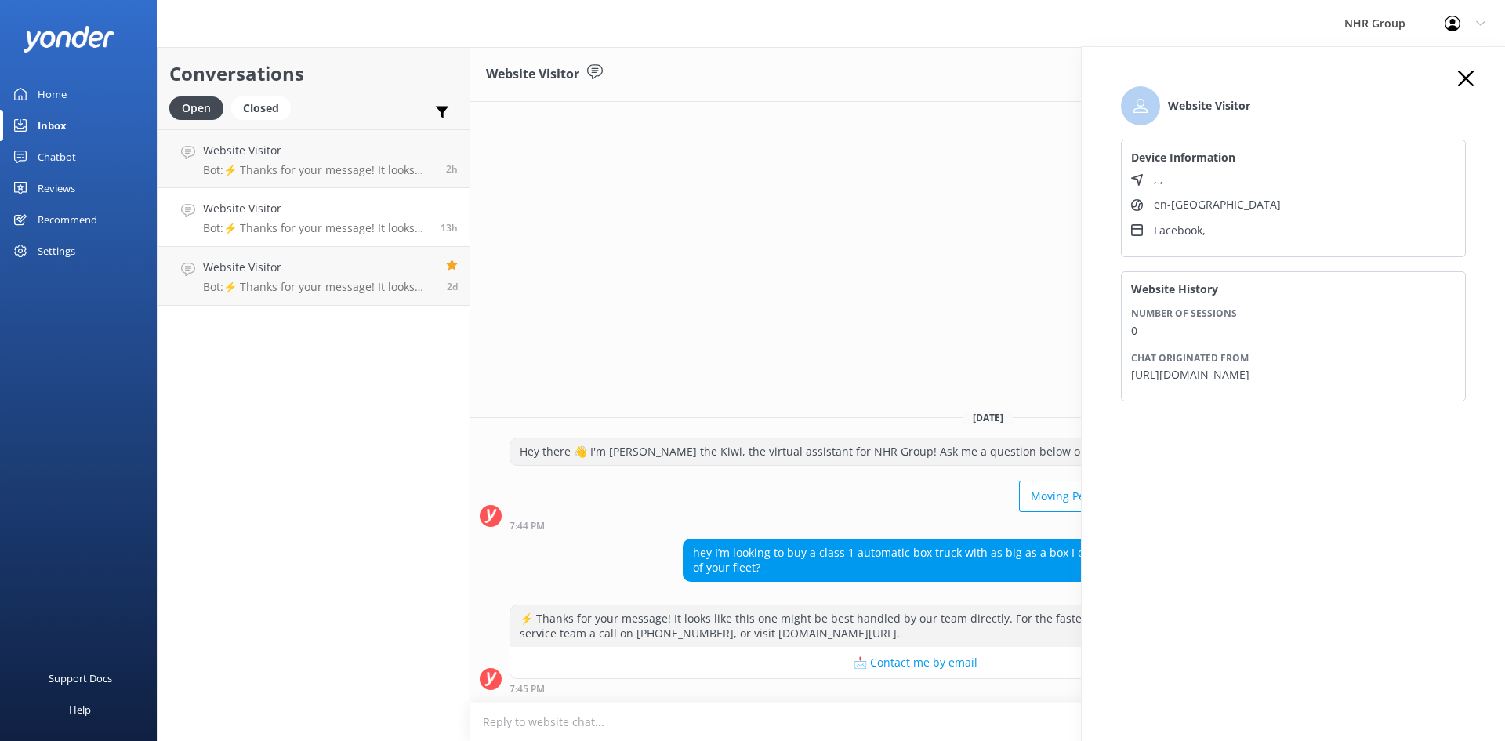
click at [1462, 79] on icon at bounding box center [1466, 79] width 16 height 16
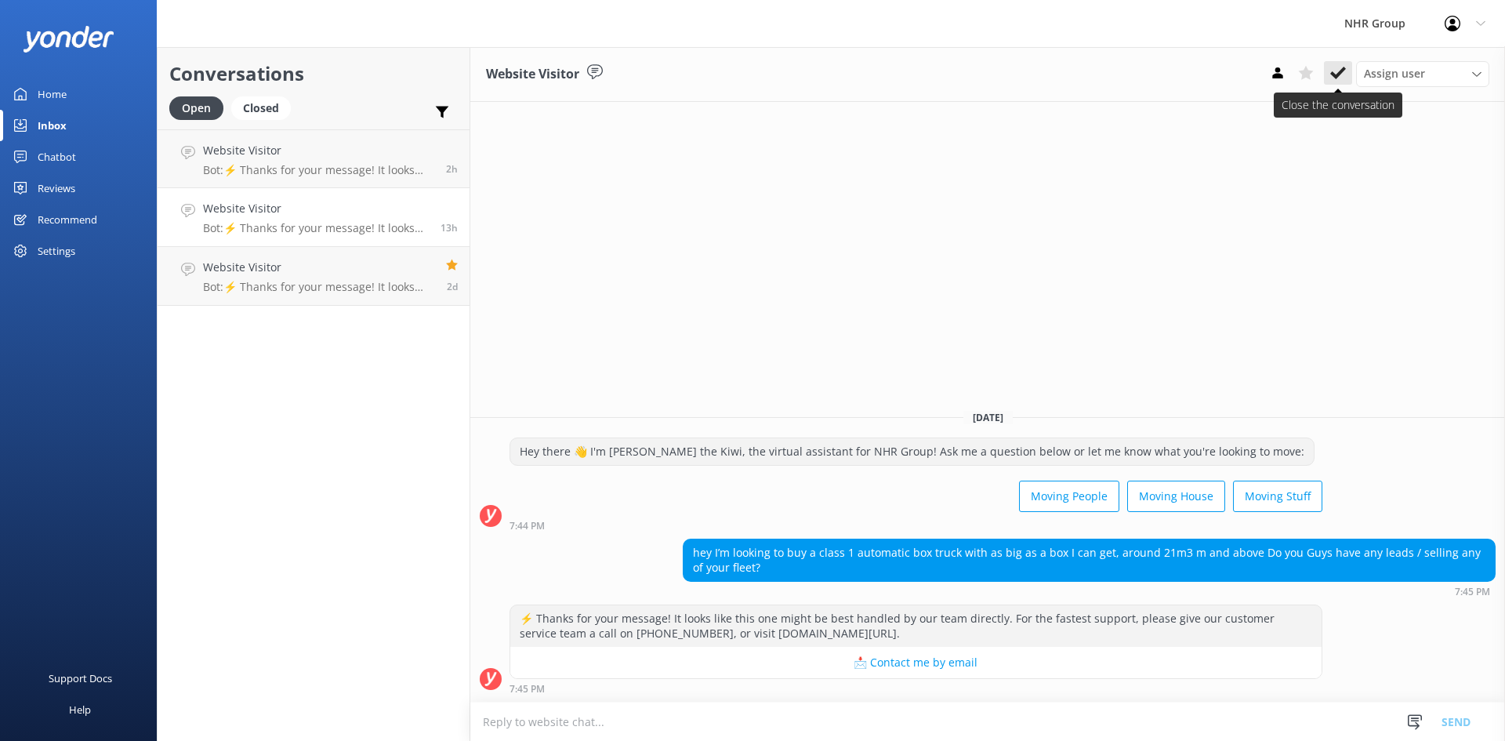
click at [1339, 69] on icon at bounding box center [1338, 73] width 16 height 16
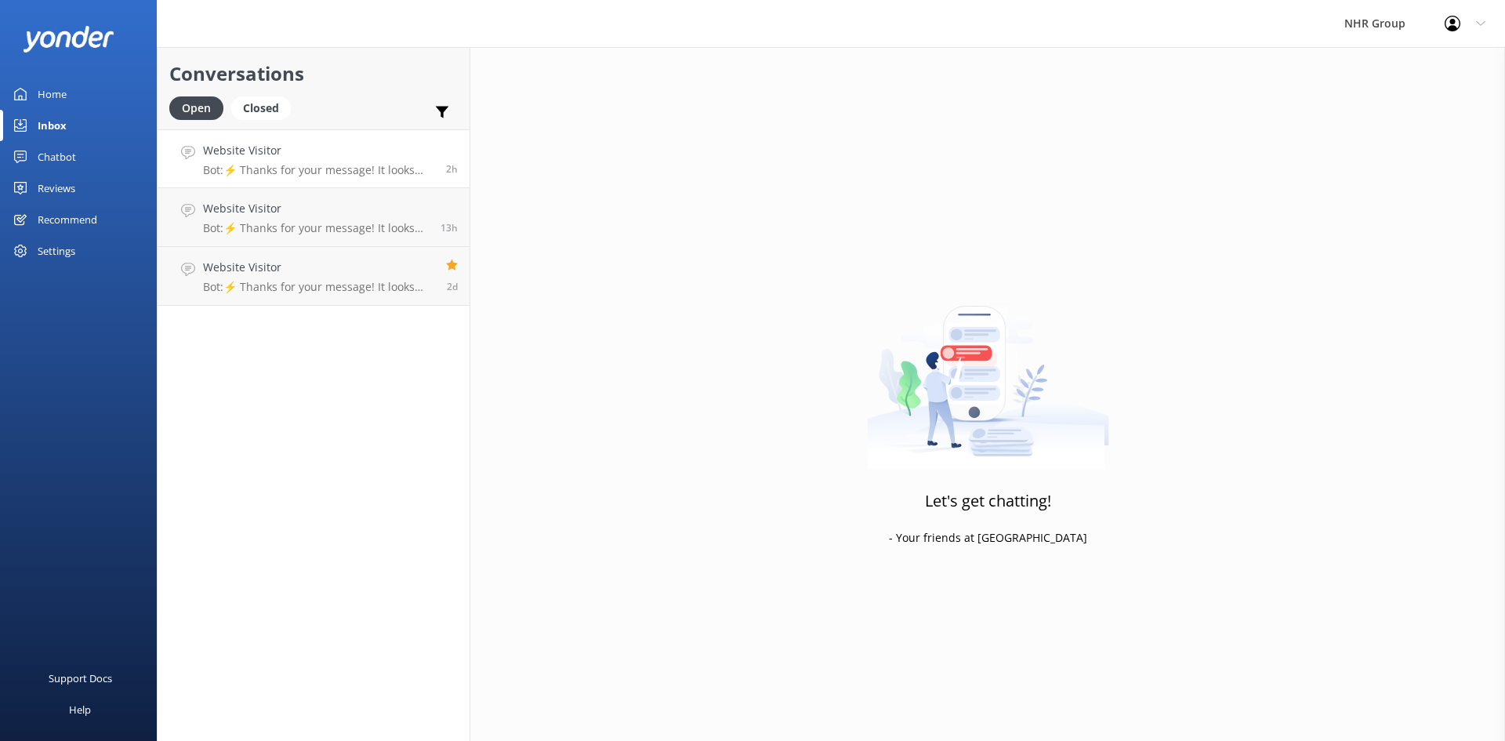
click at [311, 154] on h4 "Website Visitor" at bounding box center [318, 150] width 231 height 17
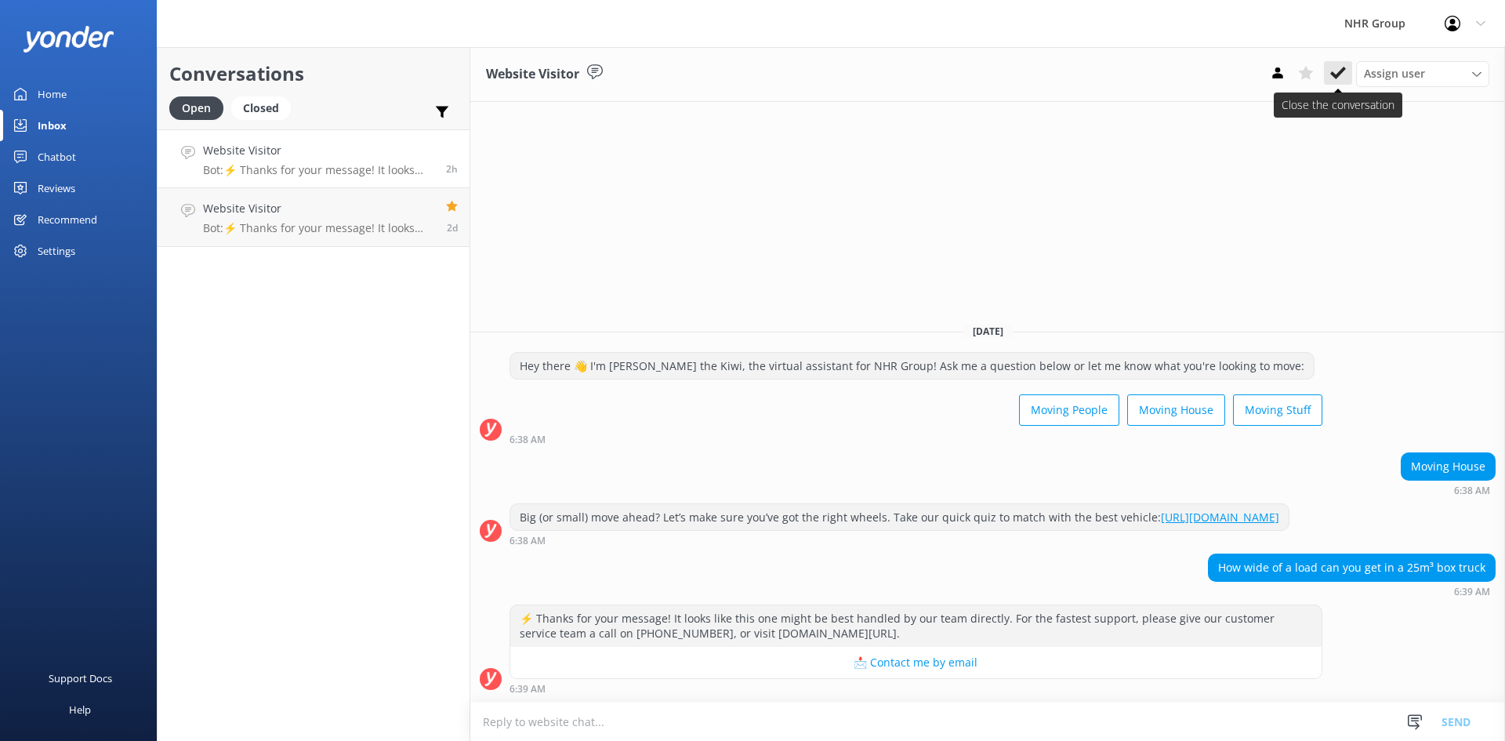
click at [1341, 69] on icon at bounding box center [1338, 73] width 16 height 16
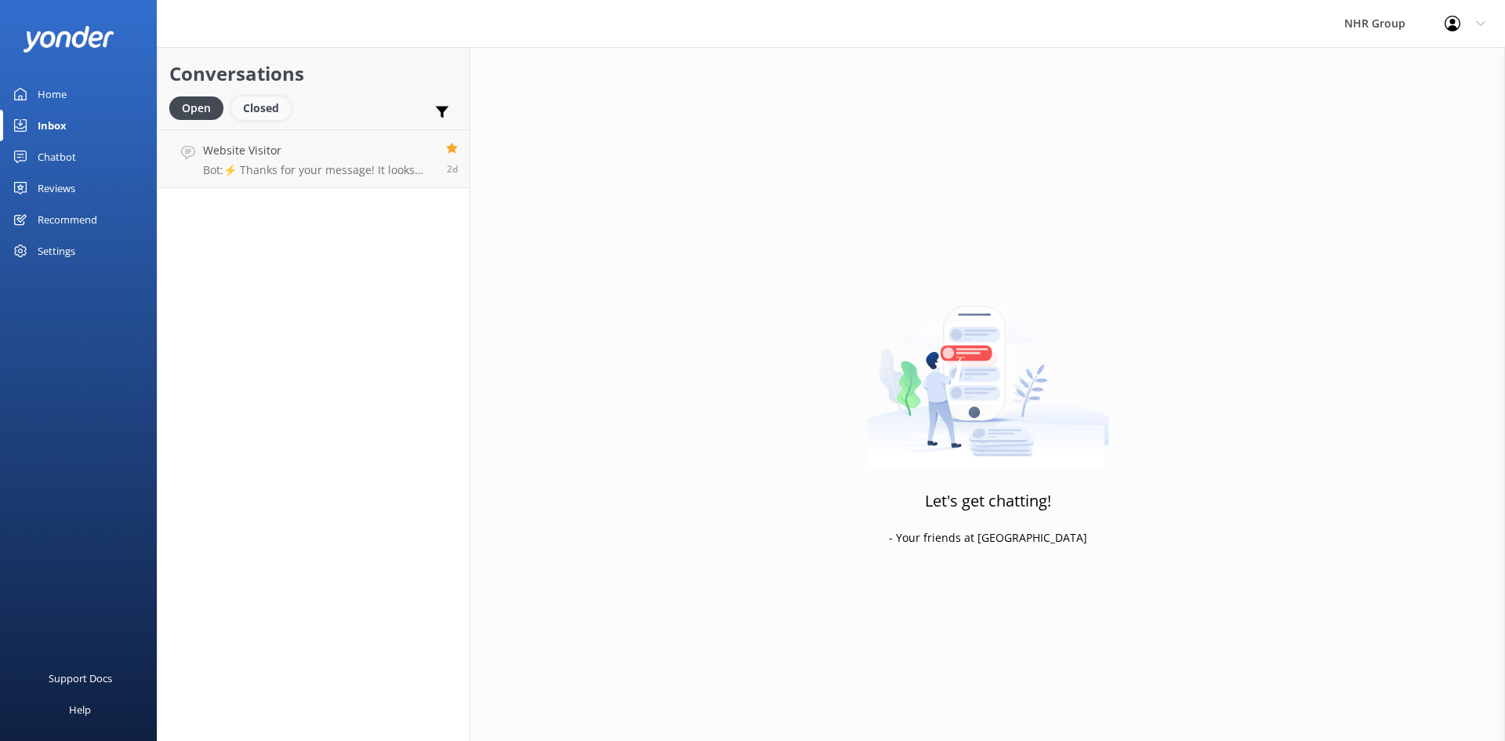
click at [256, 108] on div "Closed" at bounding box center [261, 108] width 60 height 24
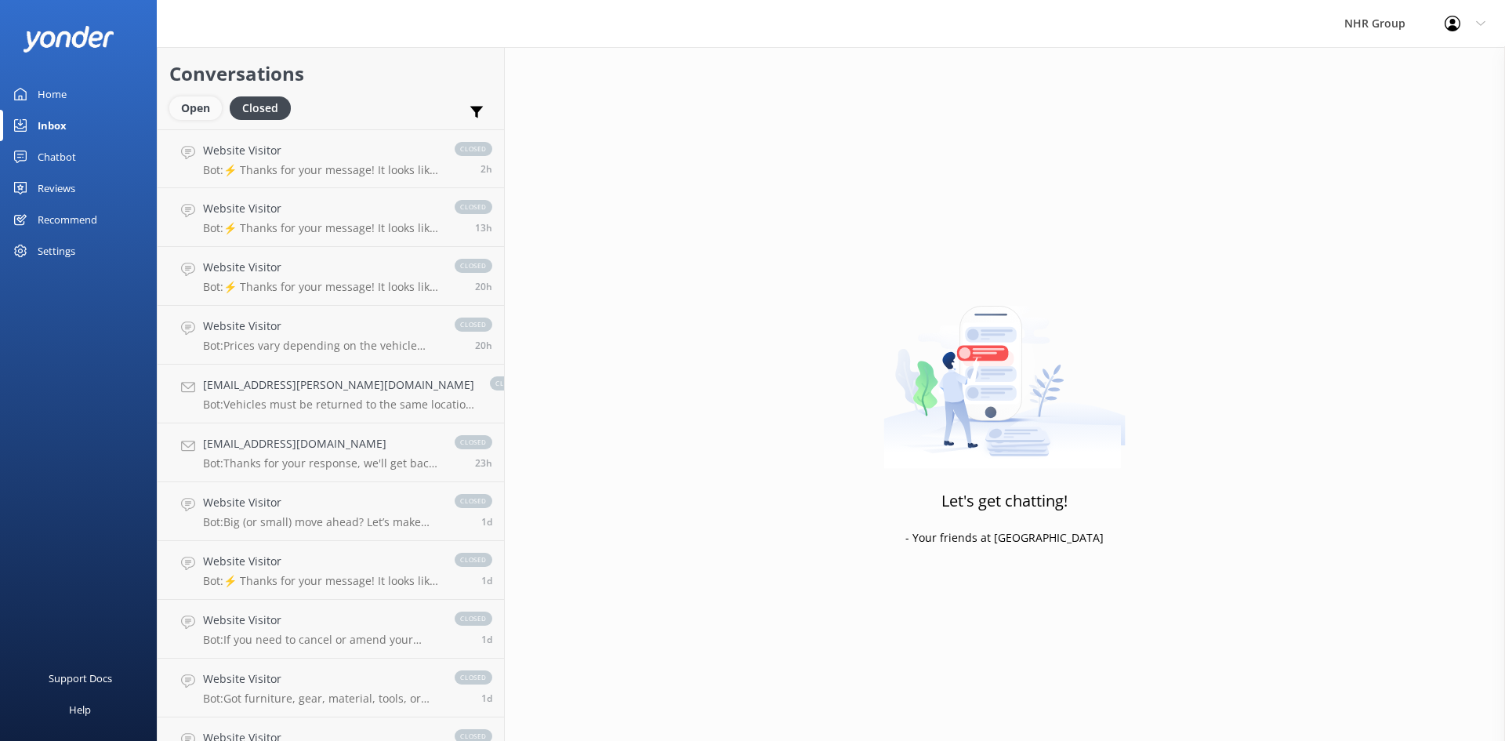
click at [205, 108] on div "Open" at bounding box center [195, 108] width 53 height 24
